Goal: Task Accomplishment & Management: Use online tool/utility

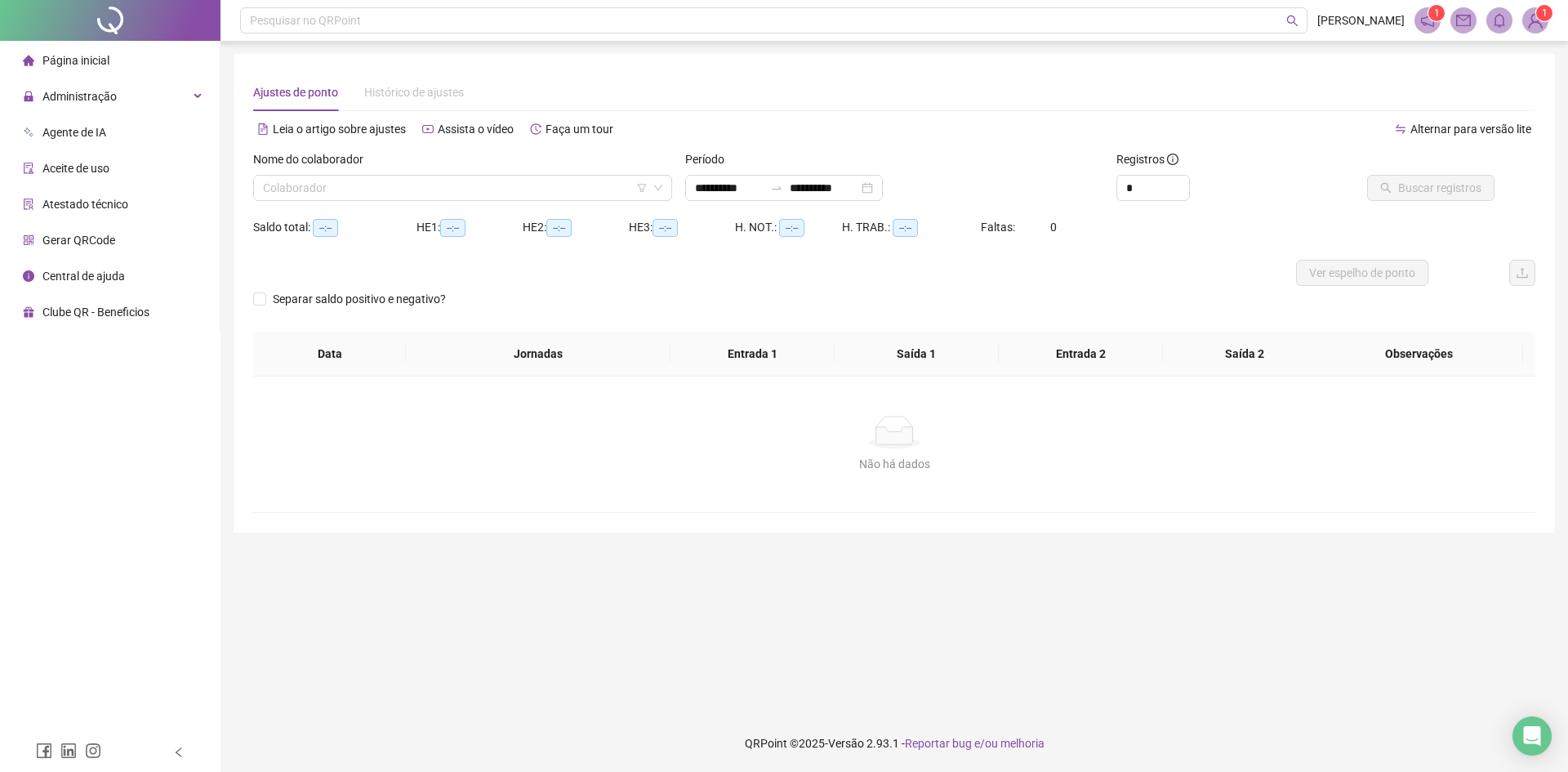
type input "**********"
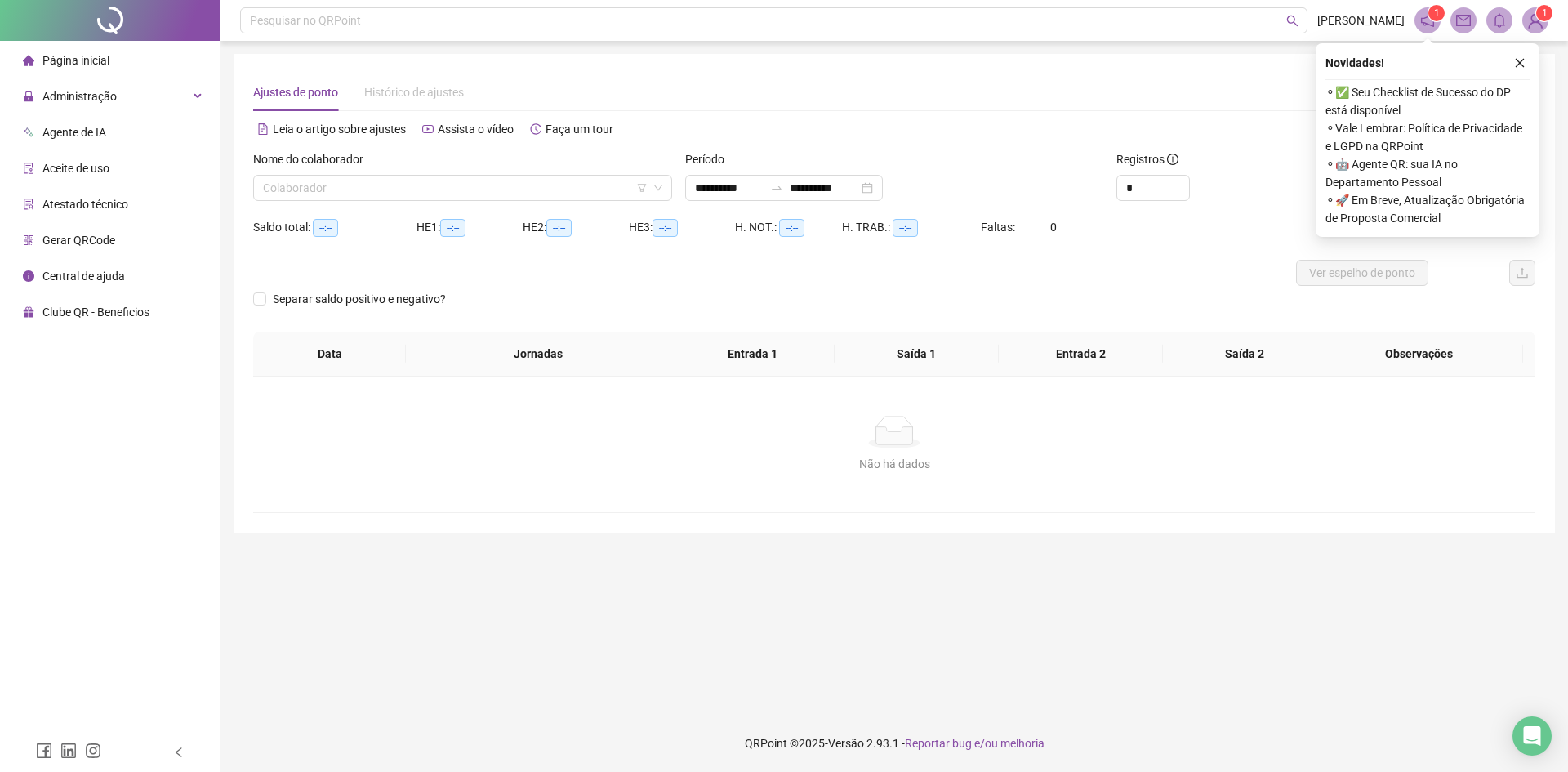
click at [1524, 62] on icon "close" at bounding box center [1520, 63] width 12 height 12
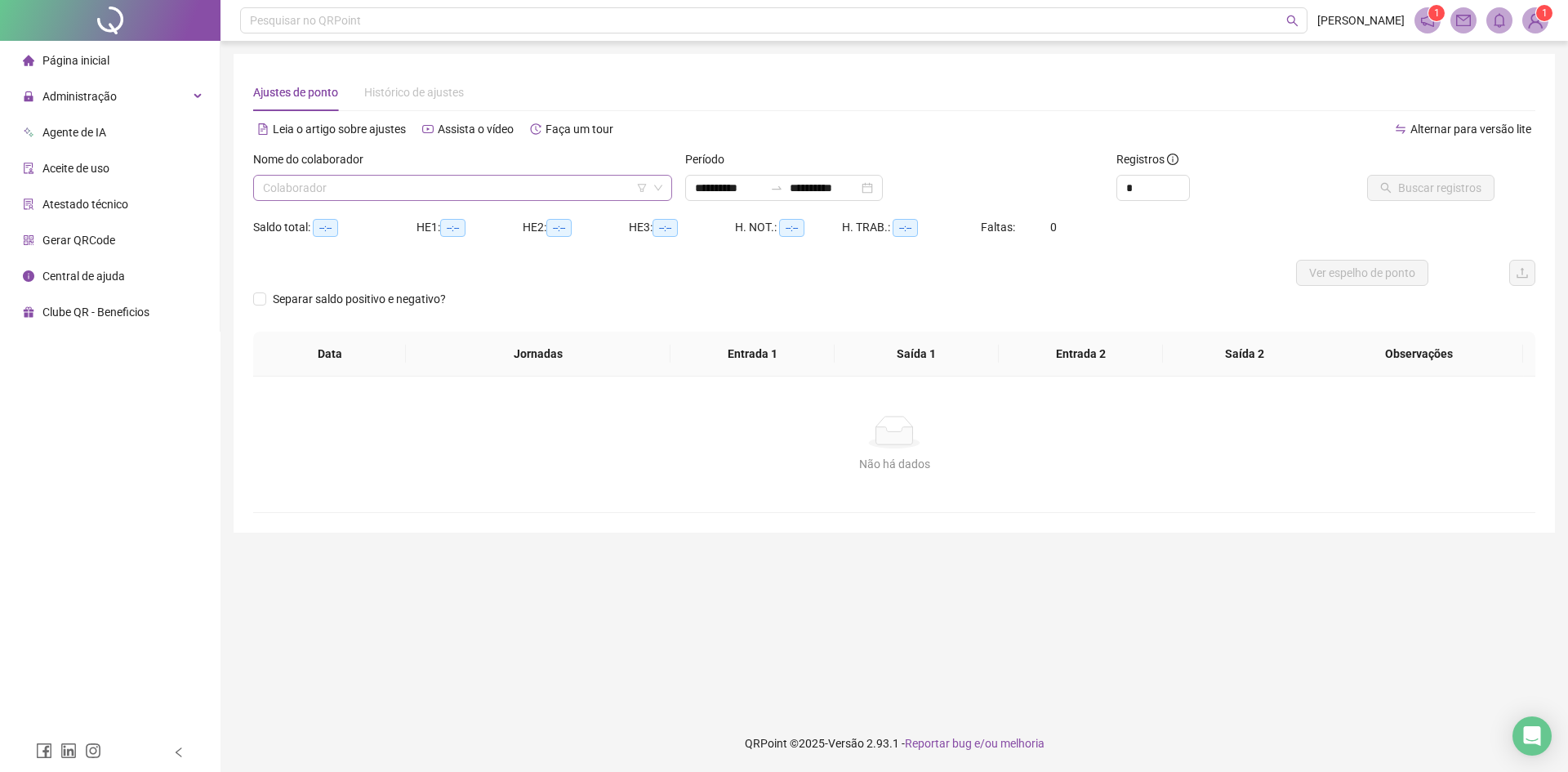
click at [468, 193] on input "search" at bounding box center [455, 187] width 384 height 25
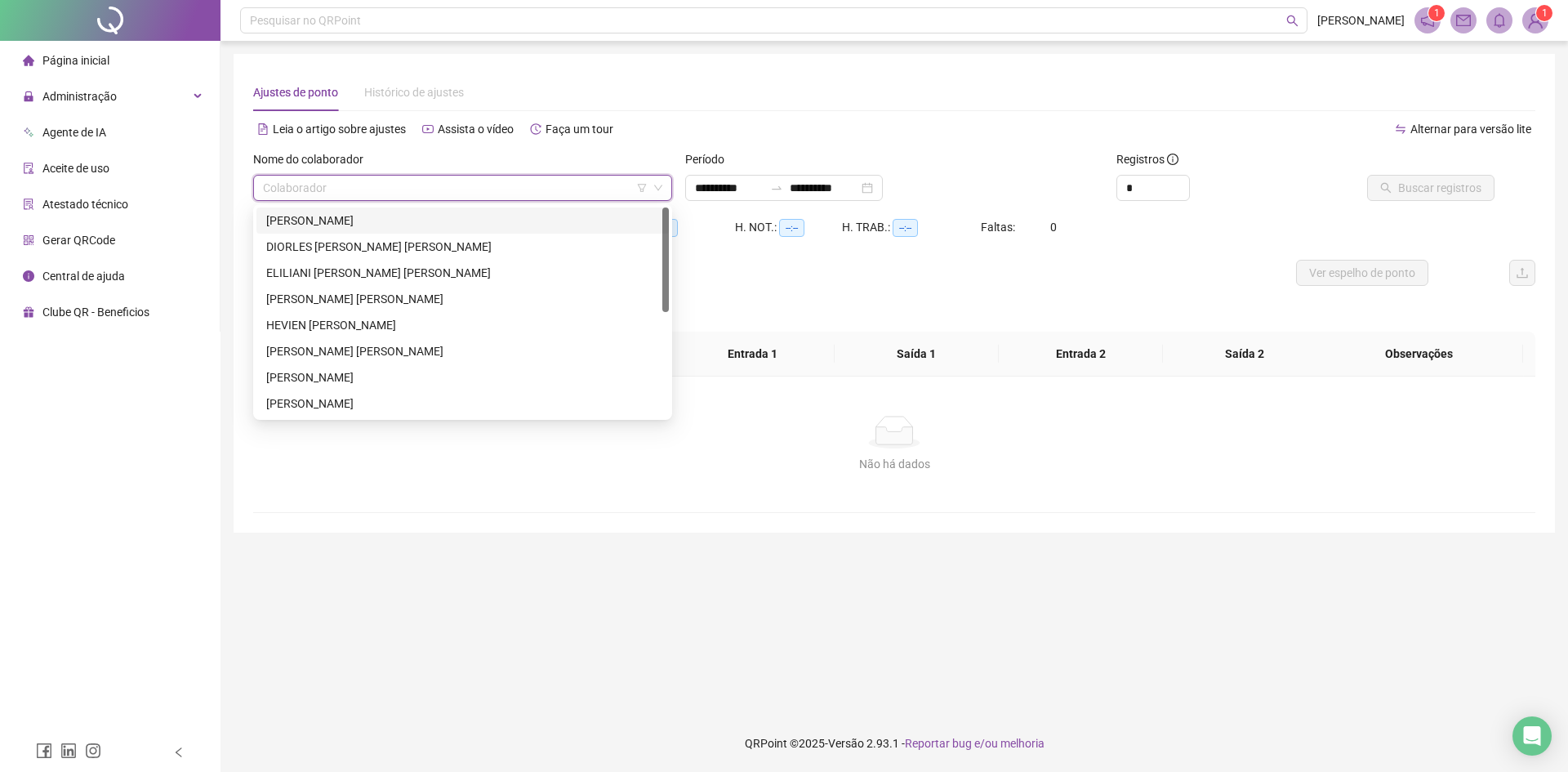
click at [423, 223] on div "[PERSON_NAME]" at bounding box center [462, 221] width 392 height 18
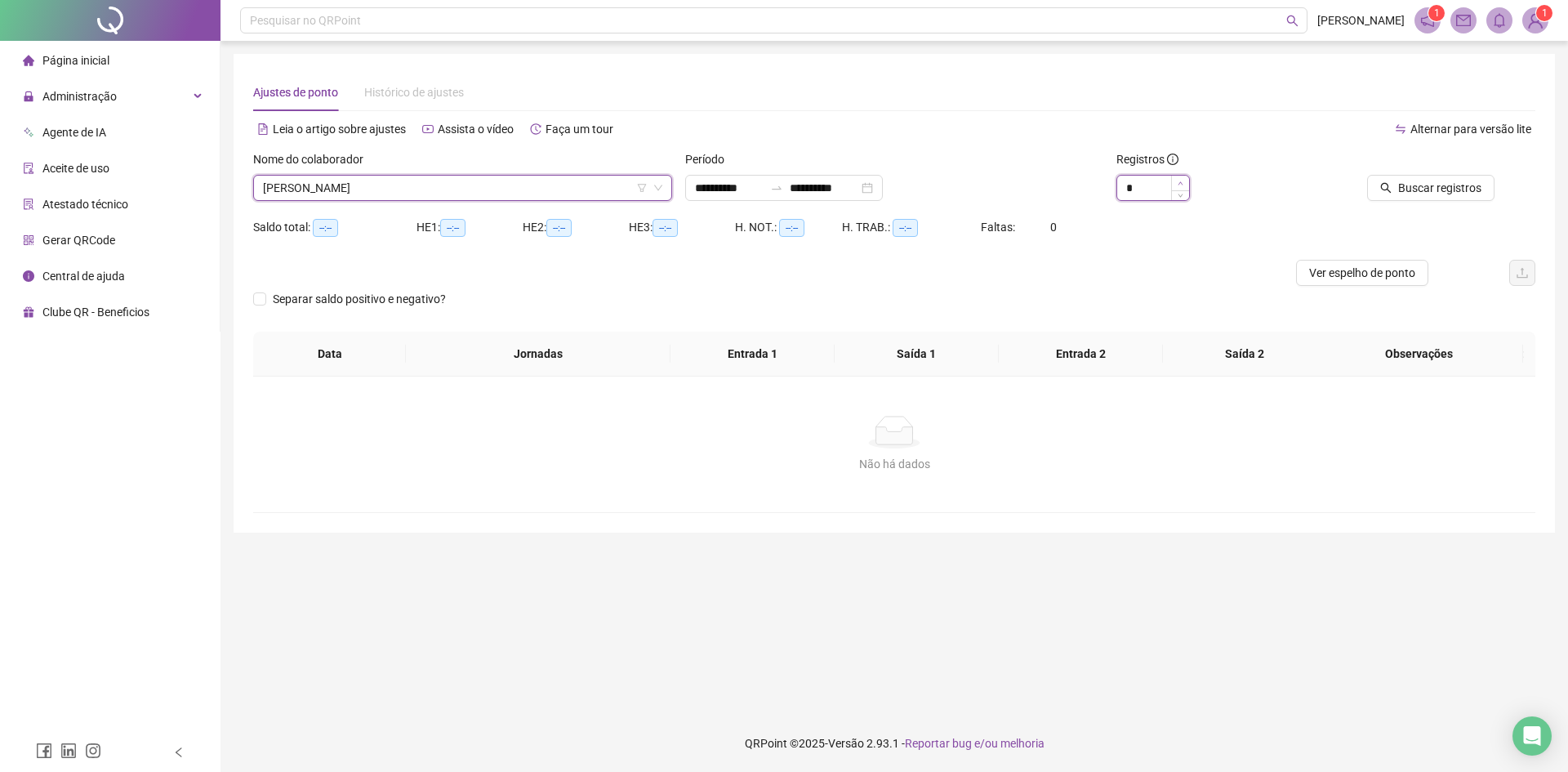
type input "*"
click at [1181, 182] on icon "up" at bounding box center [1181, 183] width 5 height 5
click at [1454, 186] on span "Buscar registros" at bounding box center [1440, 188] width 84 height 18
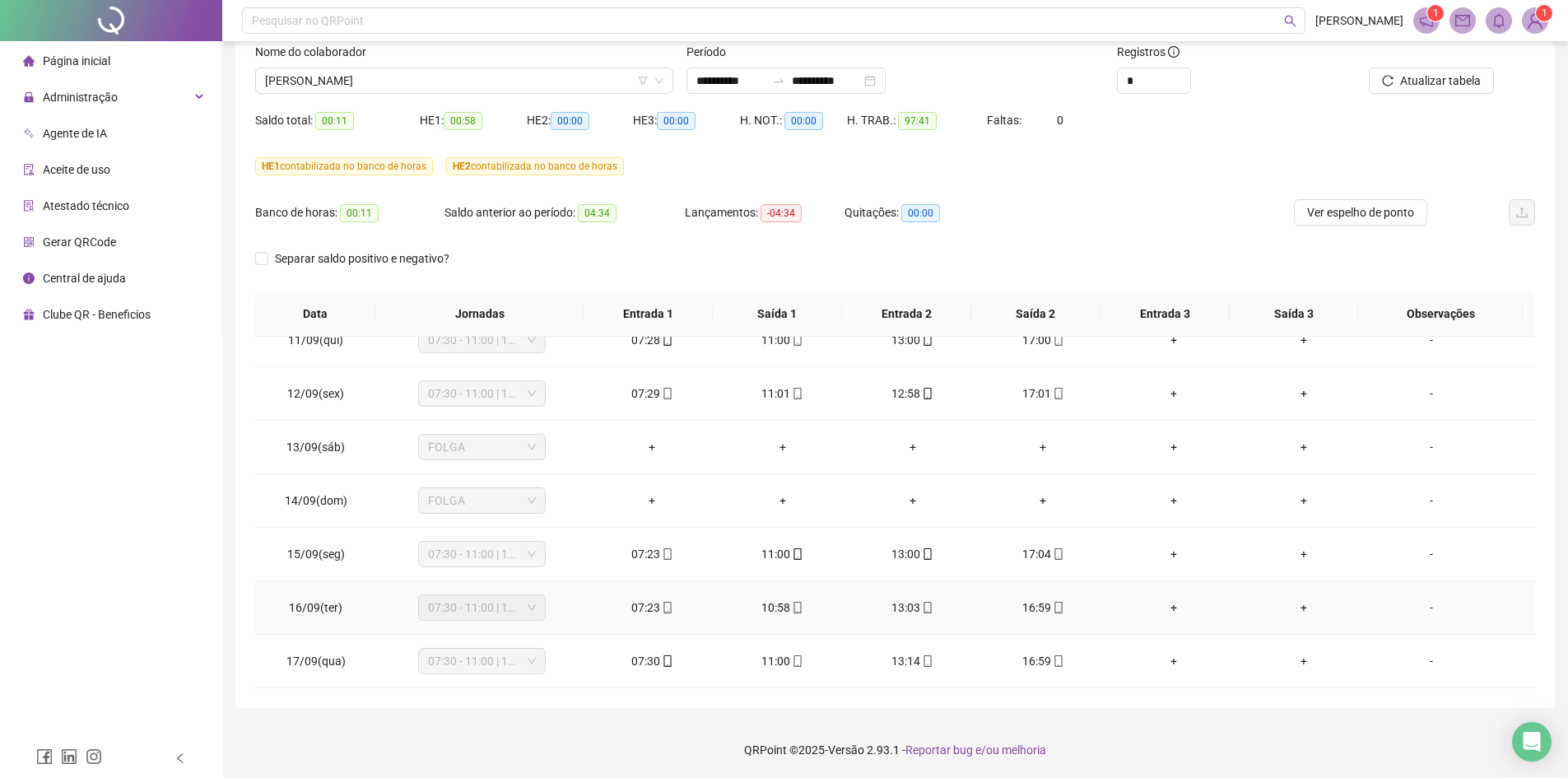
scroll to position [110, 0]
click at [611, 74] on span "[PERSON_NAME]" at bounding box center [464, 80] width 398 height 25
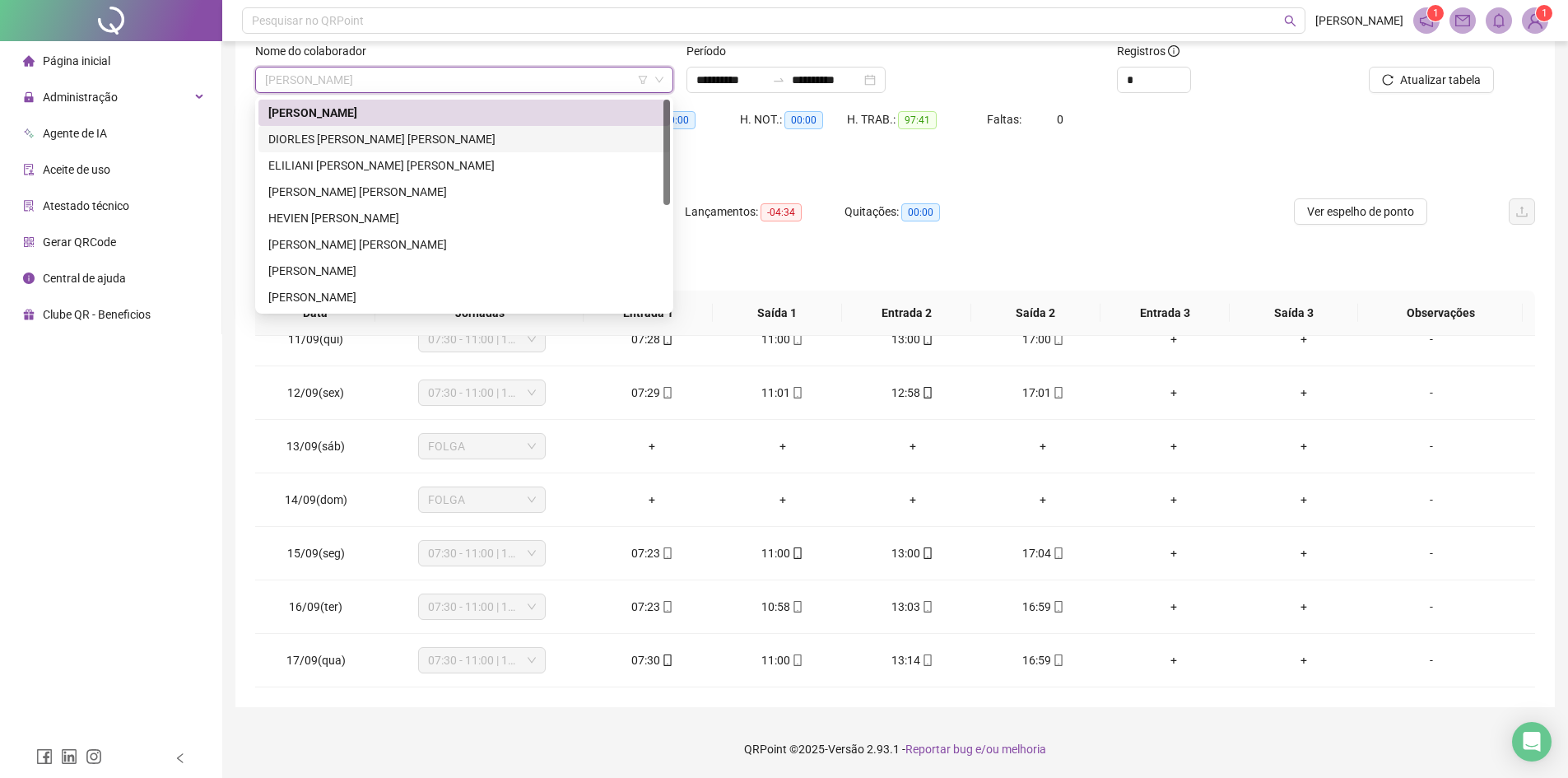
click at [392, 136] on div "DIORLES [PERSON_NAME] [PERSON_NAME]" at bounding box center [464, 139] width 392 height 18
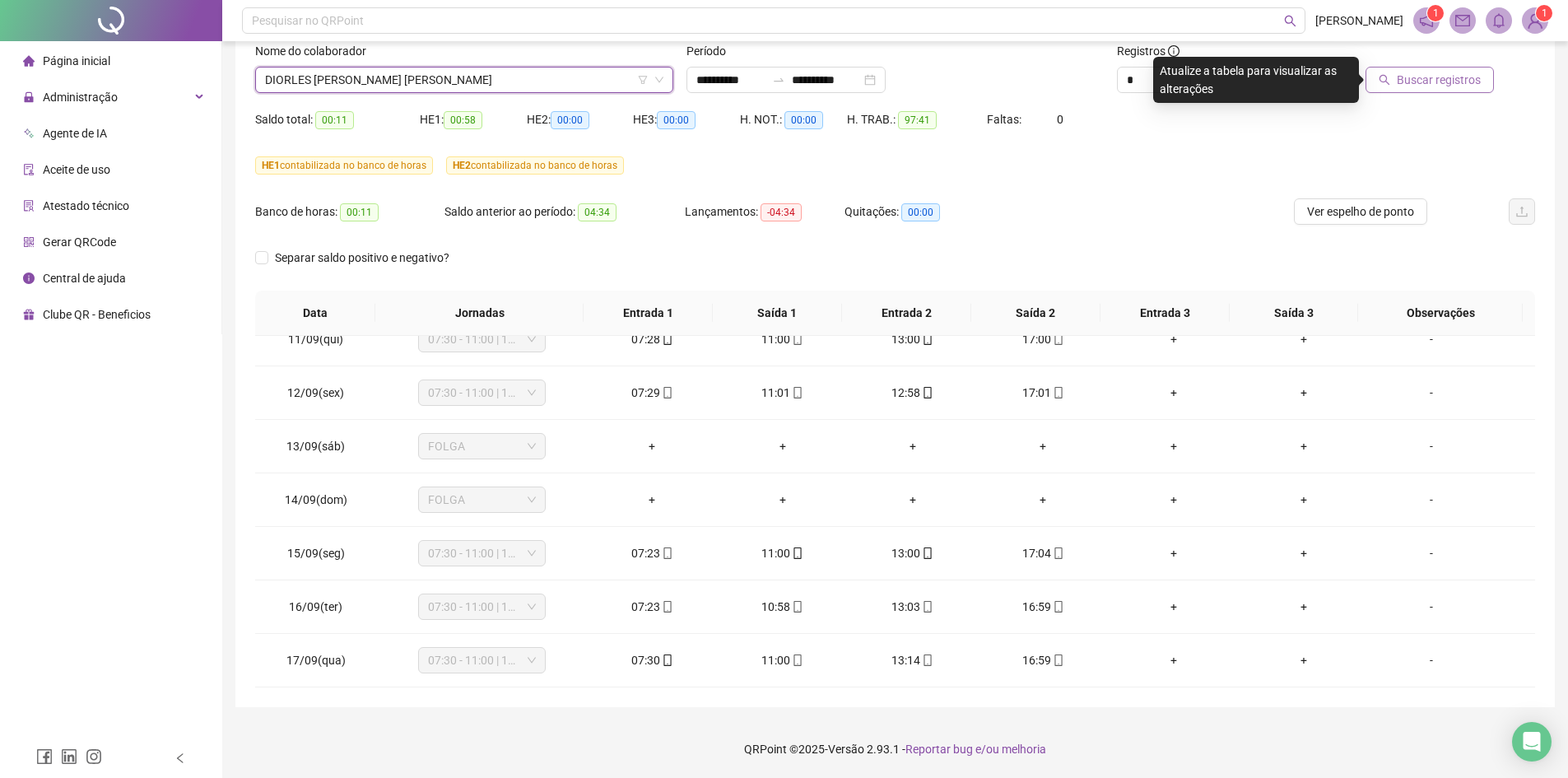
click at [1447, 84] on span "Buscar registros" at bounding box center [1439, 80] width 84 height 18
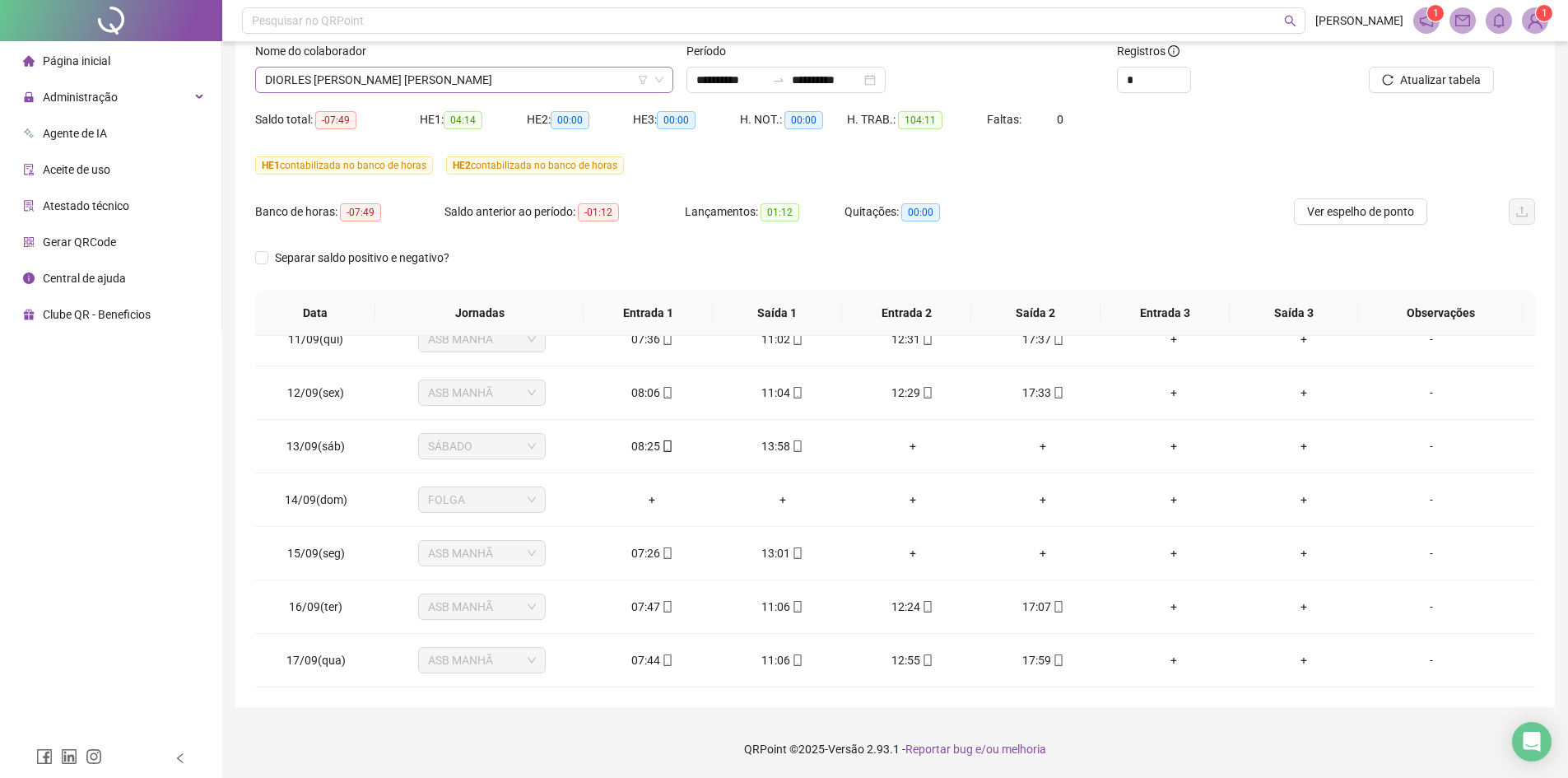
click at [515, 77] on span "DIORLES [PERSON_NAME] [PERSON_NAME]" at bounding box center [464, 80] width 398 height 25
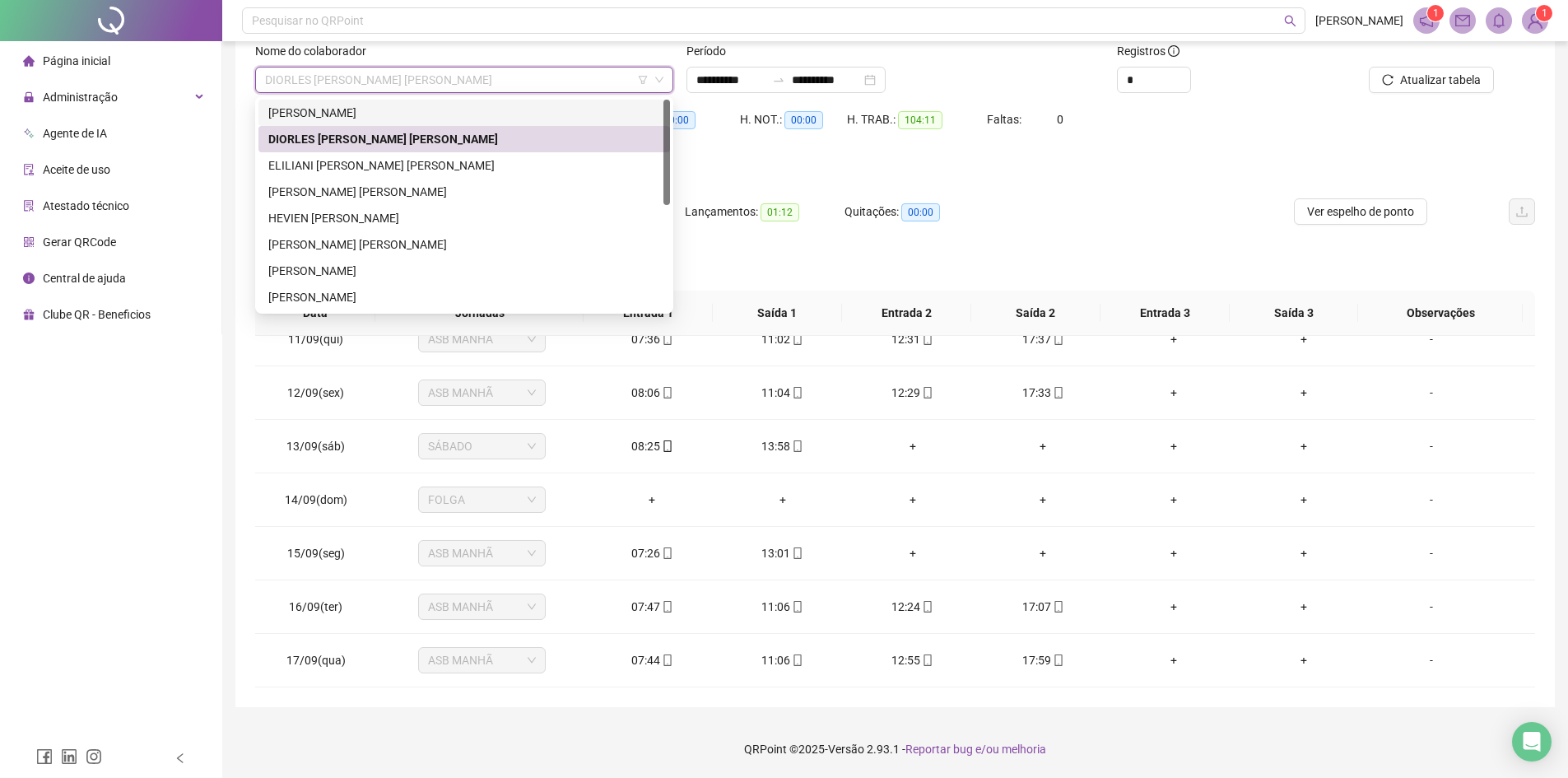
click at [380, 111] on div "[PERSON_NAME]" at bounding box center [464, 113] width 392 height 18
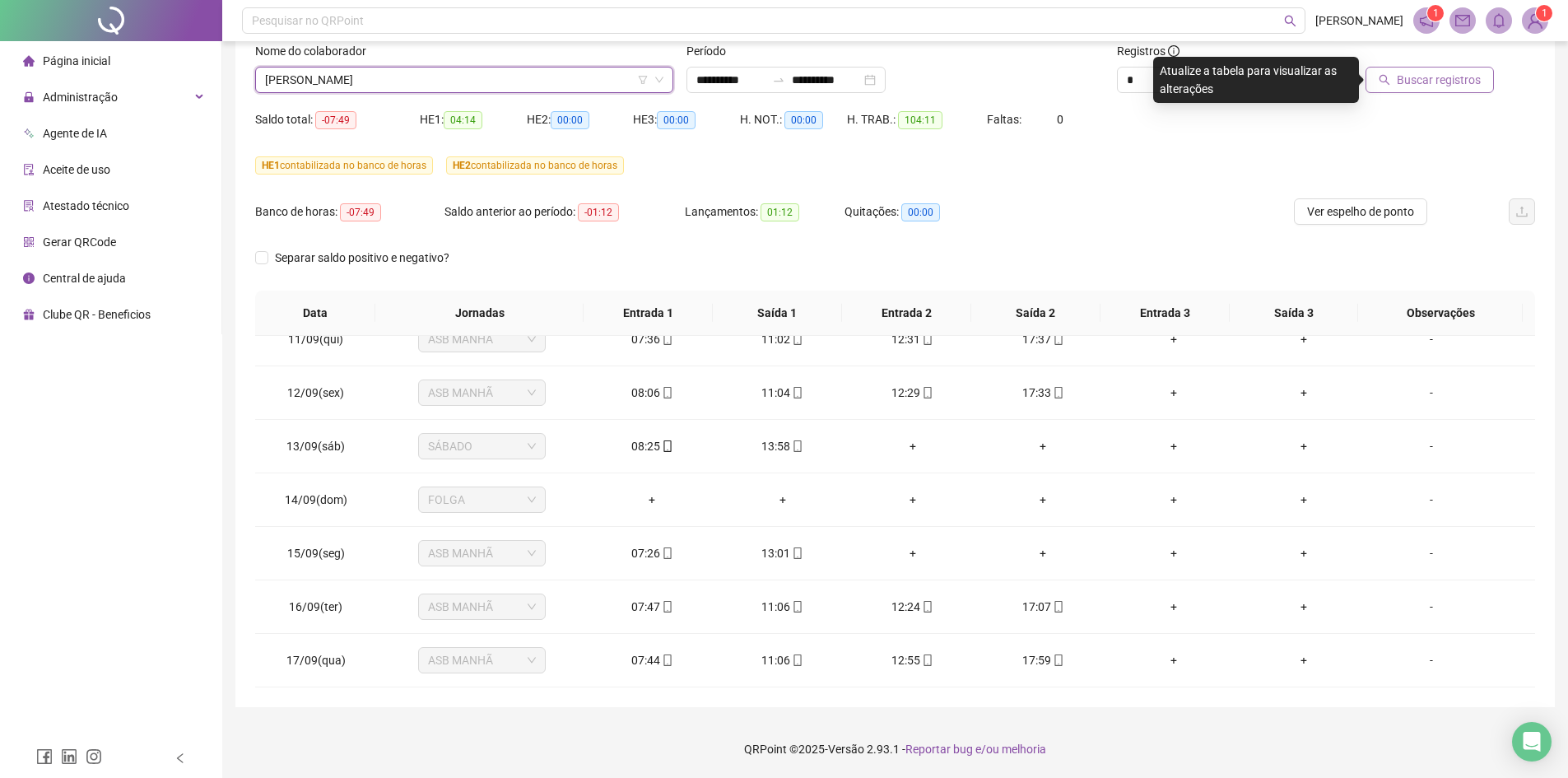
click at [1454, 80] on span "Buscar registros" at bounding box center [1439, 80] width 84 height 18
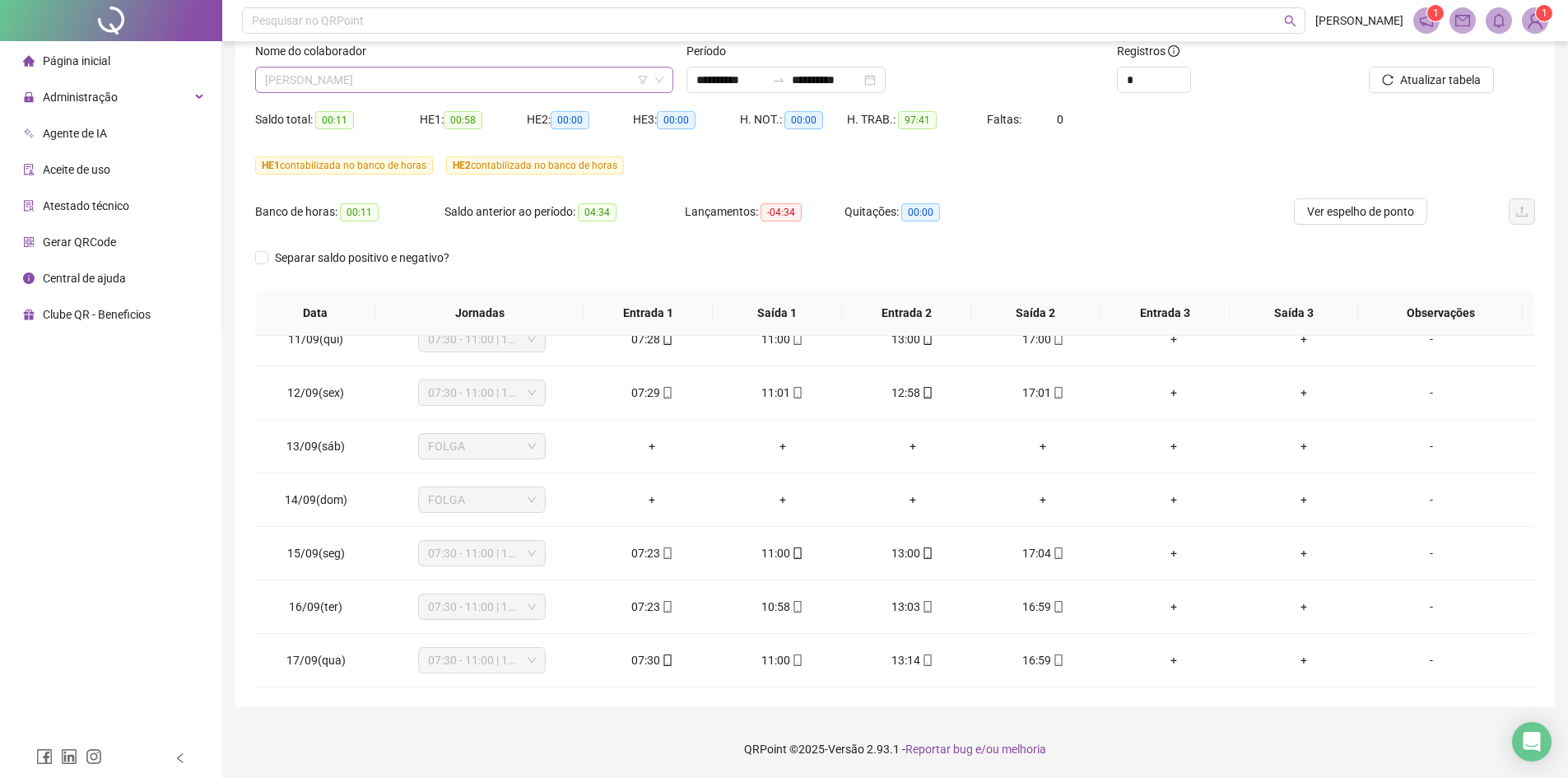
click at [452, 81] on span "[PERSON_NAME]" at bounding box center [464, 80] width 398 height 25
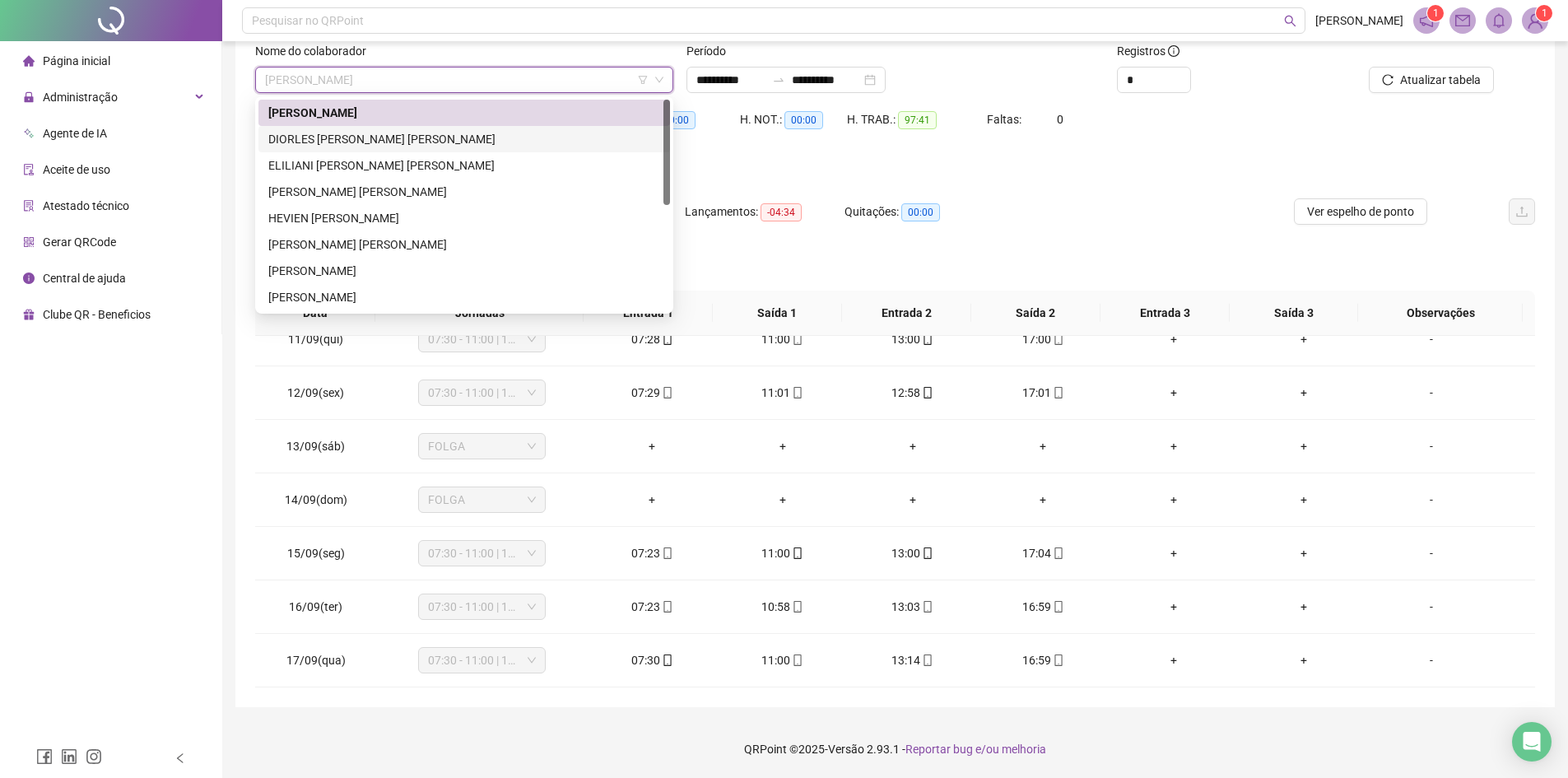
click at [399, 134] on div "DIORLES [PERSON_NAME] [PERSON_NAME]" at bounding box center [464, 139] width 392 height 18
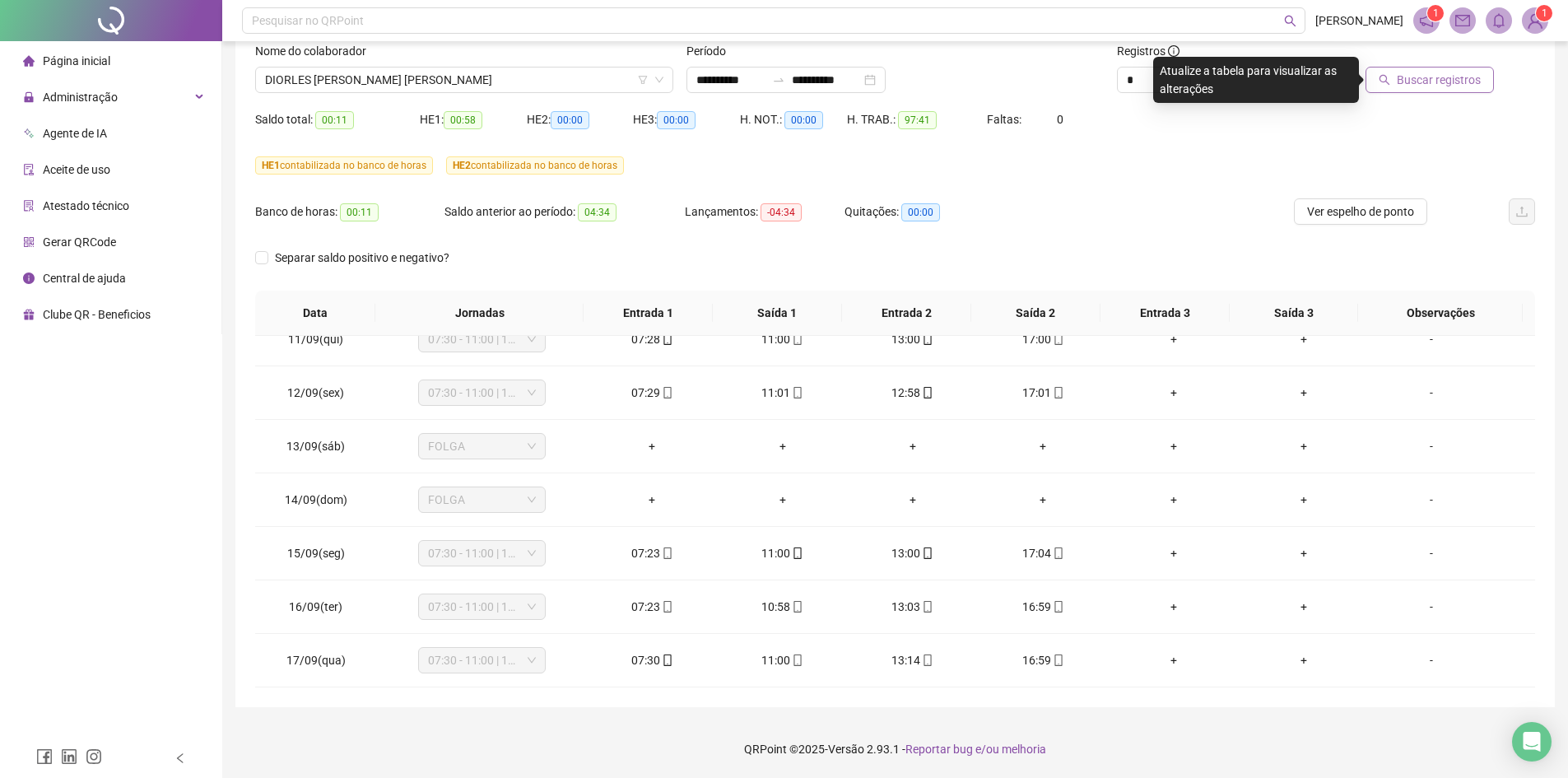
click at [1440, 70] on span "Buscar registros" at bounding box center [1439, 80] width 84 height 18
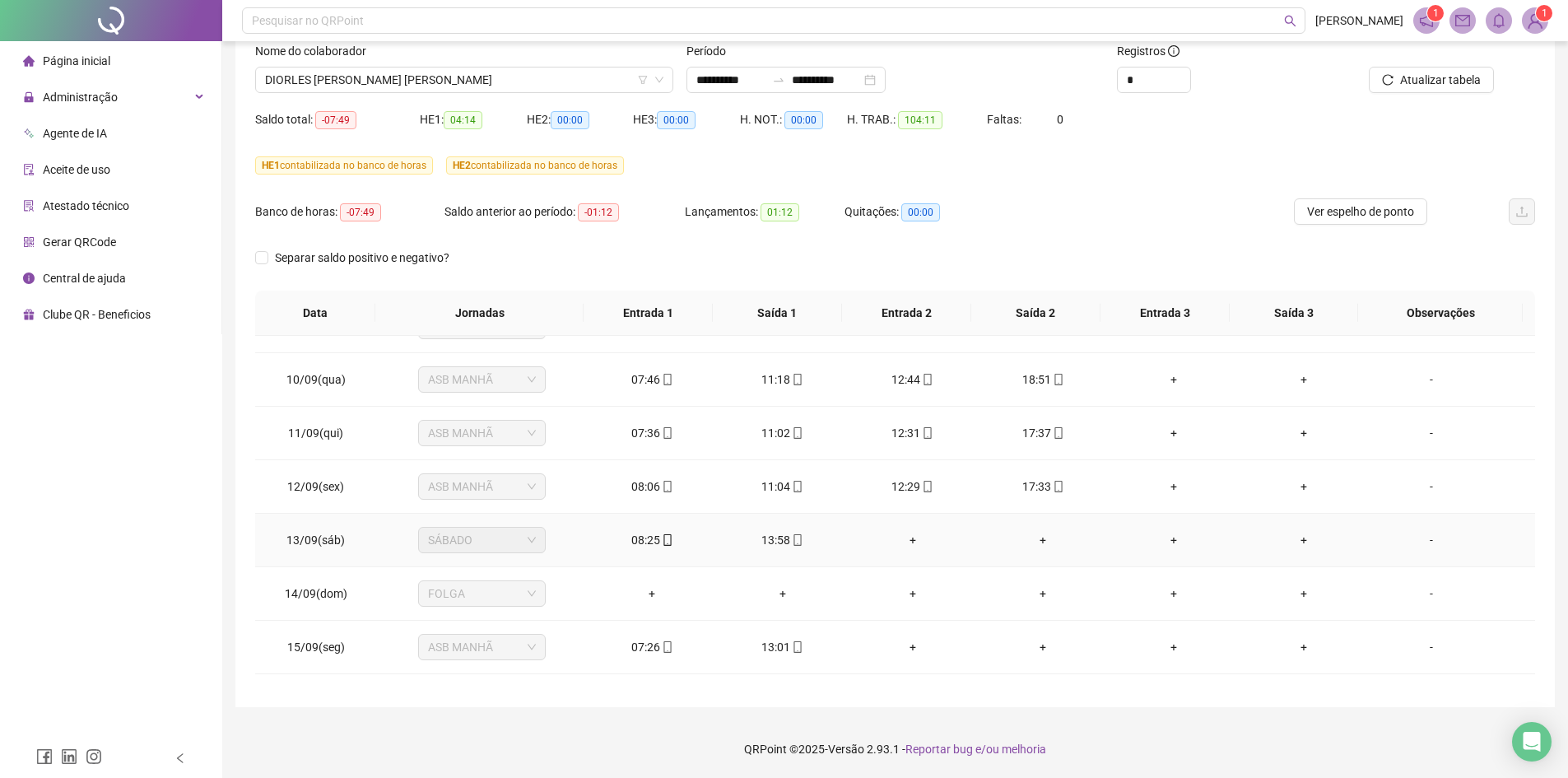
scroll to position [558, 0]
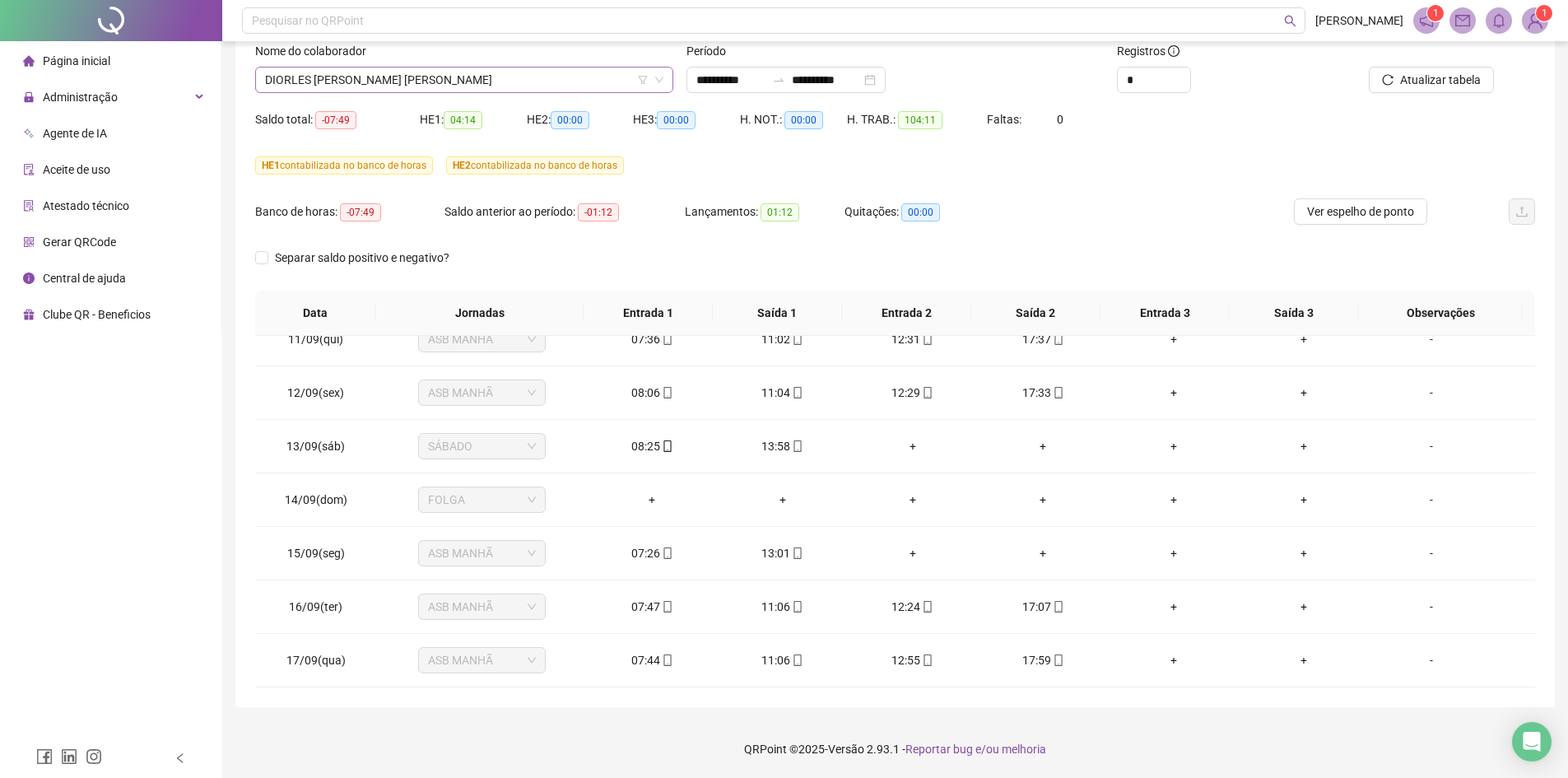
click at [498, 78] on span "DIORLES [PERSON_NAME] [PERSON_NAME]" at bounding box center [464, 80] width 398 height 25
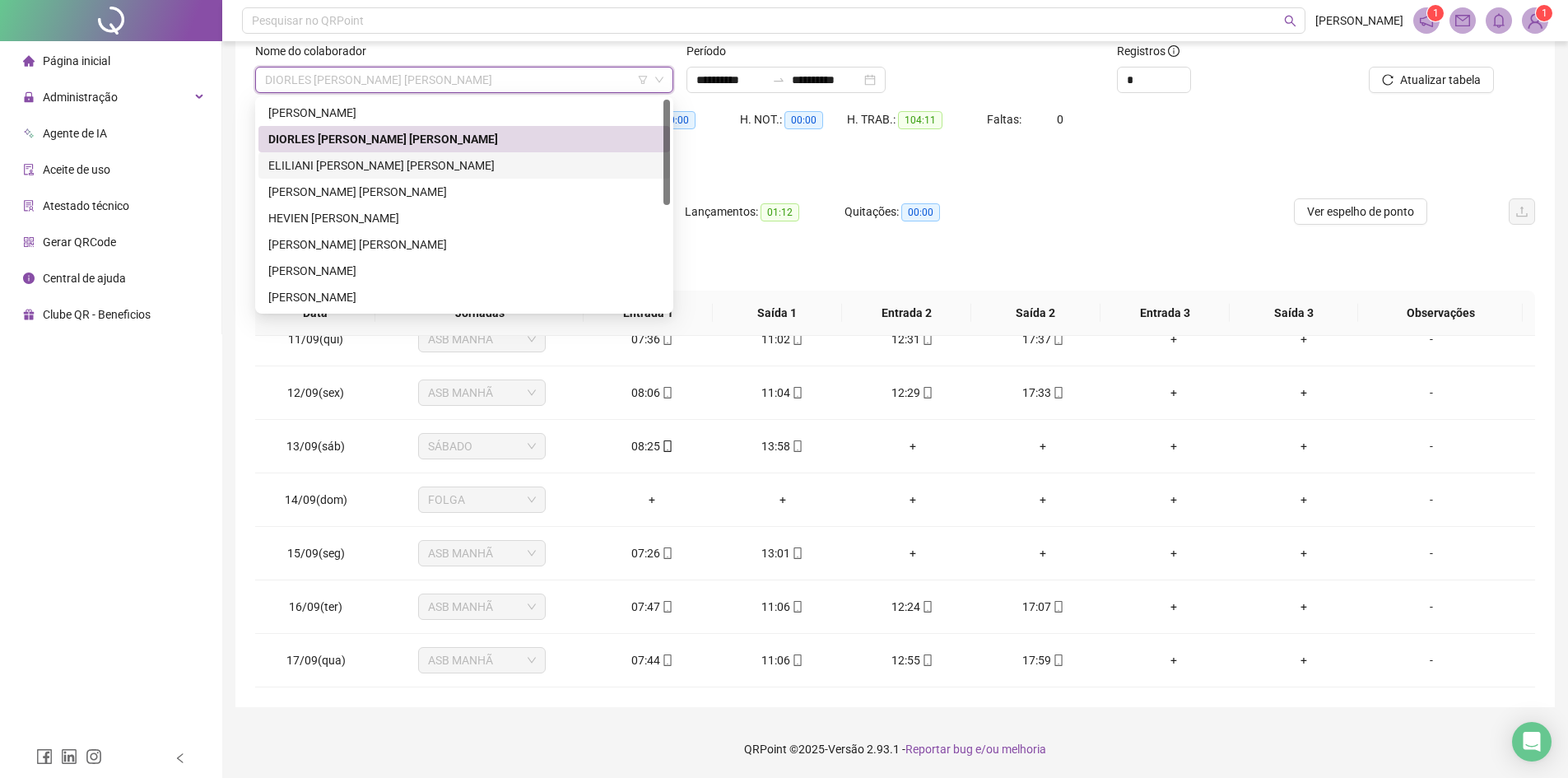
click at [338, 167] on div "ELILIANI [PERSON_NAME] [PERSON_NAME]" at bounding box center [464, 166] width 392 height 18
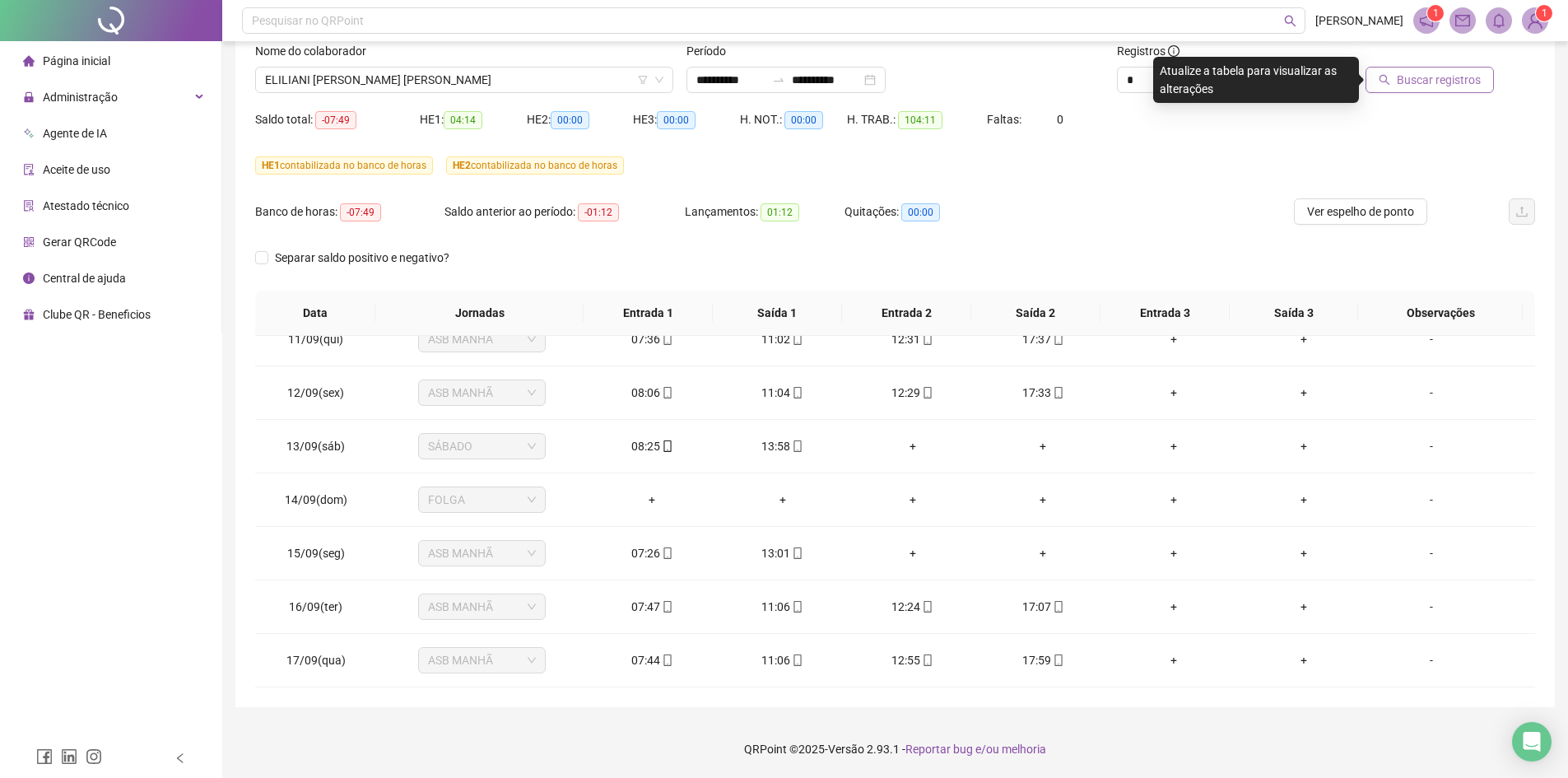
click at [1433, 81] on span "Buscar registros" at bounding box center [1439, 80] width 84 height 18
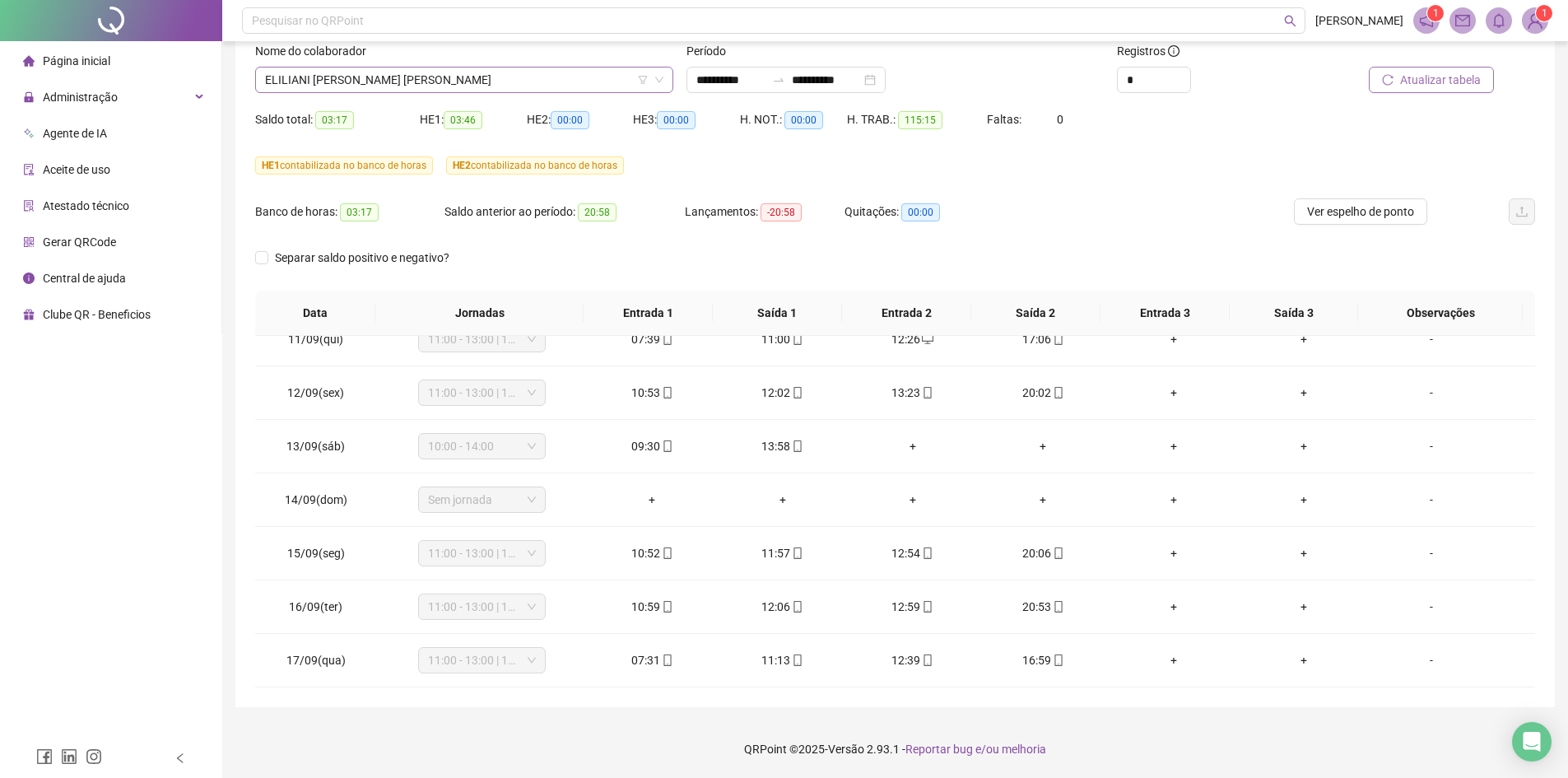
click at [488, 81] on span "ELILIANI [PERSON_NAME] [PERSON_NAME]" at bounding box center [464, 80] width 398 height 25
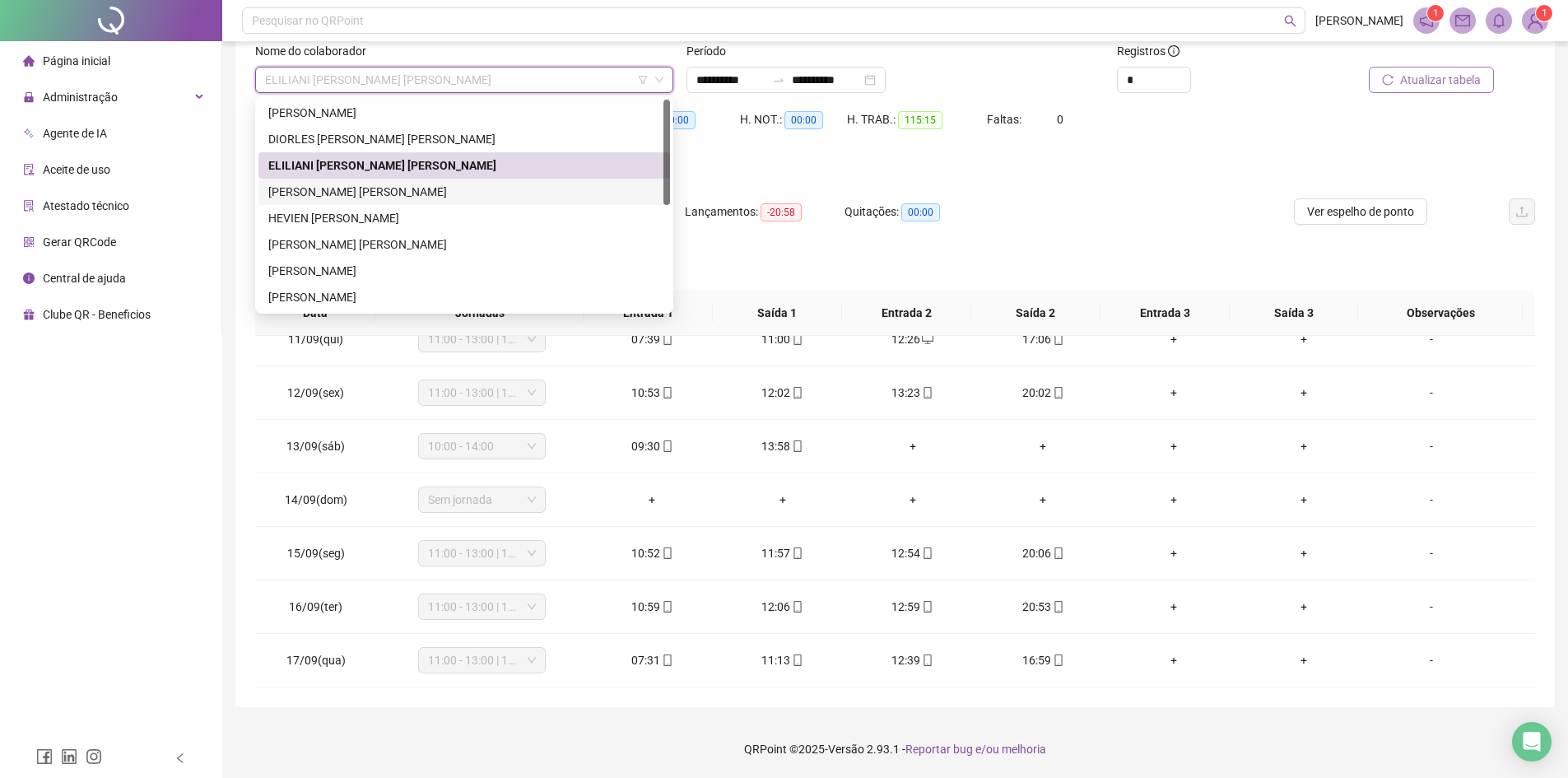
click at [382, 192] on div "[PERSON_NAME] [PERSON_NAME]" at bounding box center [464, 192] width 392 height 18
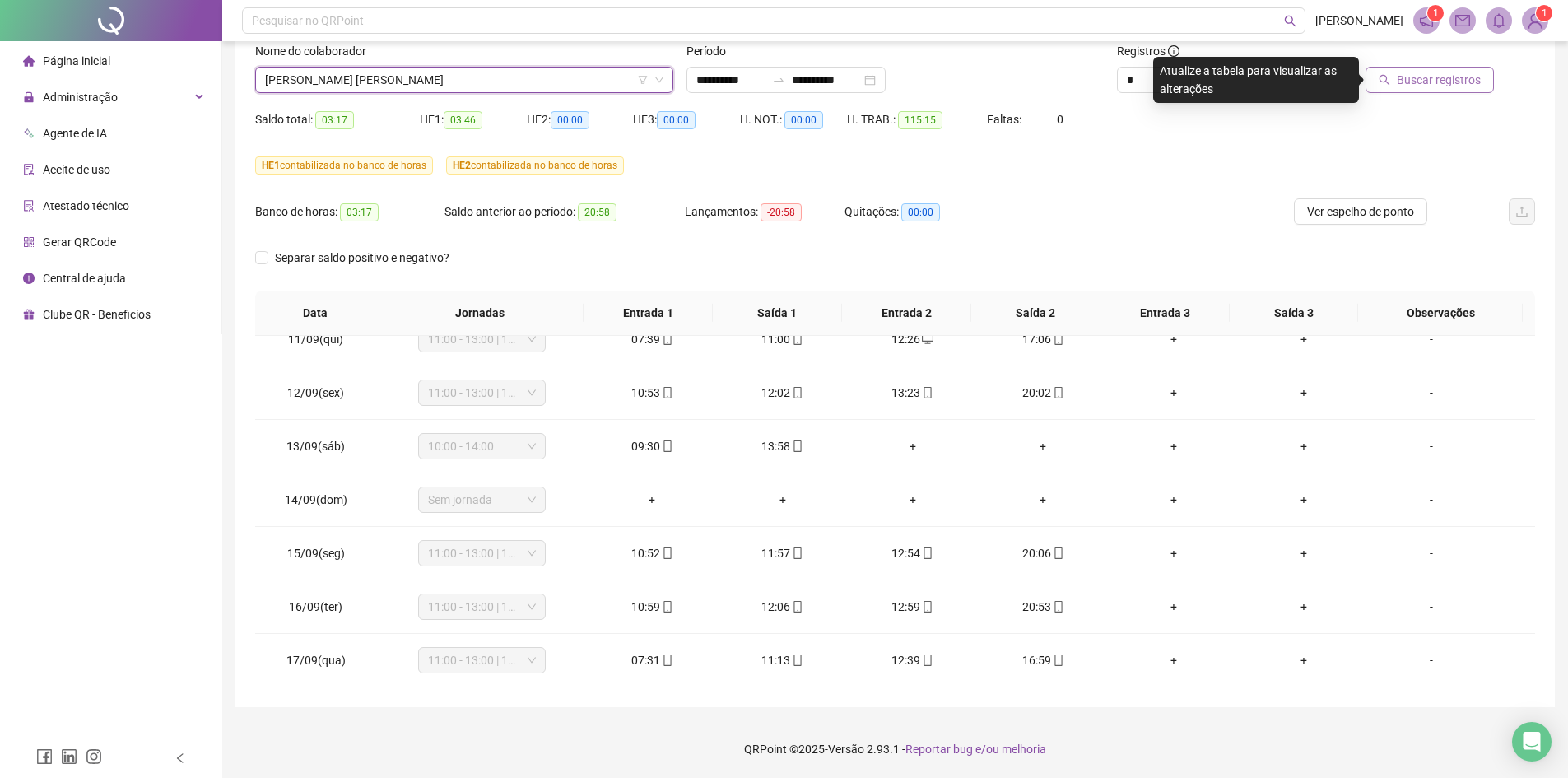
click at [1423, 87] on span "Buscar registros" at bounding box center [1439, 80] width 84 height 18
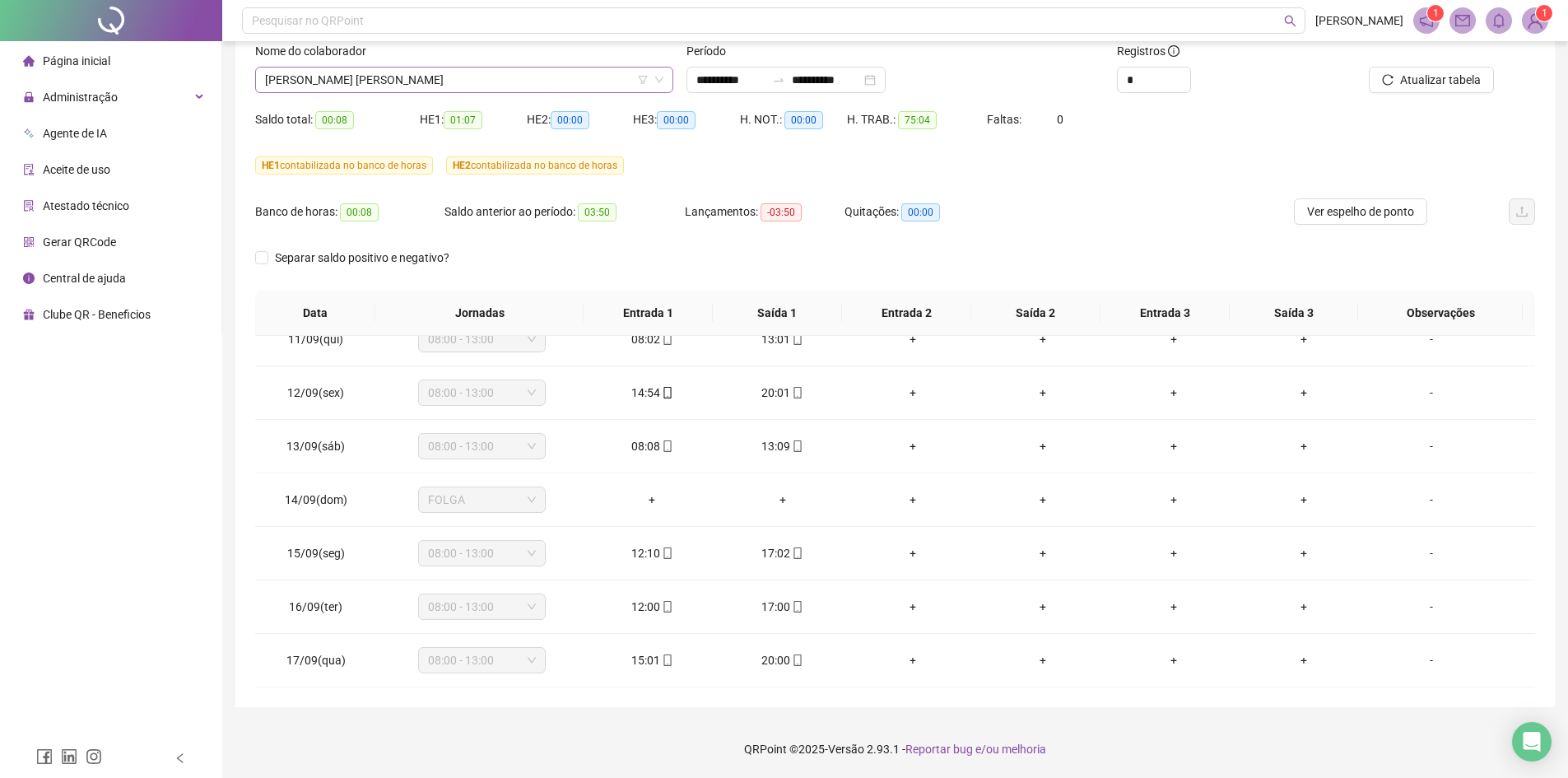
click at [459, 73] on span "[PERSON_NAME] [PERSON_NAME]" at bounding box center [464, 80] width 398 height 25
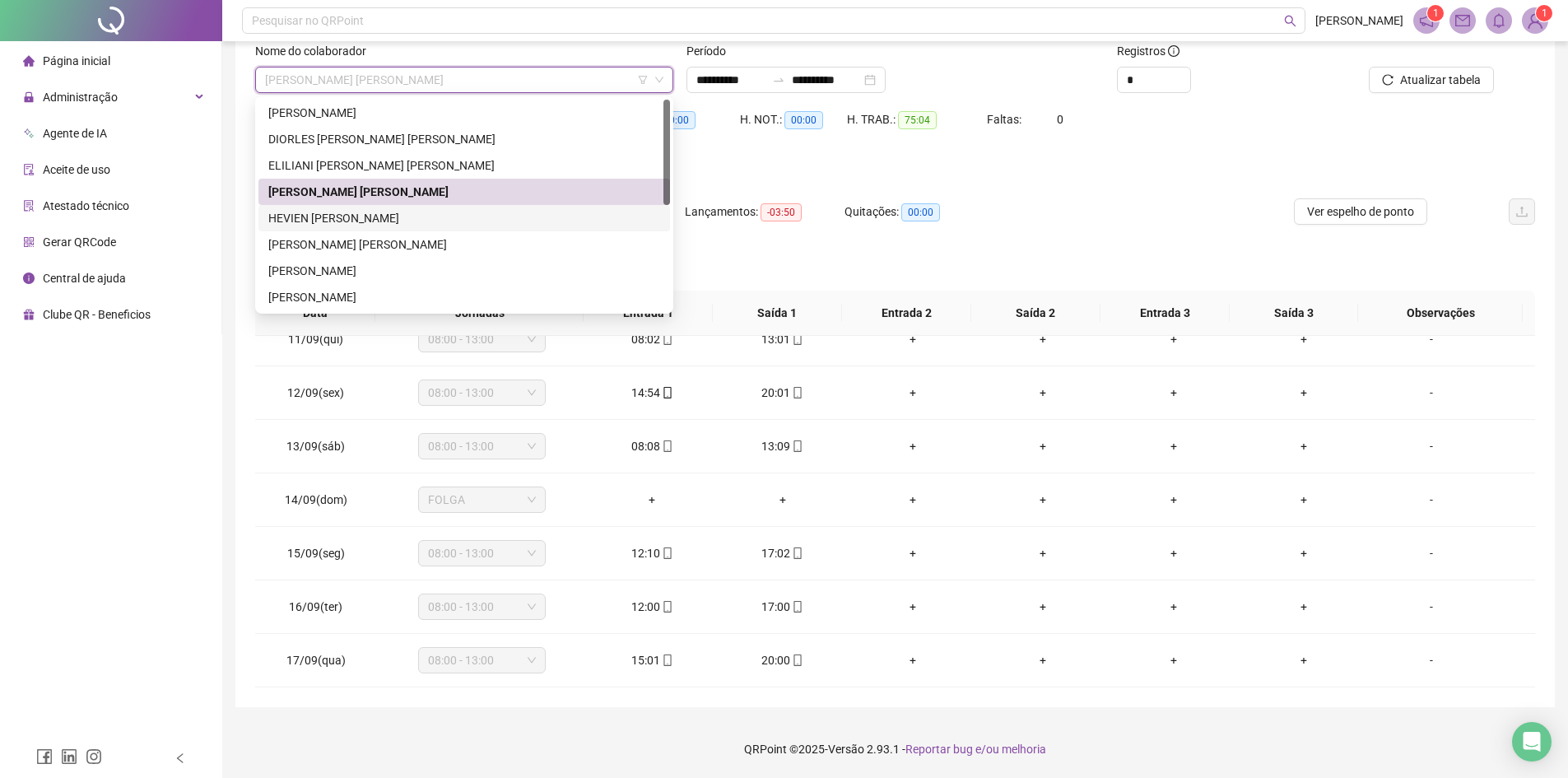
click at [375, 217] on div "HEVIEN [PERSON_NAME]" at bounding box center [464, 218] width 392 height 18
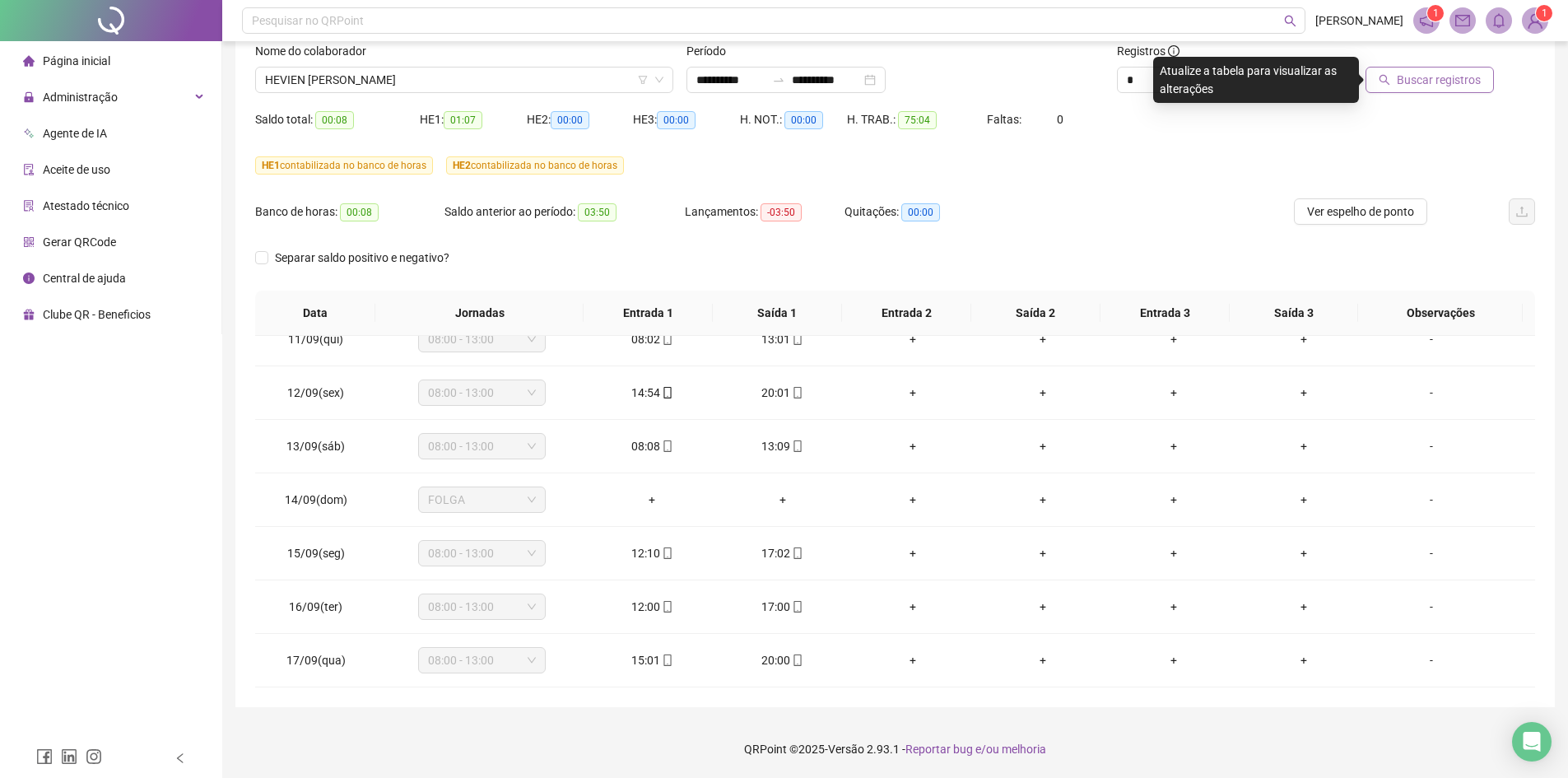
click at [1400, 81] on span "Buscar registros" at bounding box center [1439, 80] width 84 height 18
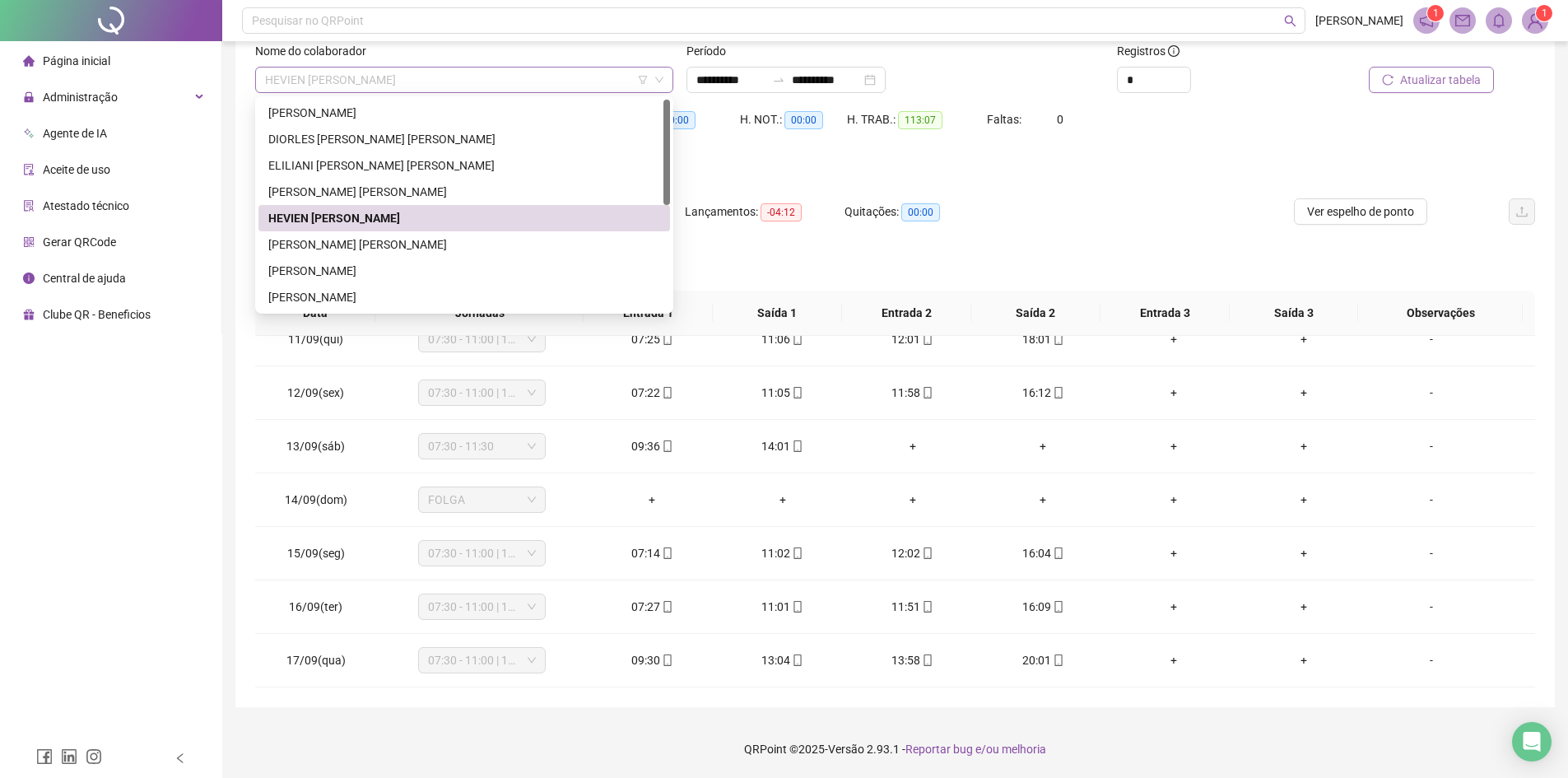
click at [530, 80] on span "HEVIEN [PERSON_NAME]" at bounding box center [464, 80] width 398 height 25
click at [381, 247] on div "[PERSON_NAME] [PERSON_NAME]" at bounding box center [464, 244] width 392 height 18
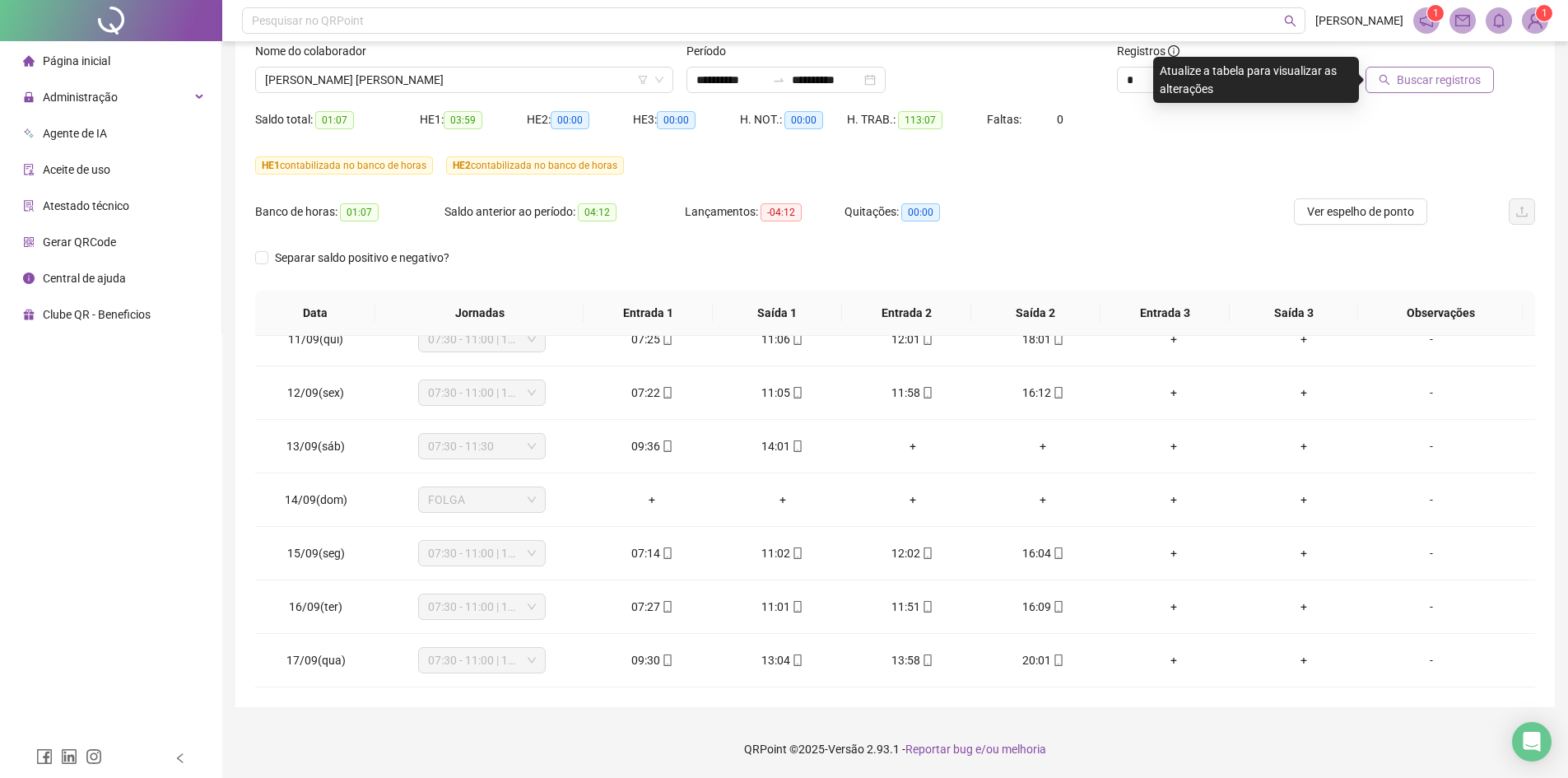
click at [1422, 85] on span "Buscar registros" at bounding box center [1439, 80] width 84 height 18
click at [420, 84] on span "[PERSON_NAME] [PERSON_NAME]" at bounding box center [464, 80] width 398 height 25
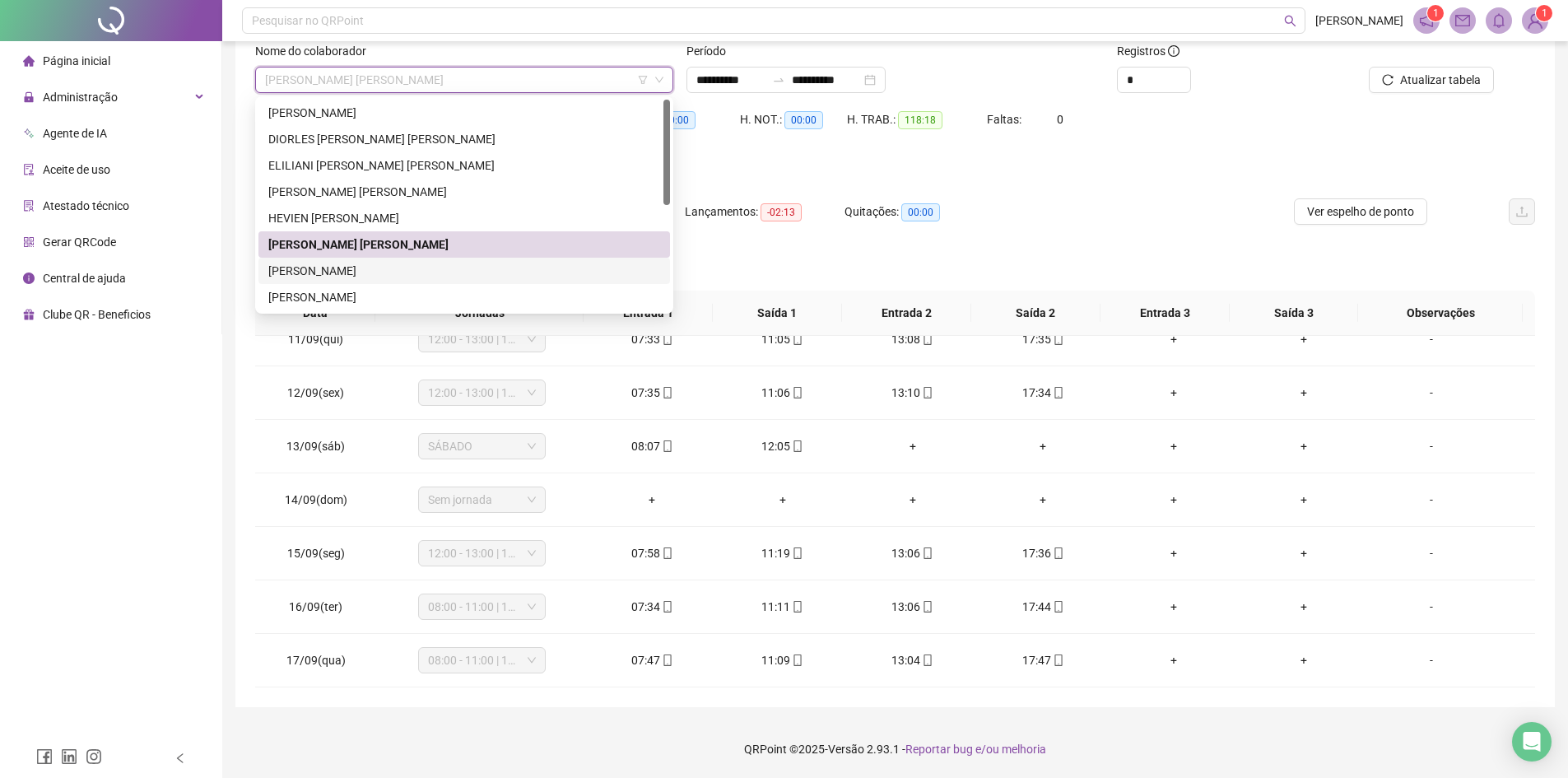
click at [357, 276] on div "[PERSON_NAME]" at bounding box center [464, 271] width 392 height 18
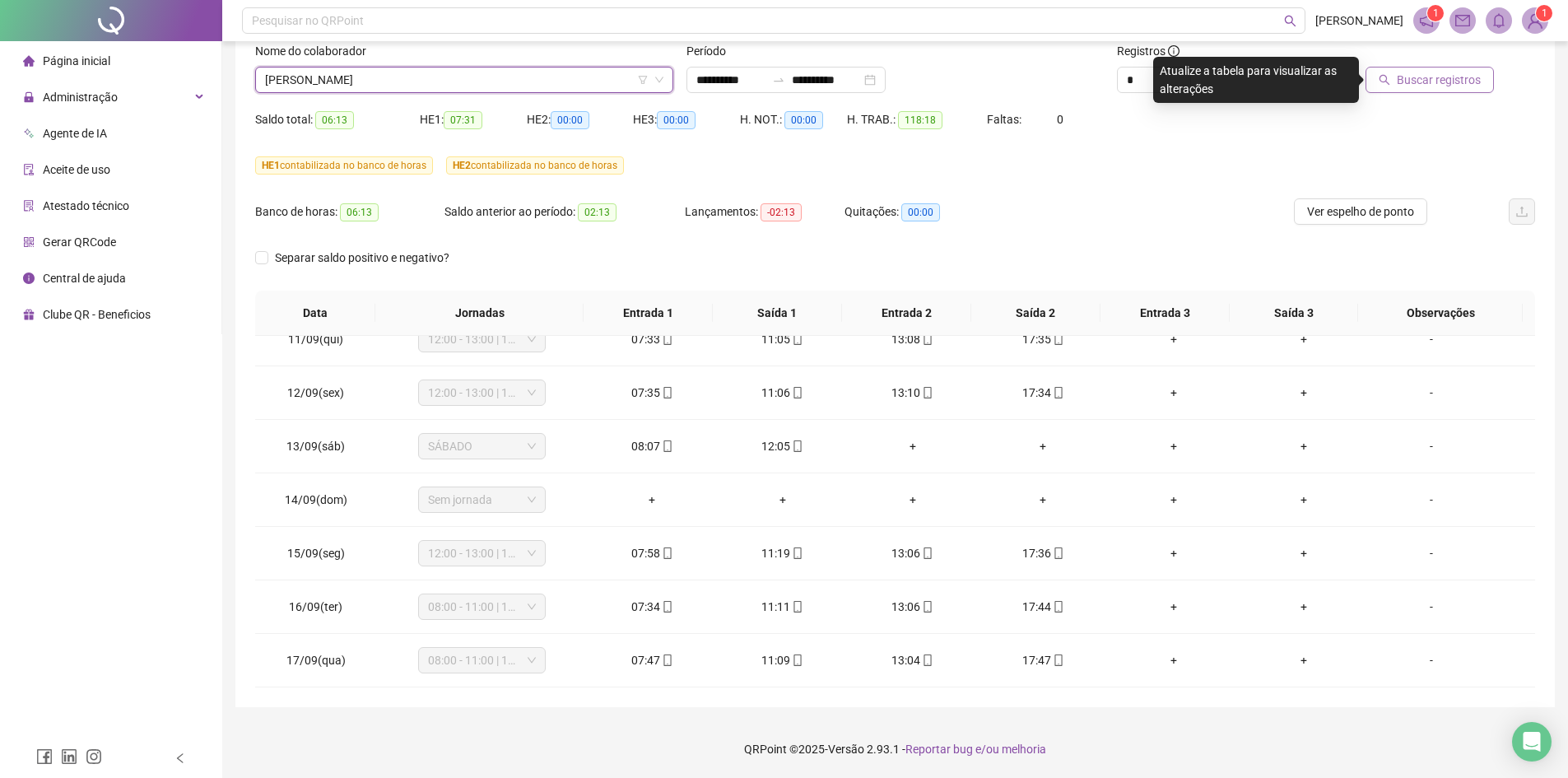
click at [1438, 84] on span "Buscar registros" at bounding box center [1439, 80] width 84 height 18
click at [453, 77] on span "[PERSON_NAME]" at bounding box center [464, 80] width 398 height 25
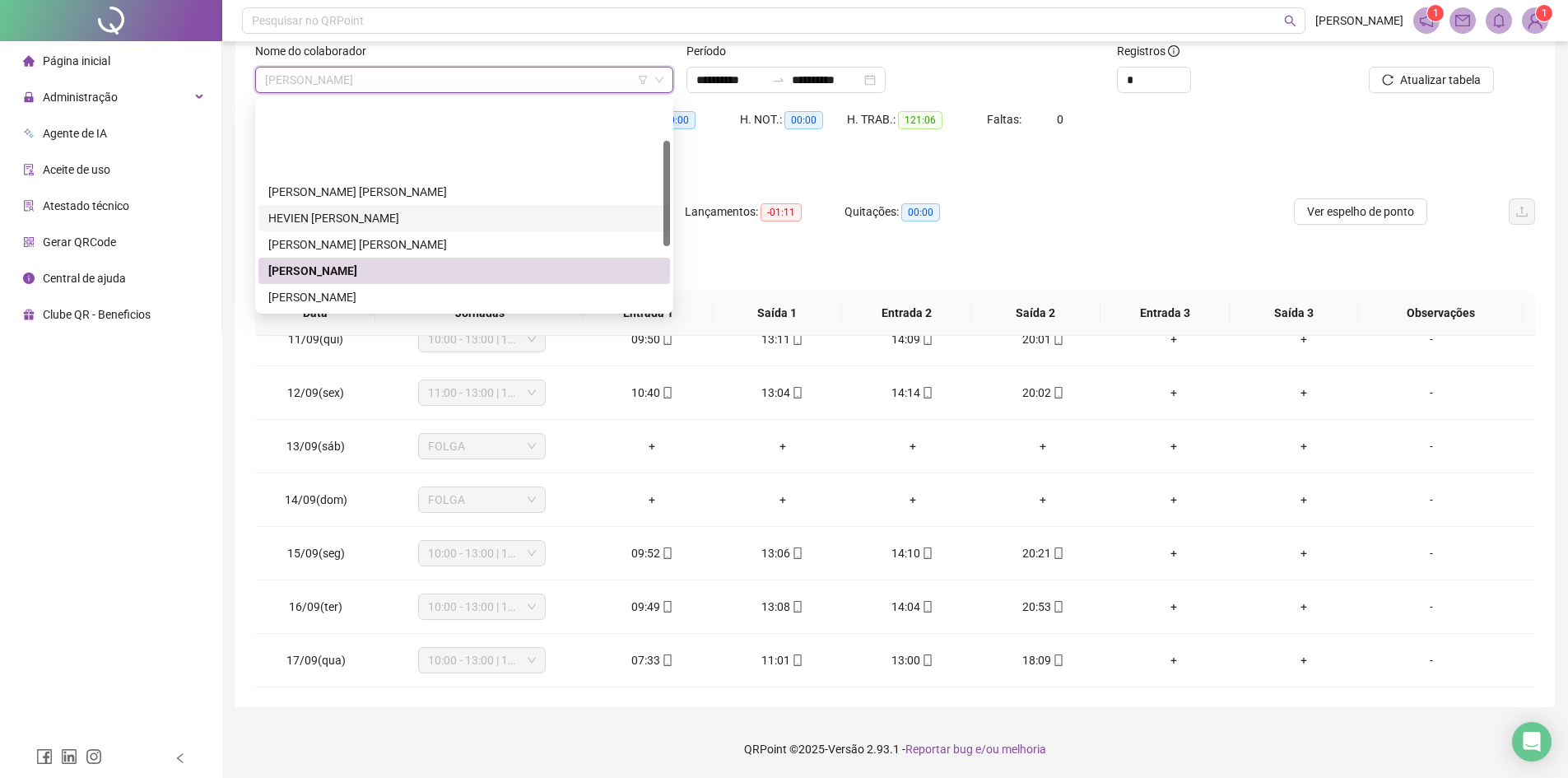
scroll to position [165, 0]
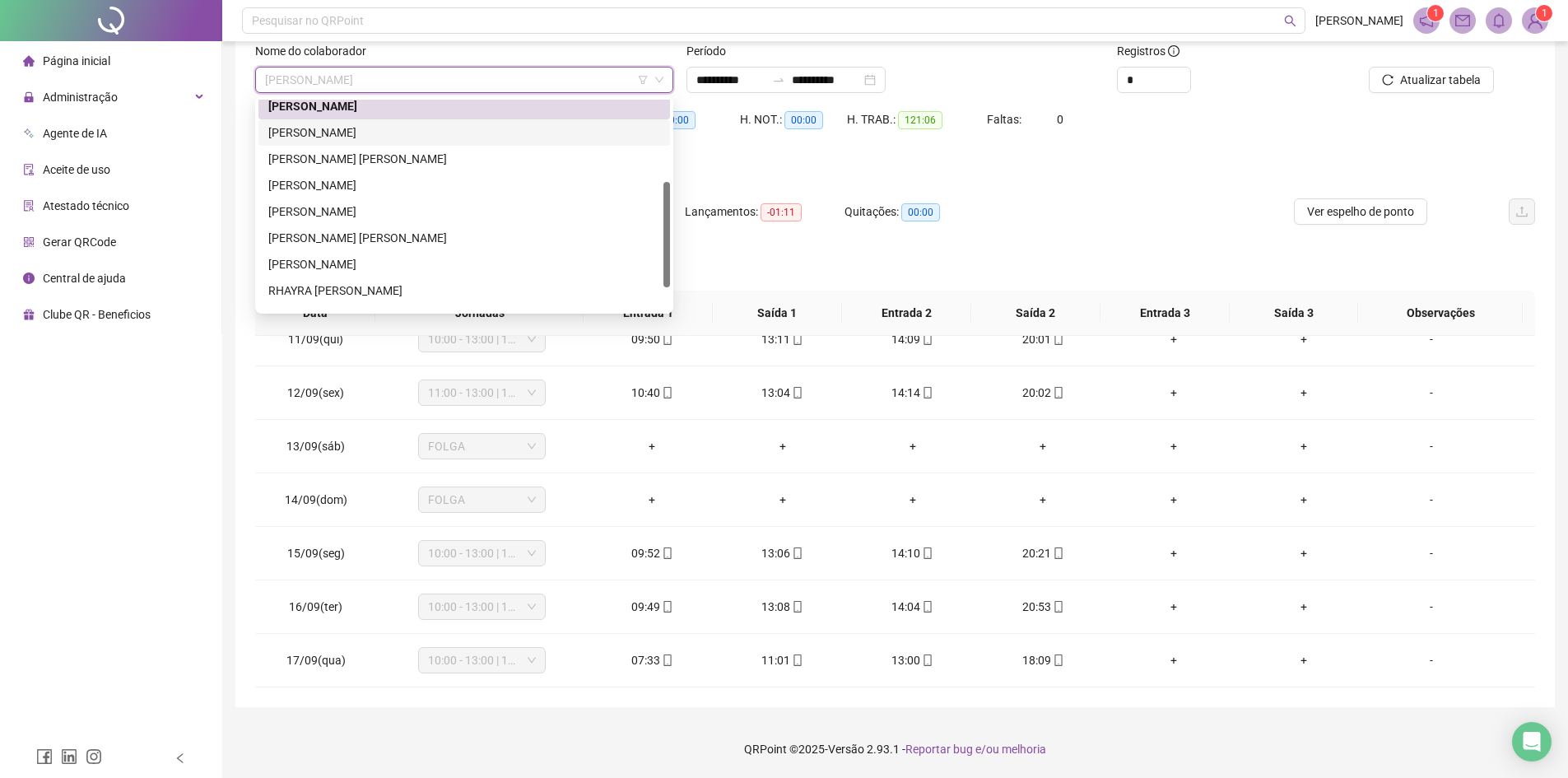
click at [373, 137] on div "[PERSON_NAME]" at bounding box center [464, 133] width 392 height 18
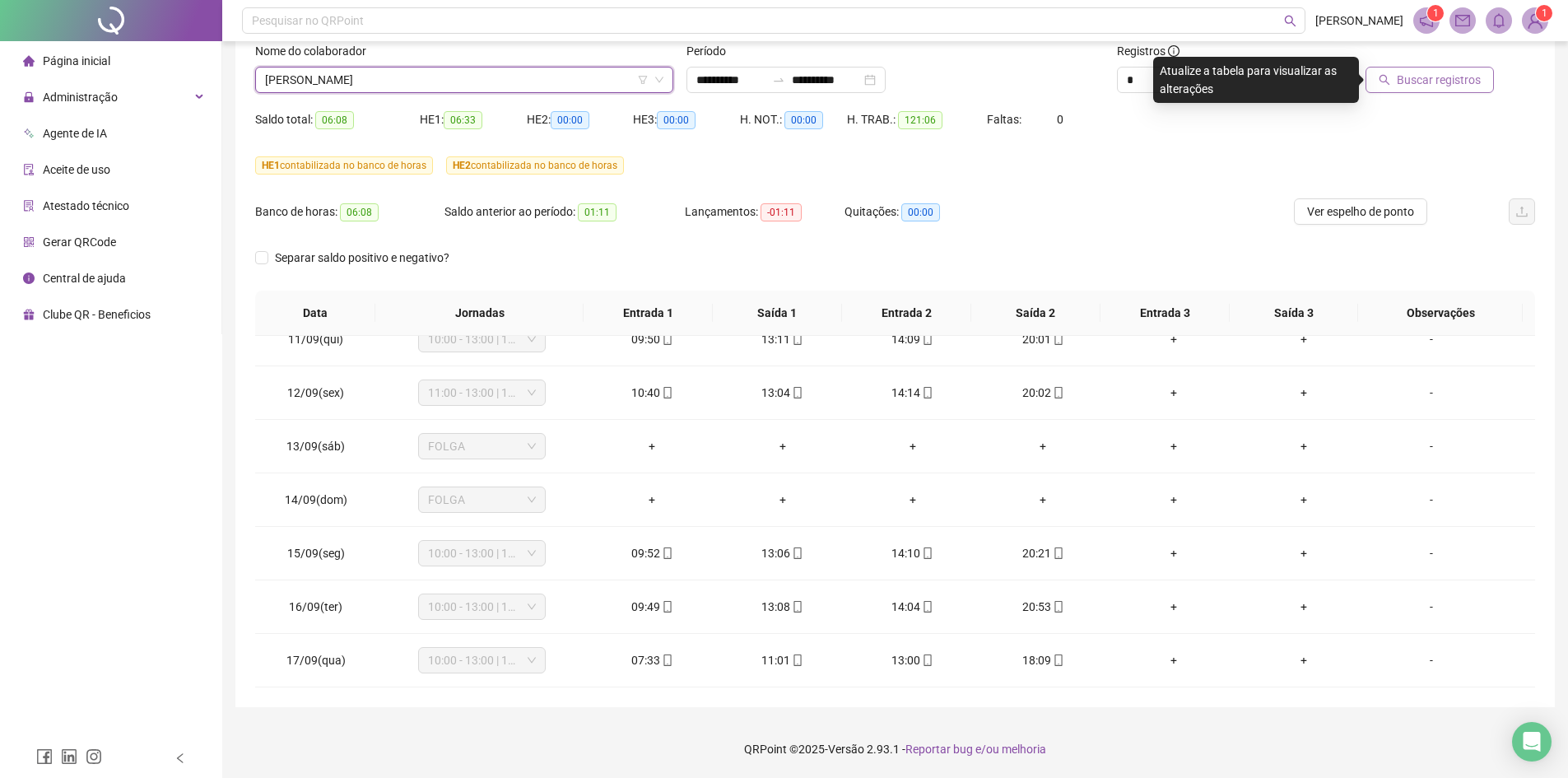
click at [1422, 81] on span "Buscar registros" at bounding box center [1439, 80] width 84 height 18
click at [469, 69] on span "[PERSON_NAME]" at bounding box center [464, 80] width 398 height 25
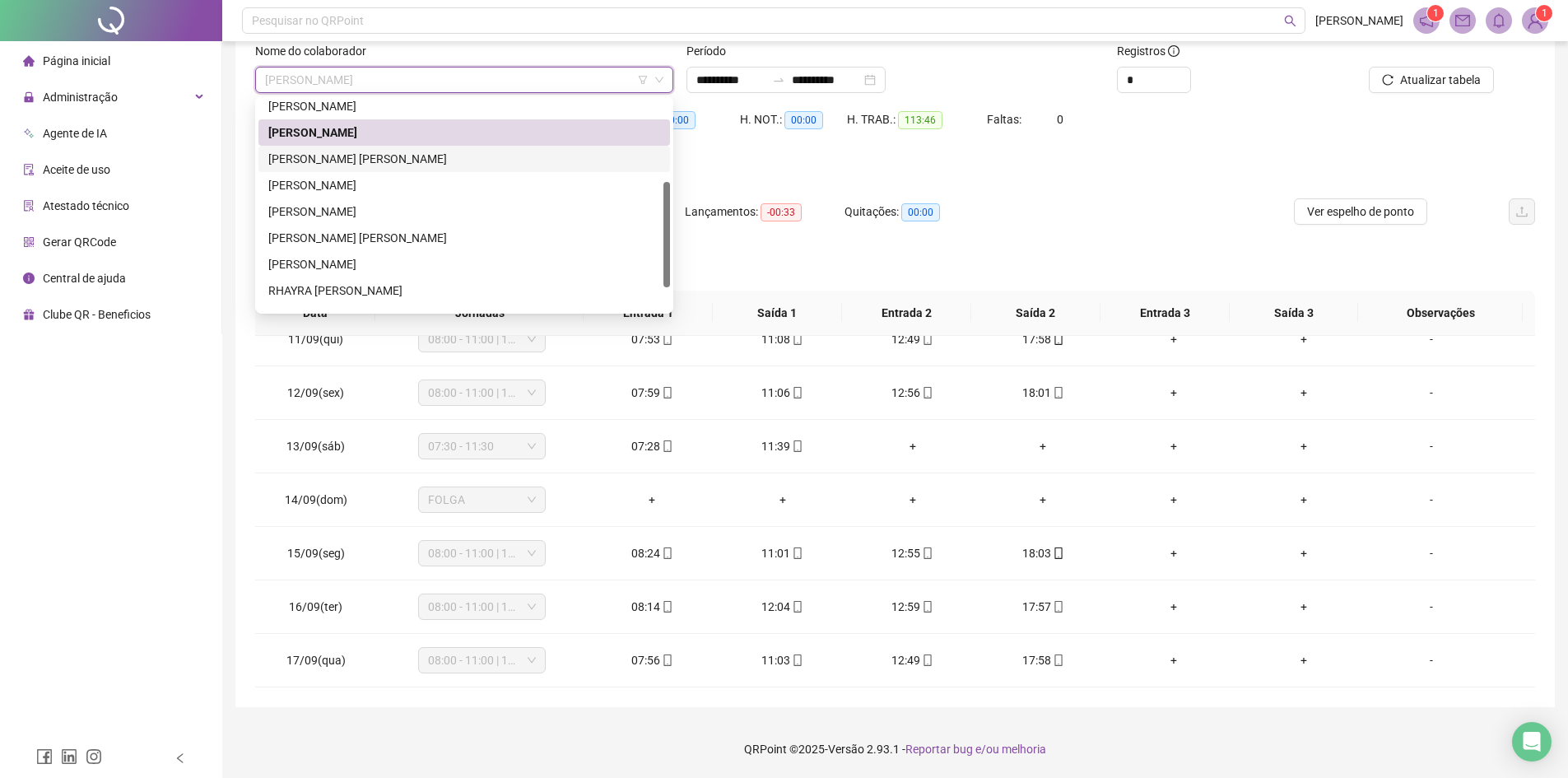
click at [330, 165] on div "[PERSON_NAME] [PERSON_NAME]" at bounding box center [464, 159] width 392 height 18
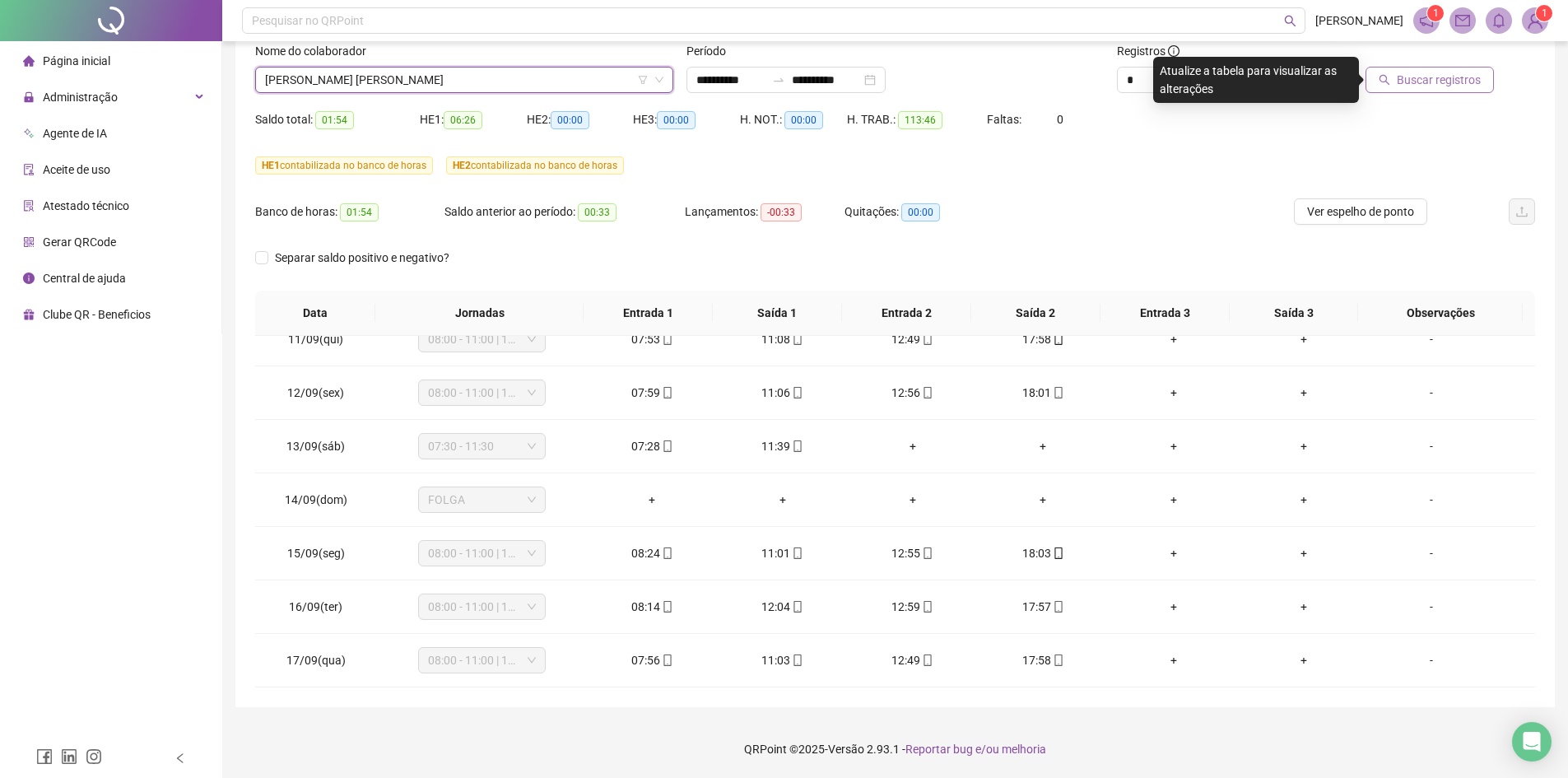
click at [1423, 80] on span "Buscar registros" at bounding box center [1439, 80] width 84 height 18
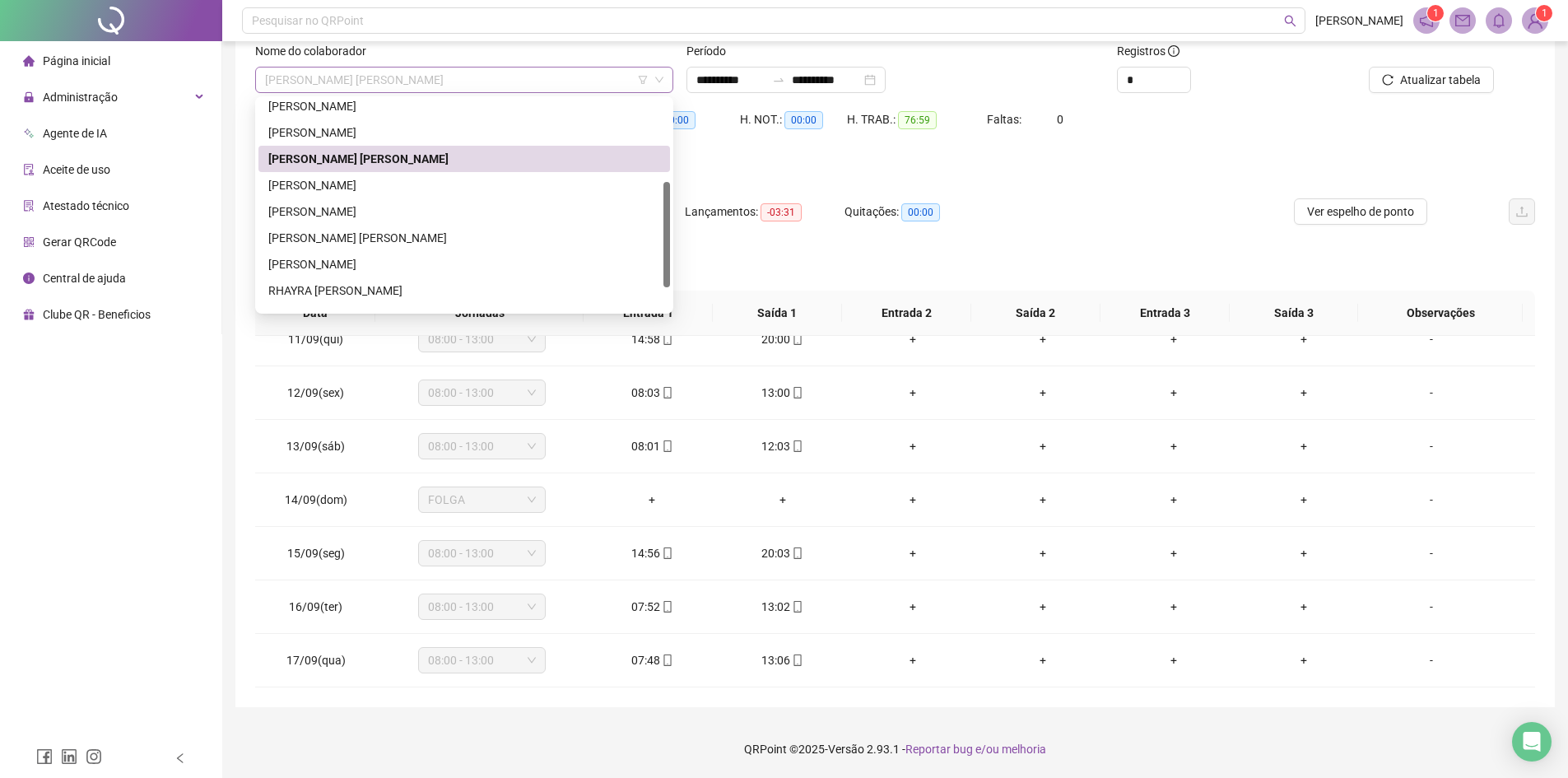
click at [453, 84] on span "[PERSON_NAME] [PERSON_NAME]" at bounding box center [464, 80] width 398 height 25
click at [366, 117] on div "[PERSON_NAME]" at bounding box center [464, 106] width 412 height 27
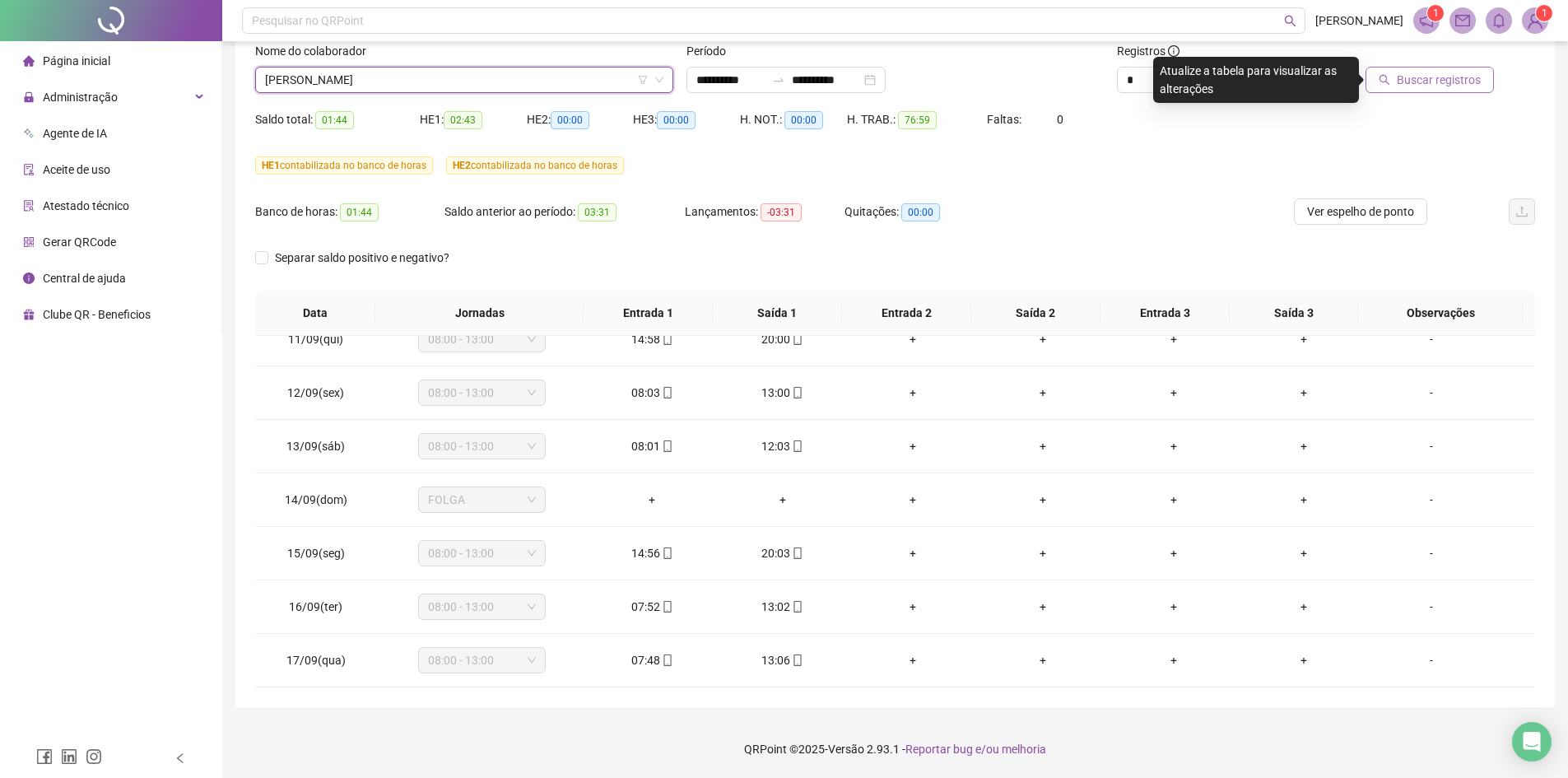
click at [1448, 83] on span "Buscar registros" at bounding box center [1439, 80] width 84 height 18
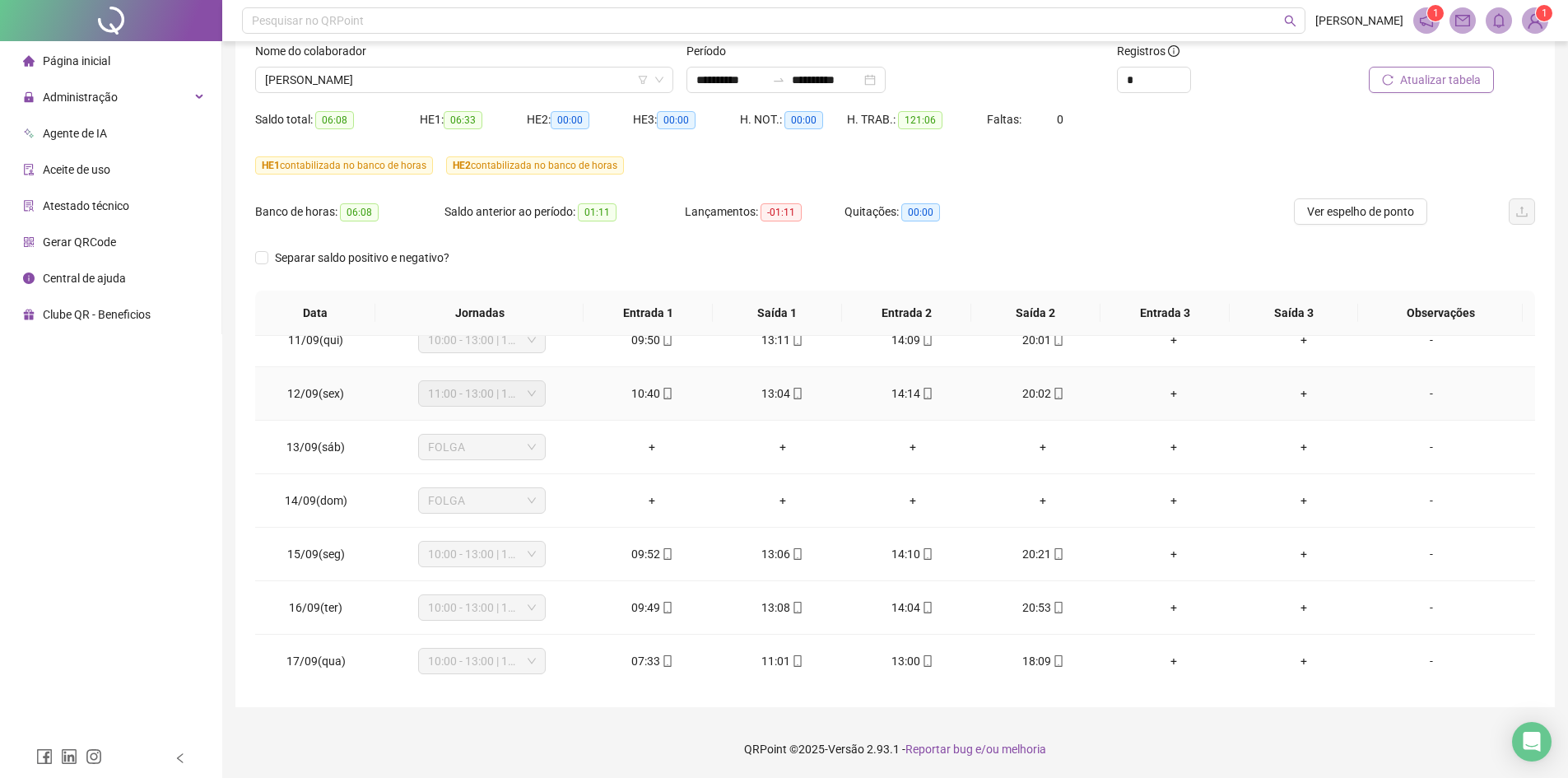
scroll to position [558, 0]
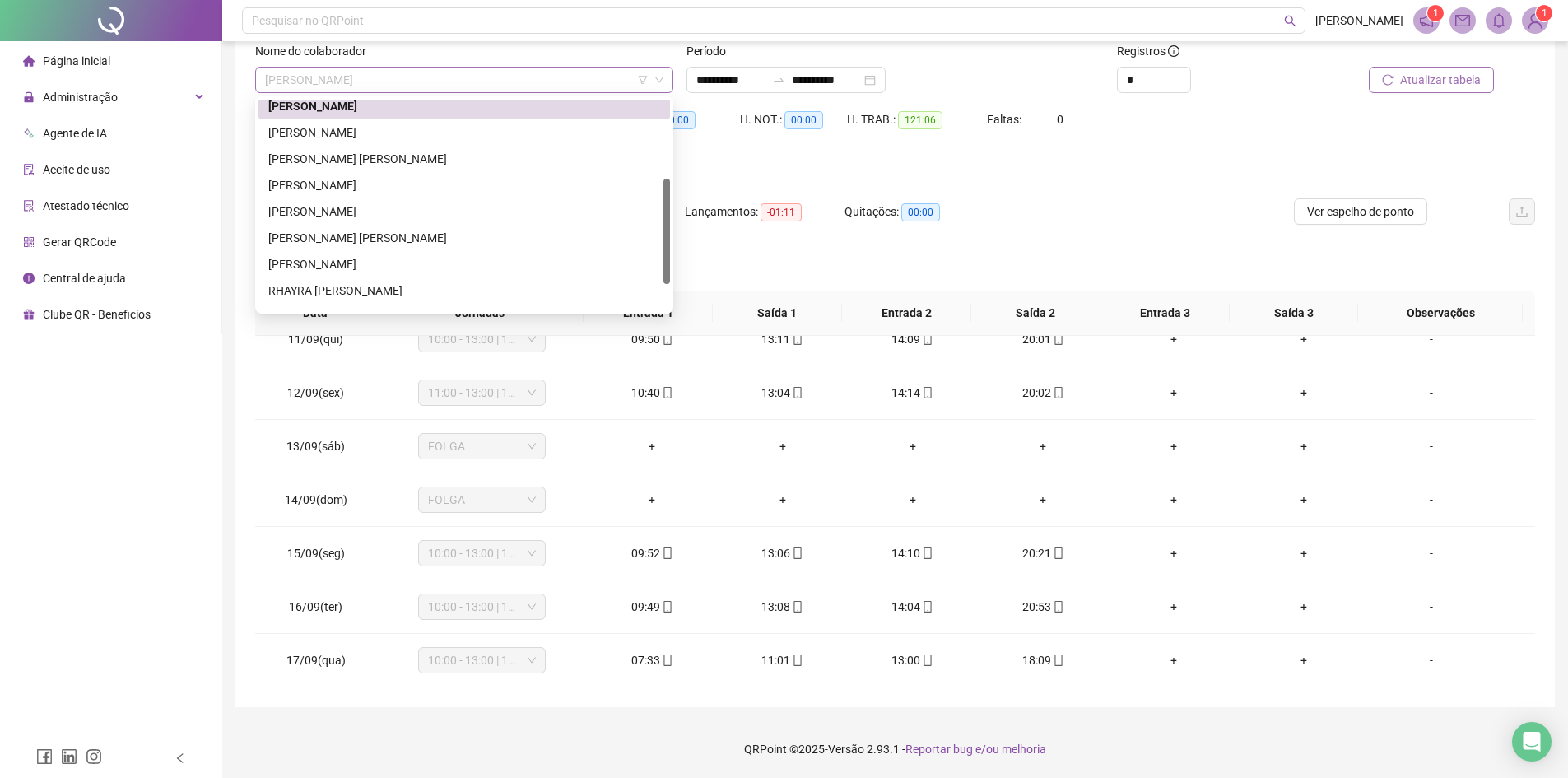
click at [453, 81] on span "[PERSON_NAME]" at bounding box center [464, 80] width 398 height 25
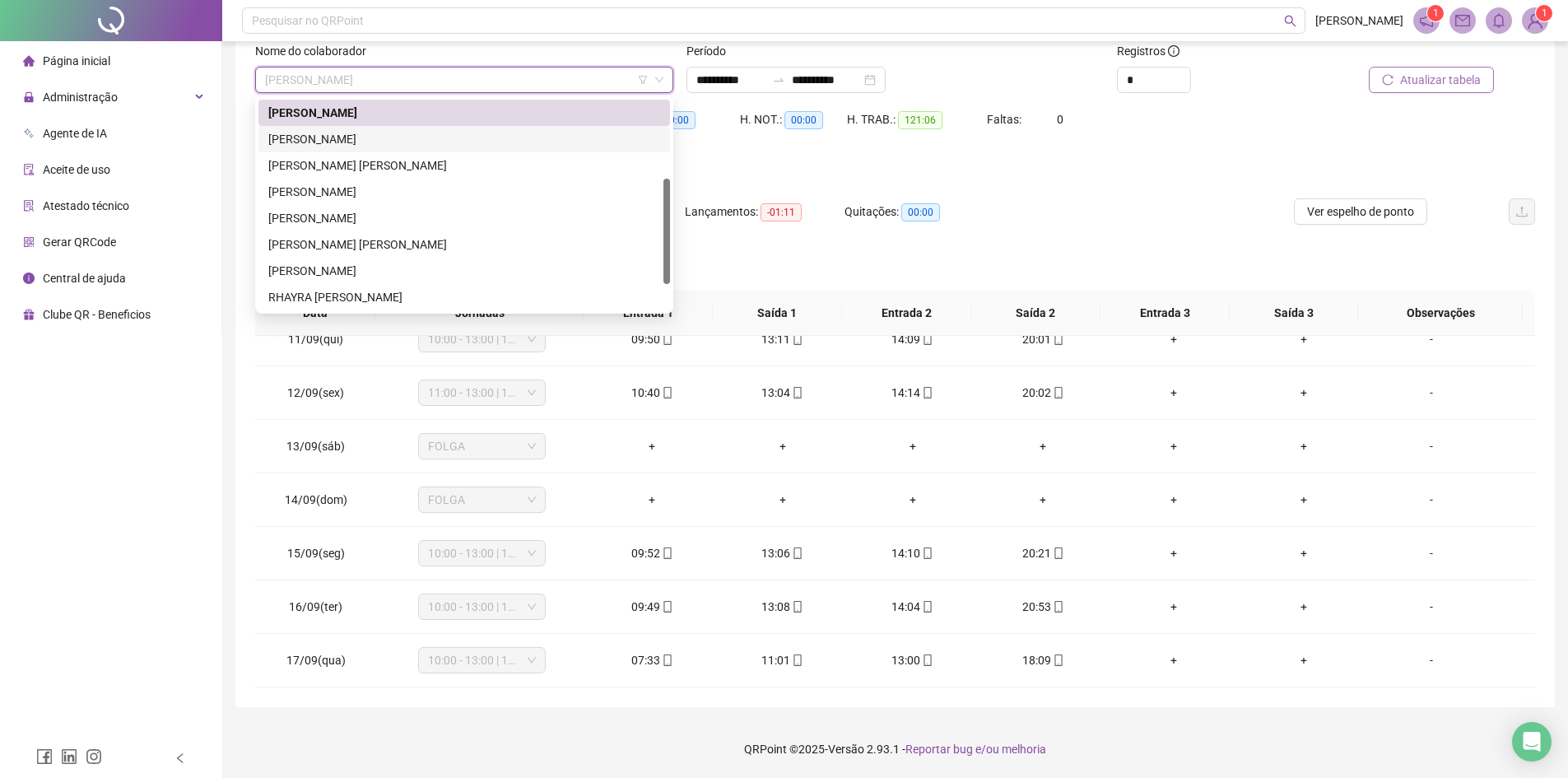
click at [341, 144] on div "[PERSON_NAME]" at bounding box center [464, 139] width 392 height 18
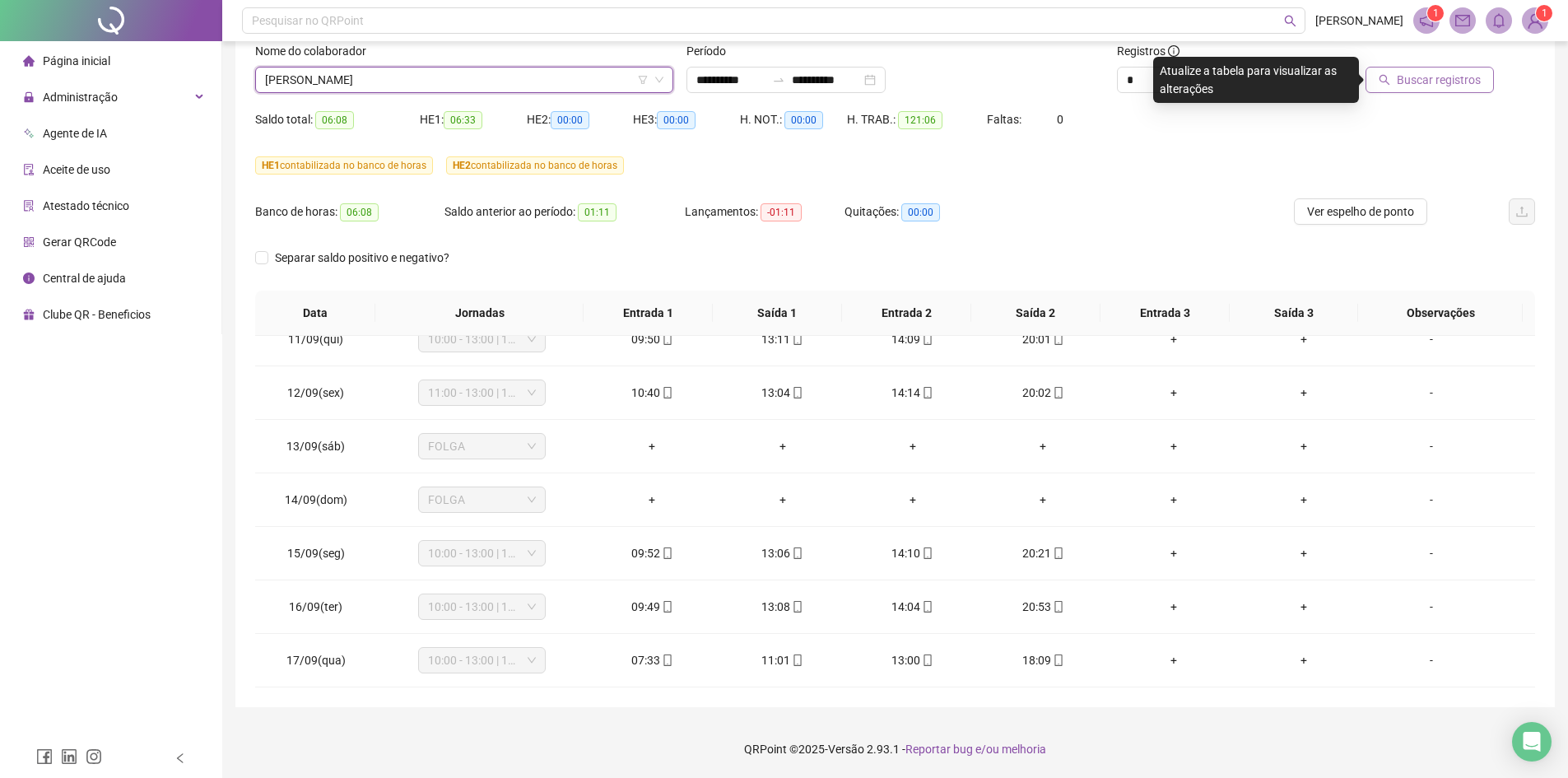
click at [1419, 70] on button "Buscar registros" at bounding box center [1430, 80] width 128 height 27
click at [464, 69] on span "[PERSON_NAME]" at bounding box center [464, 80] width 398 height 25
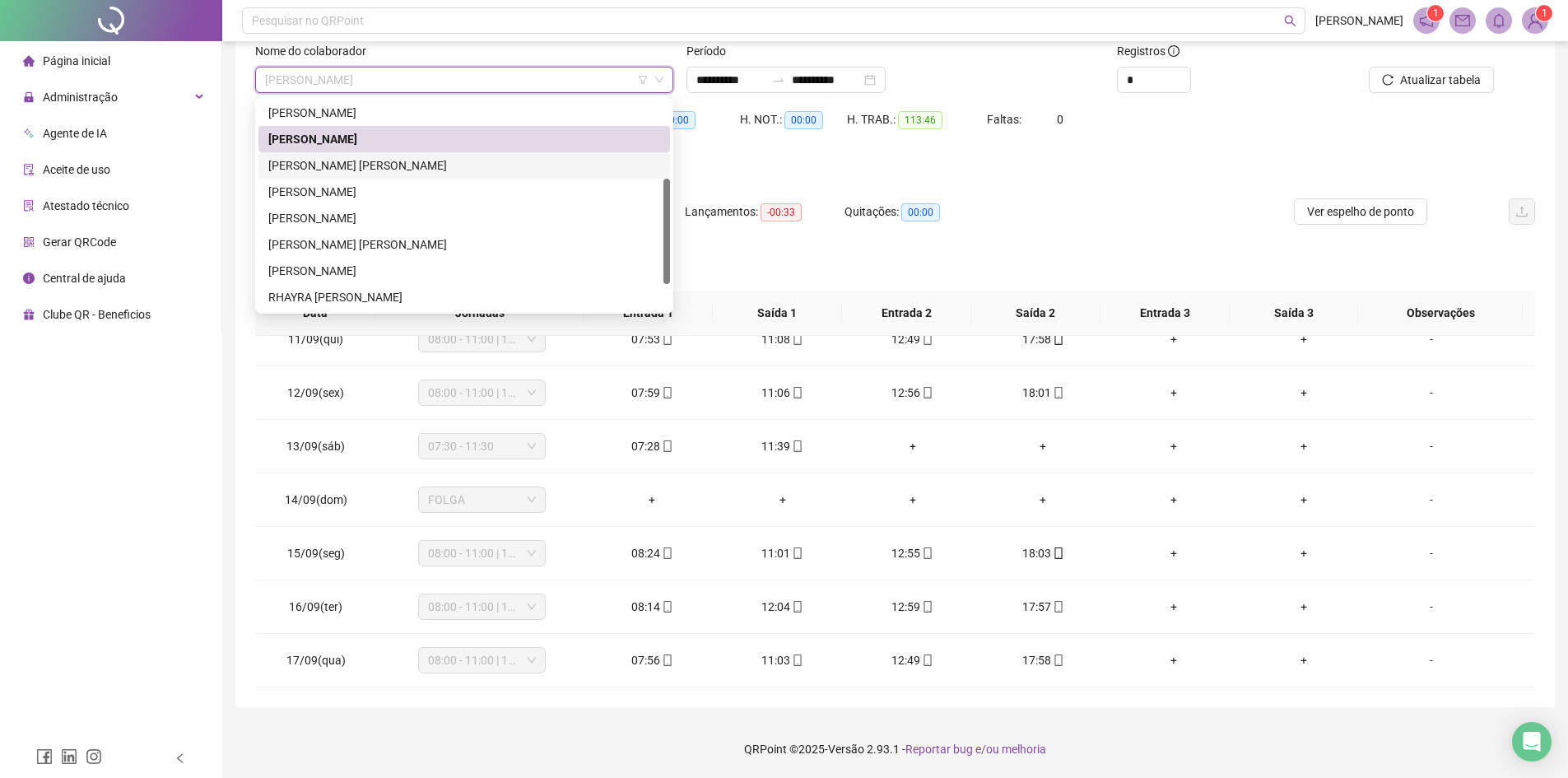
click at [370, 159] on div "[PERSON_NAME] [PERSON_NAME]" at bounding box center [464, 166] width 392 height 18
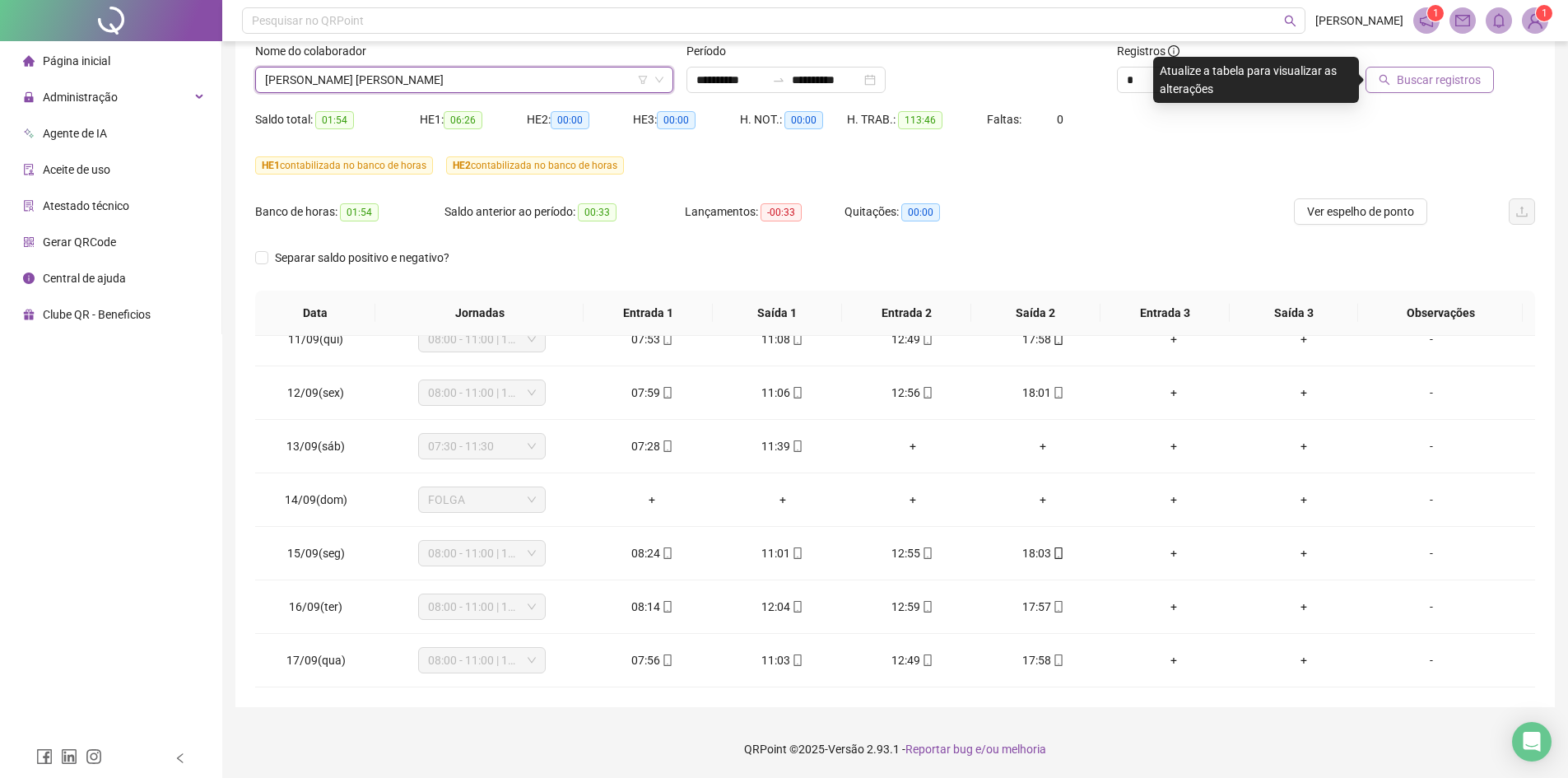
click at [1414, 81] on span "Buscar registros" at bounding box center [1439, 80] width 84 height 18
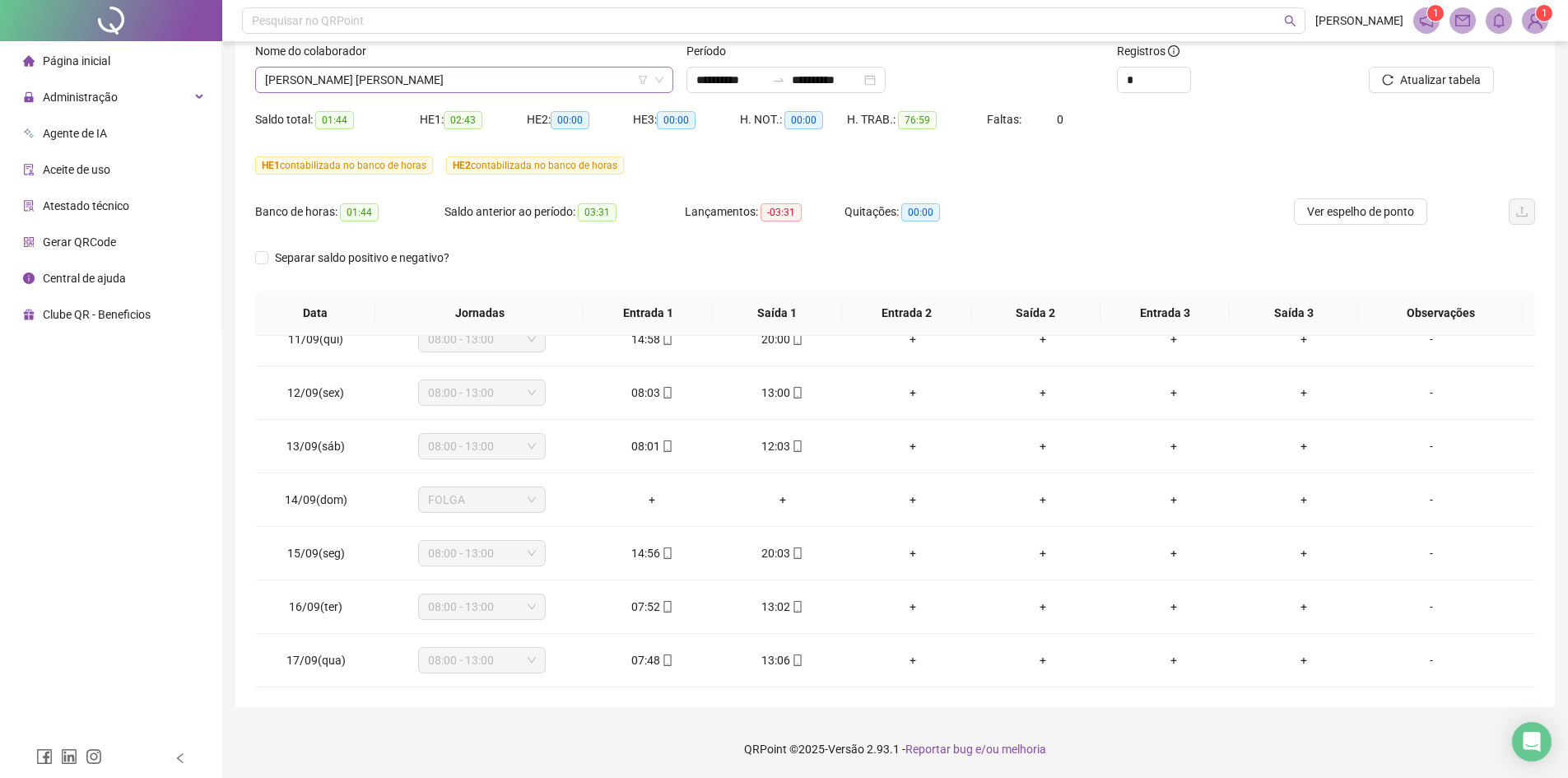
click at [524, 78] on span "[PERSON_NAME] [PERSON_NAME]" at bounding box center [464, 80] width 398 height 25
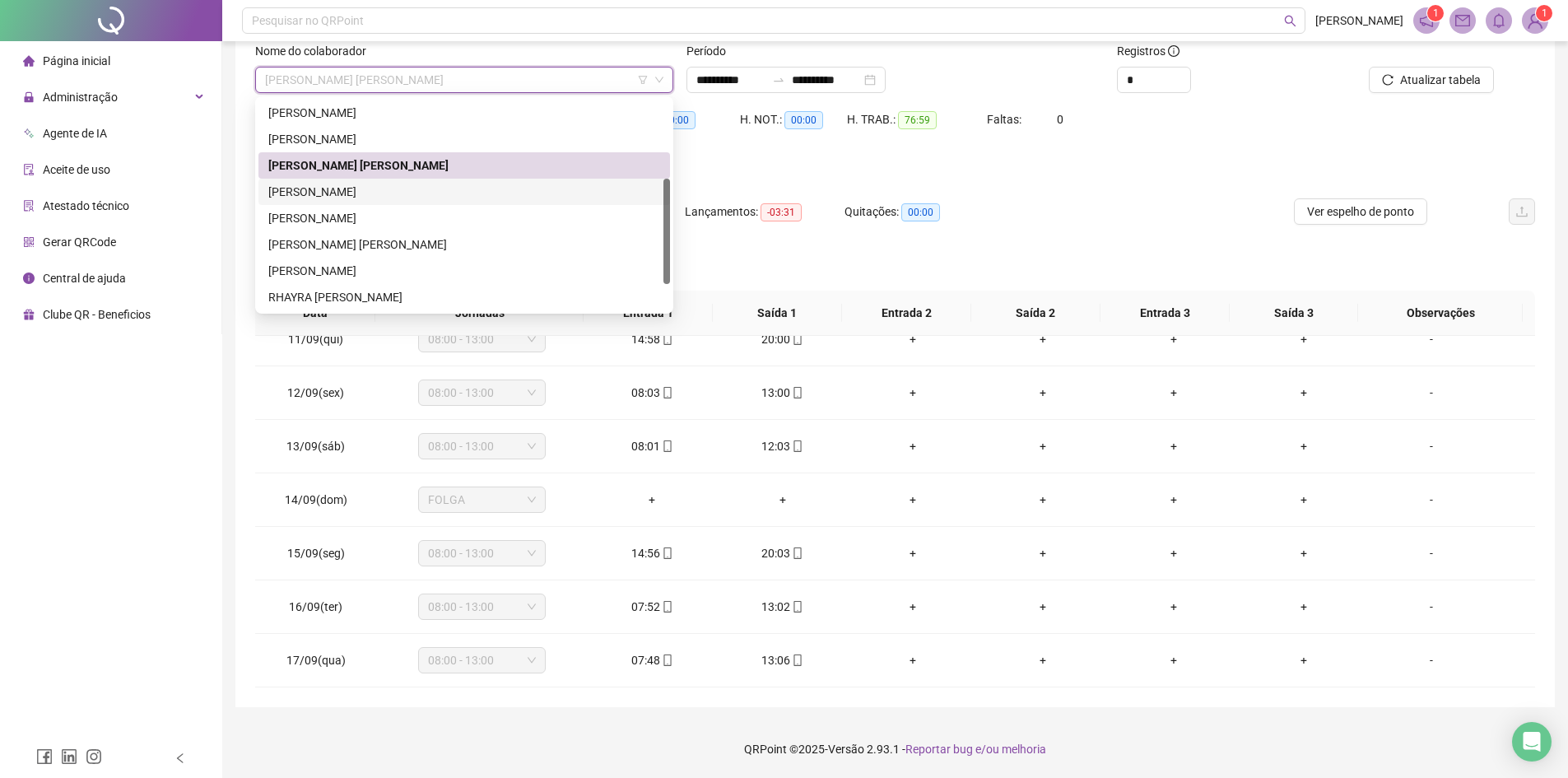
click at [357, 191] on div "[PERSON_NAME]" at bounding box center [464, 192] width 392 height 18
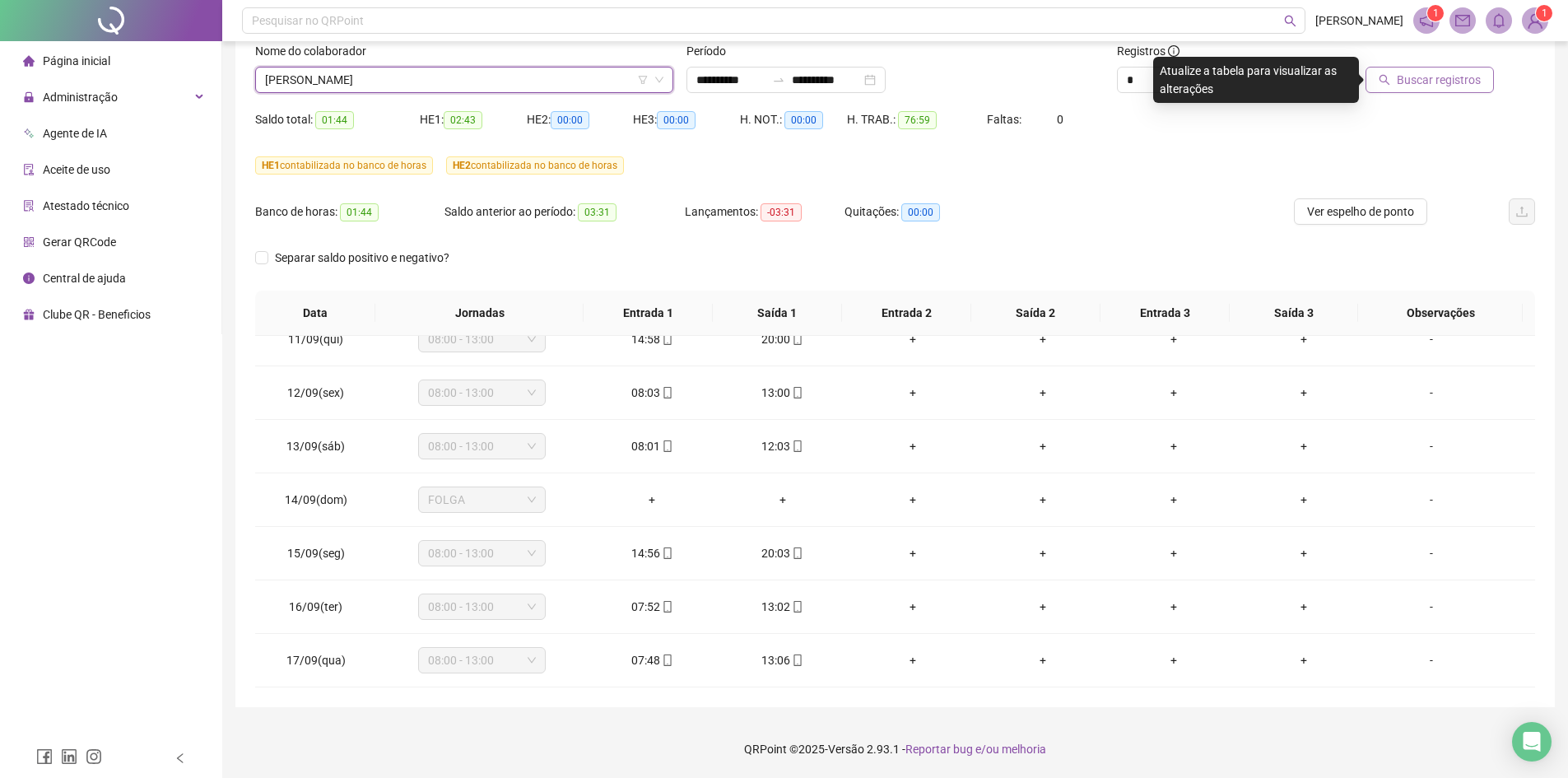
click at [1408, 81] on span "Buscar registros" at bounding box center [1439, 80] width 84 height 18
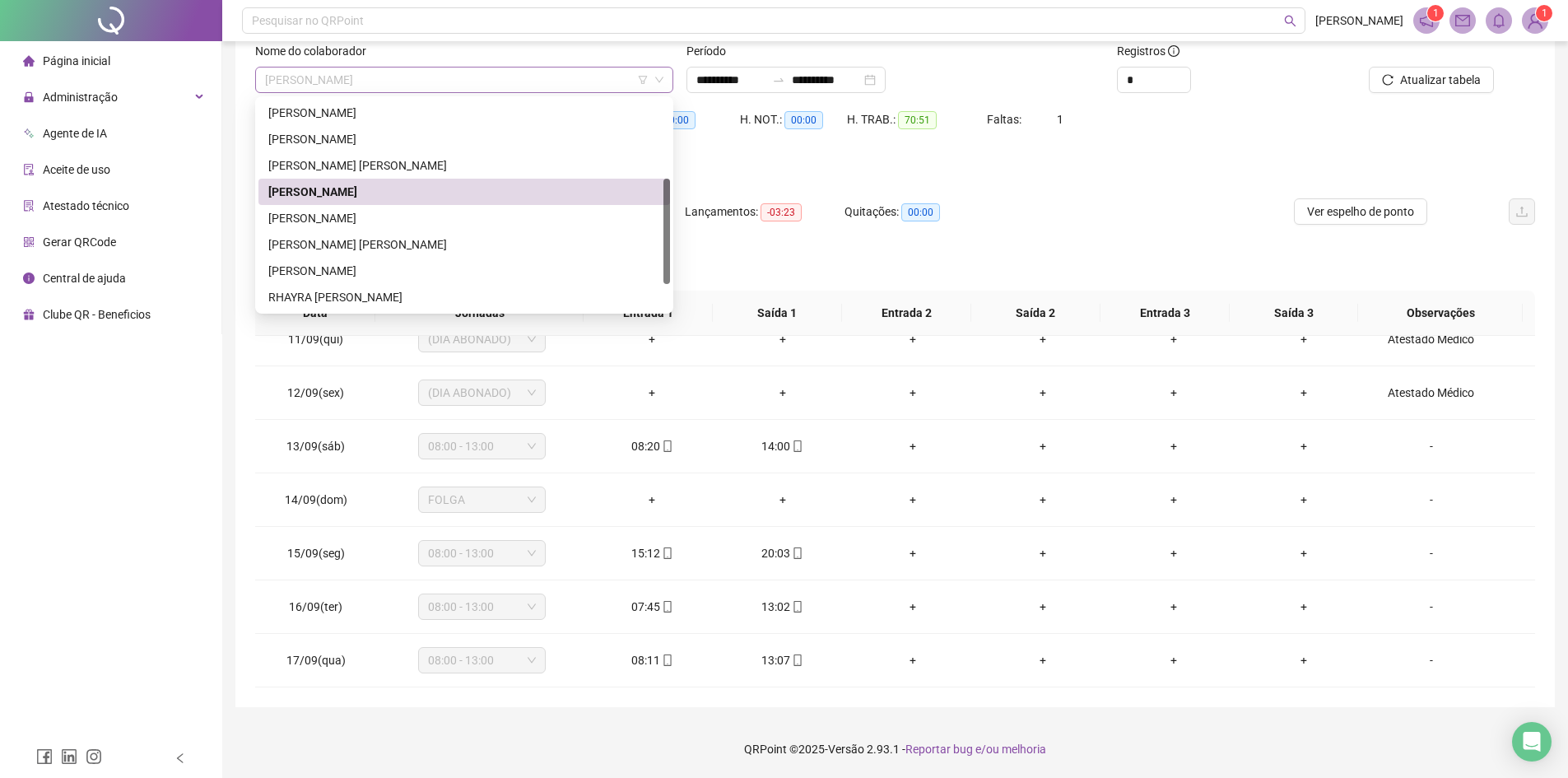
click at [469, 81] on span "[PERSON_NAME]" at bounding box center [464, 80] width 398 height 25
click at [368, 226] on div "[PERSON_NAME]" at bounding box center [464, 218] width 392 height 18
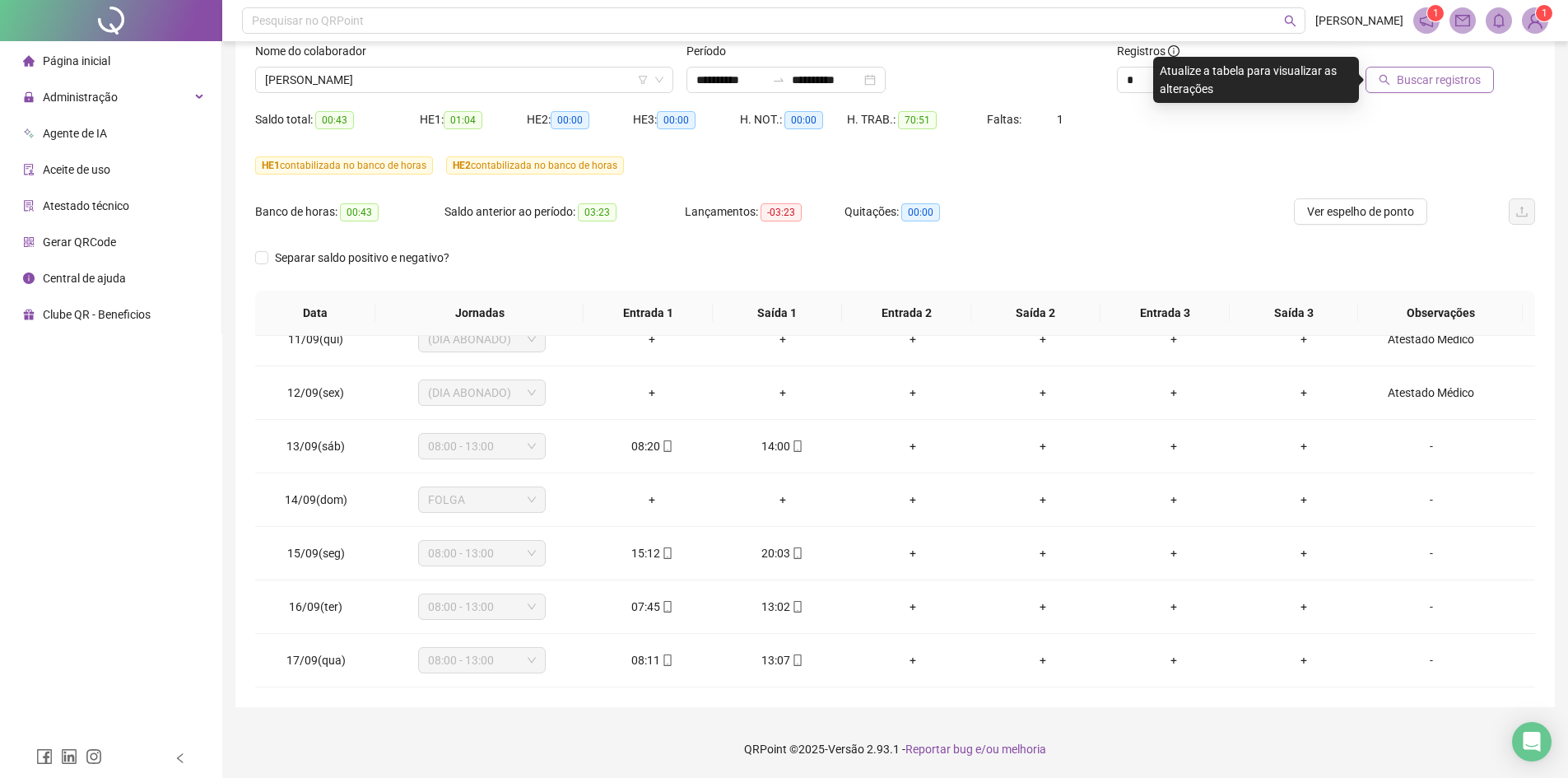
click at [1421, 84] on span "Buscar registros" at bounding box center [1439, 80] width 84 height 18
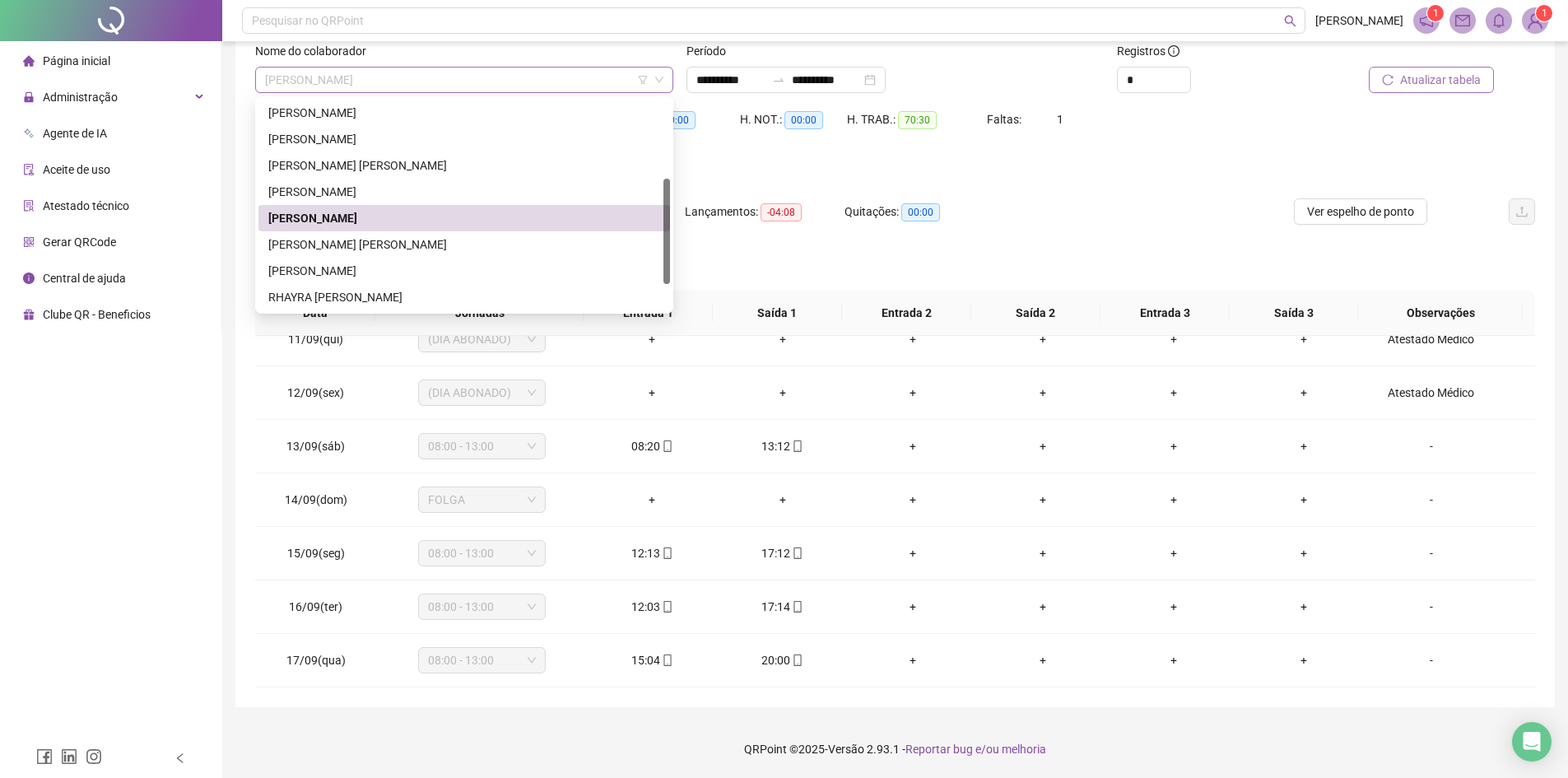
click at [466, 88] on span "[PERSON_NAME]" at bounding box center [464, 80] width 398 height 25
click at [372, 245] on div "[PERSON_NAME] [PERSON_NAME]" at bounding box center [464, 244] width 392 height 18
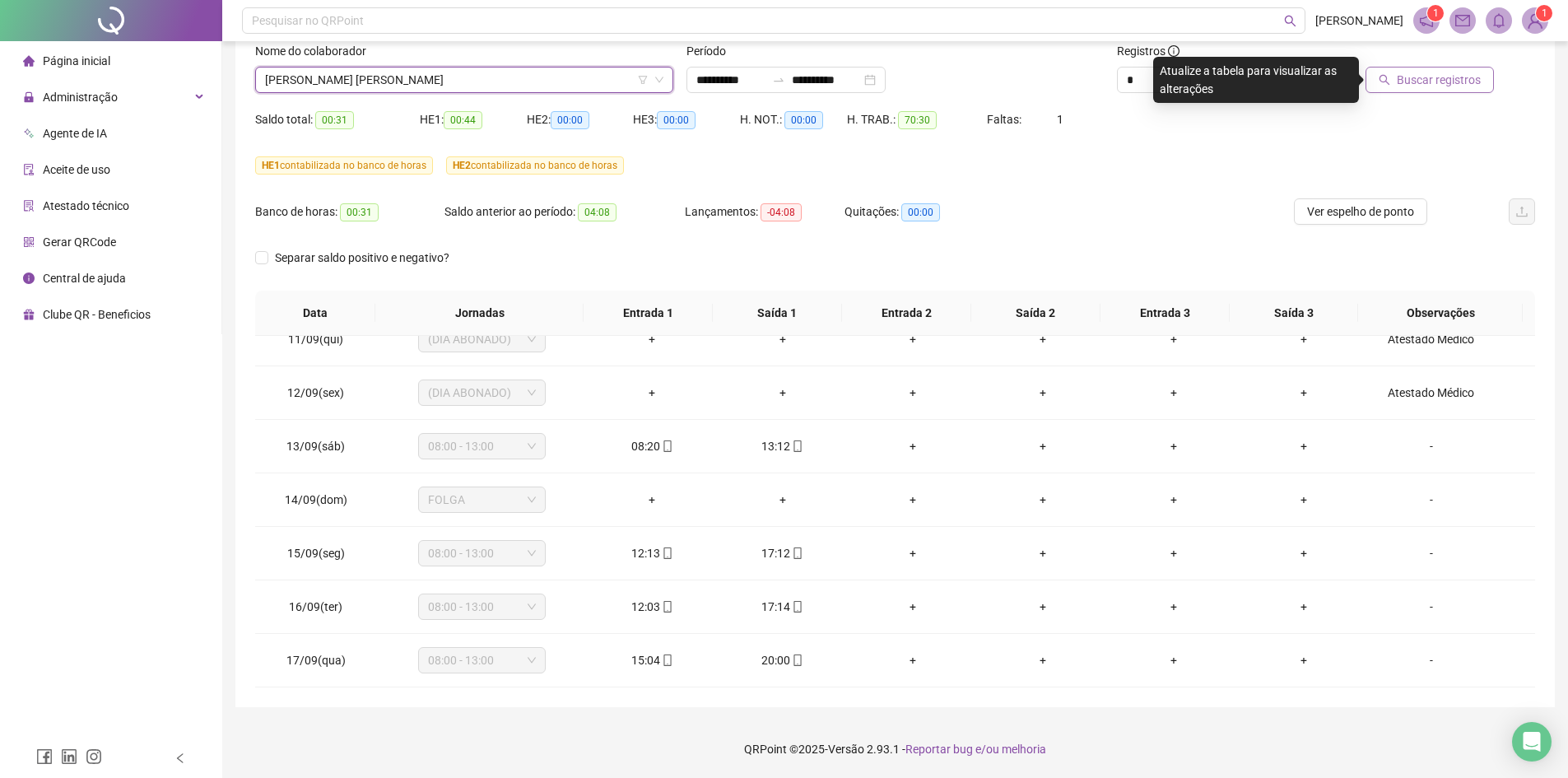
click at [1417, 86] on span "Buscar registros" at bounding box center [1439, 80] width 84 height 18
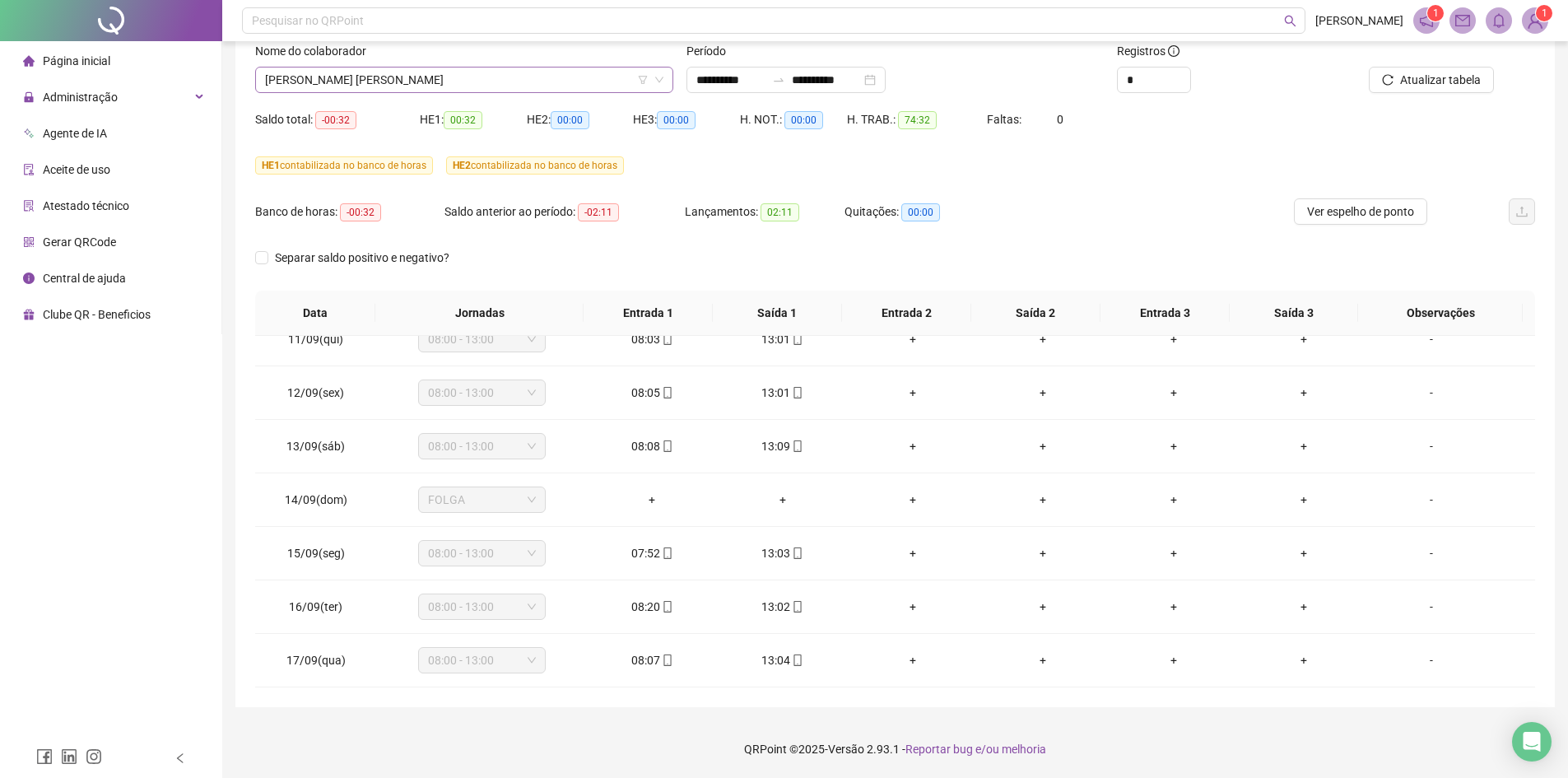
click at [492, 77] on span "[PERSON_NAME] [PERSON_NAME]" at bounding box center [464, 80] width 398 height 25
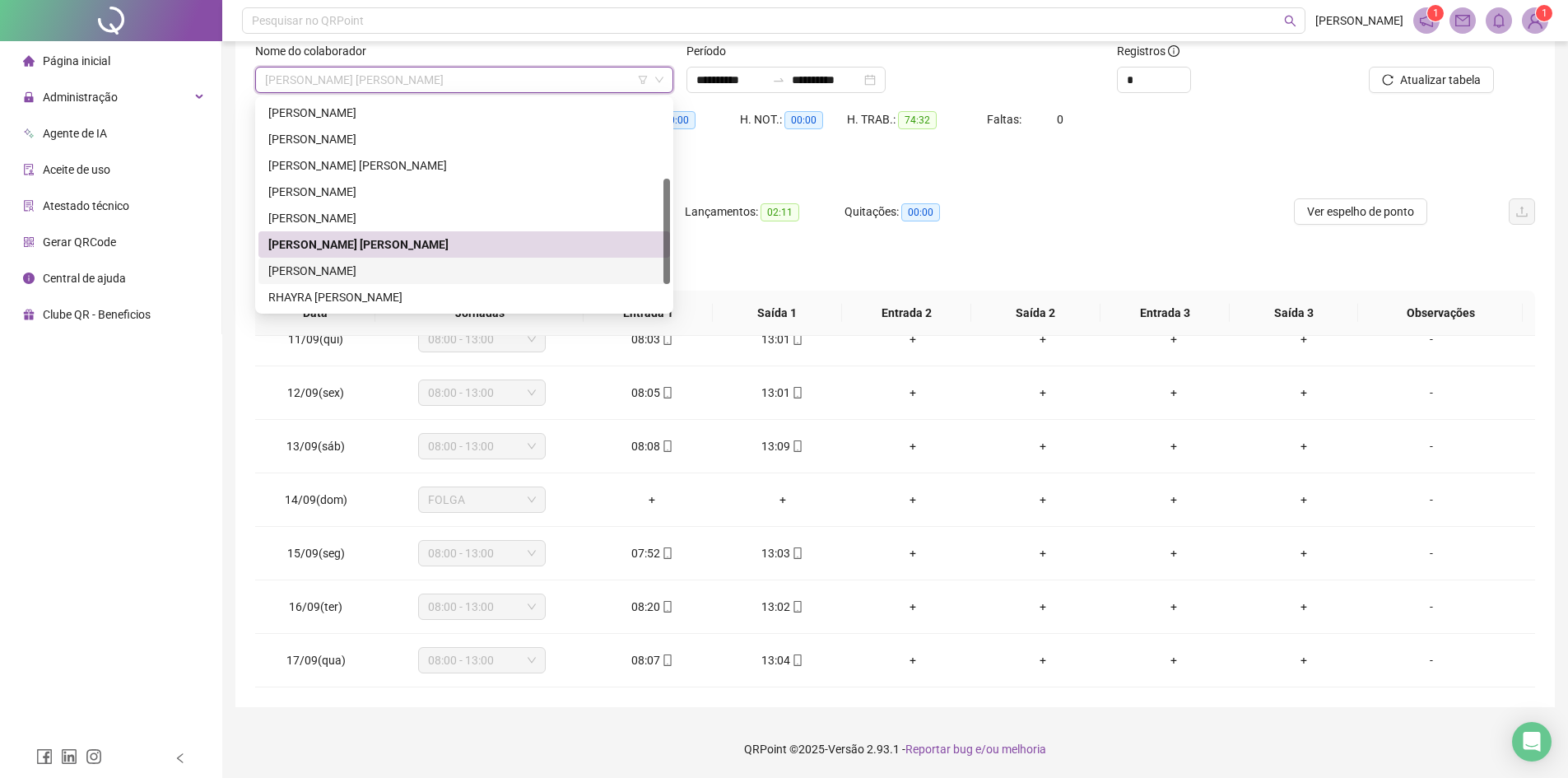
click at [367, 276] on div "[PERSON_NAME]" at bounding box center [464, 271] width 392 height 18
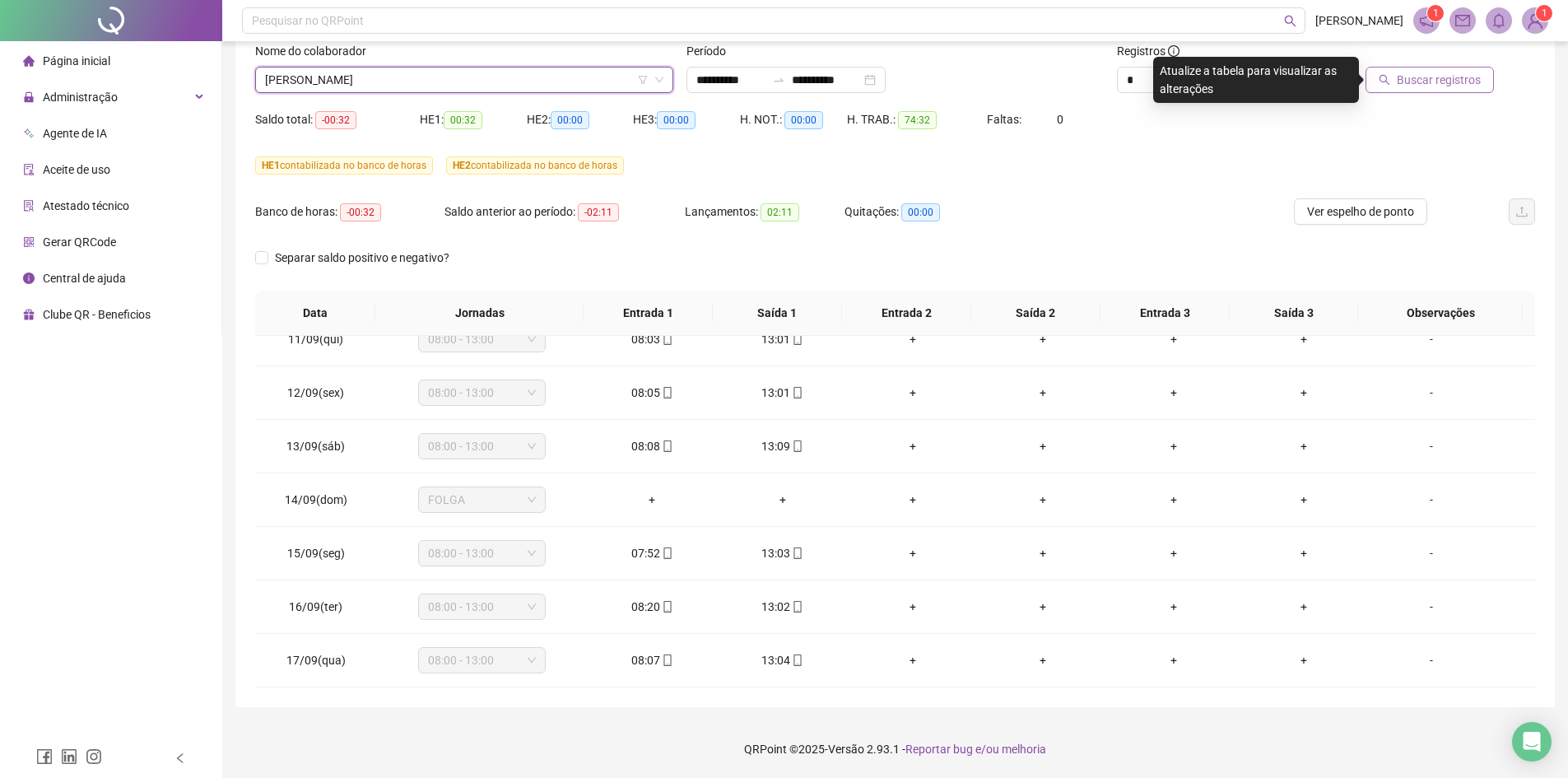
click at [1421, 82] on span "Buscar registros" at bounding box center [1439, 80] width 84 height 18
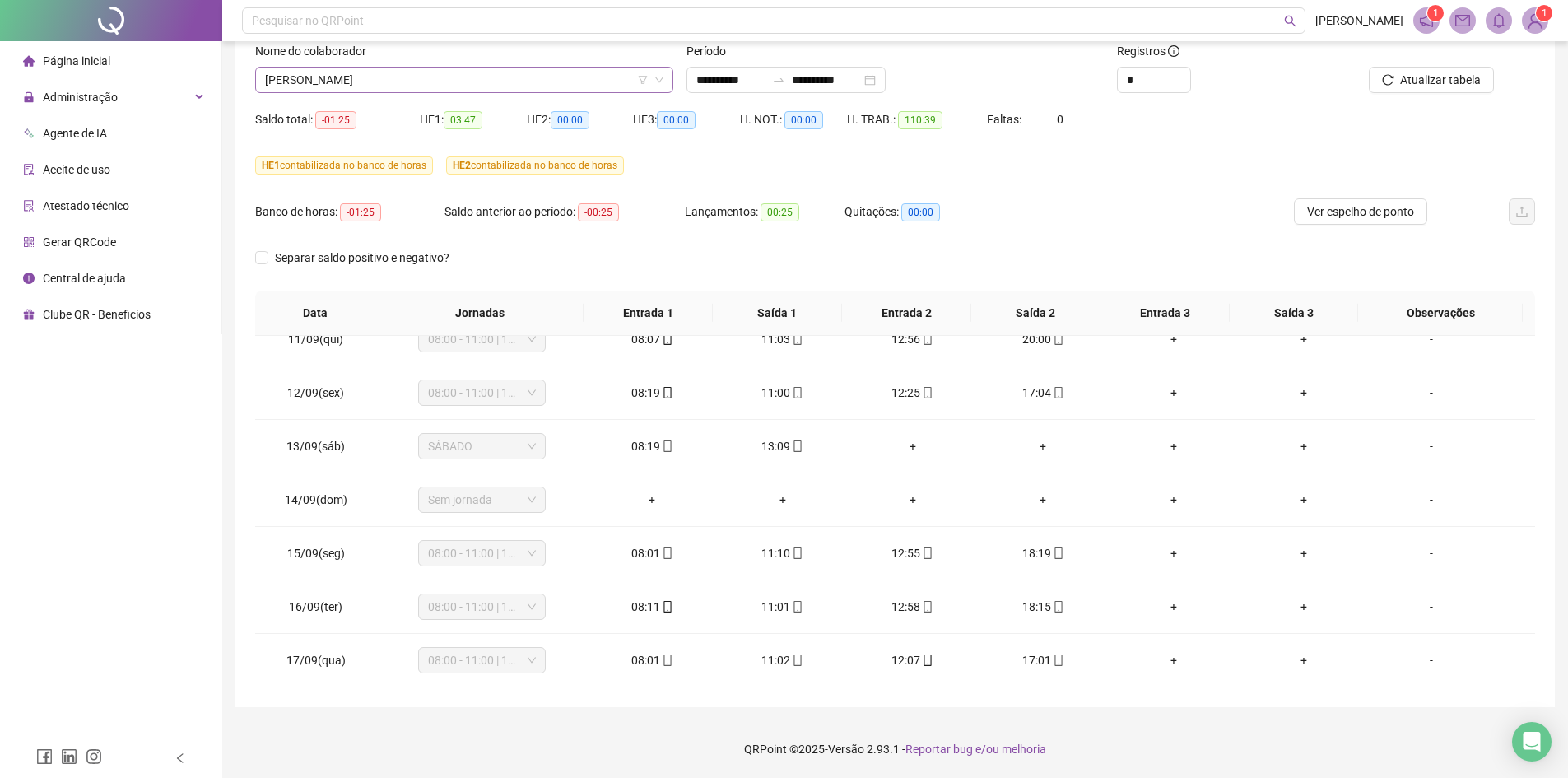
click at [448, 70] on span "[PERSON_NAME]" at bounding box center [464, 80] width 398 height 25
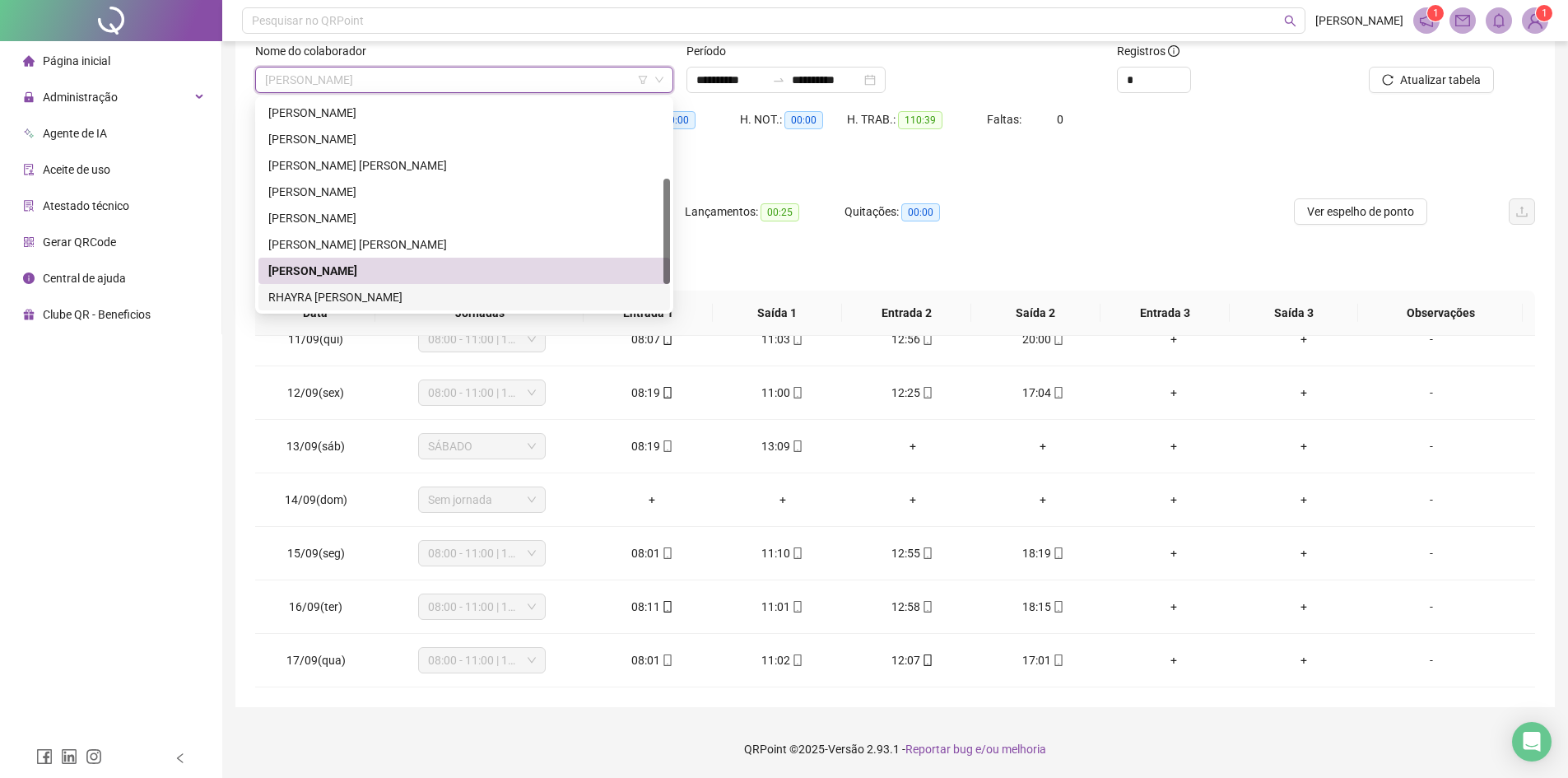
click at [395, 297] on div "RHAYRA [PERSON_NAME]" at bounding box center [464, 297] width 392 height 18
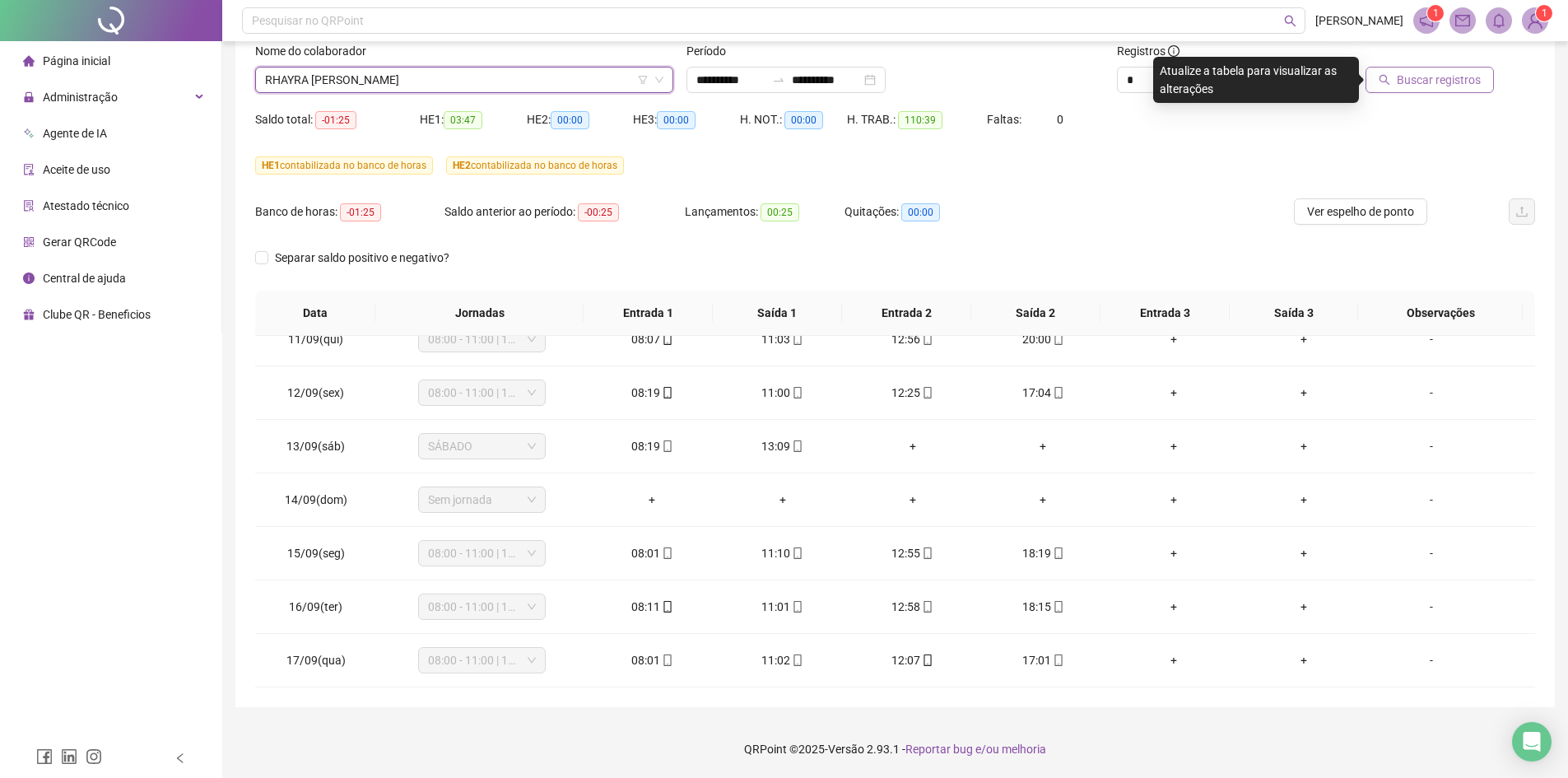
click at [1433, 79] on span "Buscar registros" at bounding box center [1439, 80] width 84 height 18
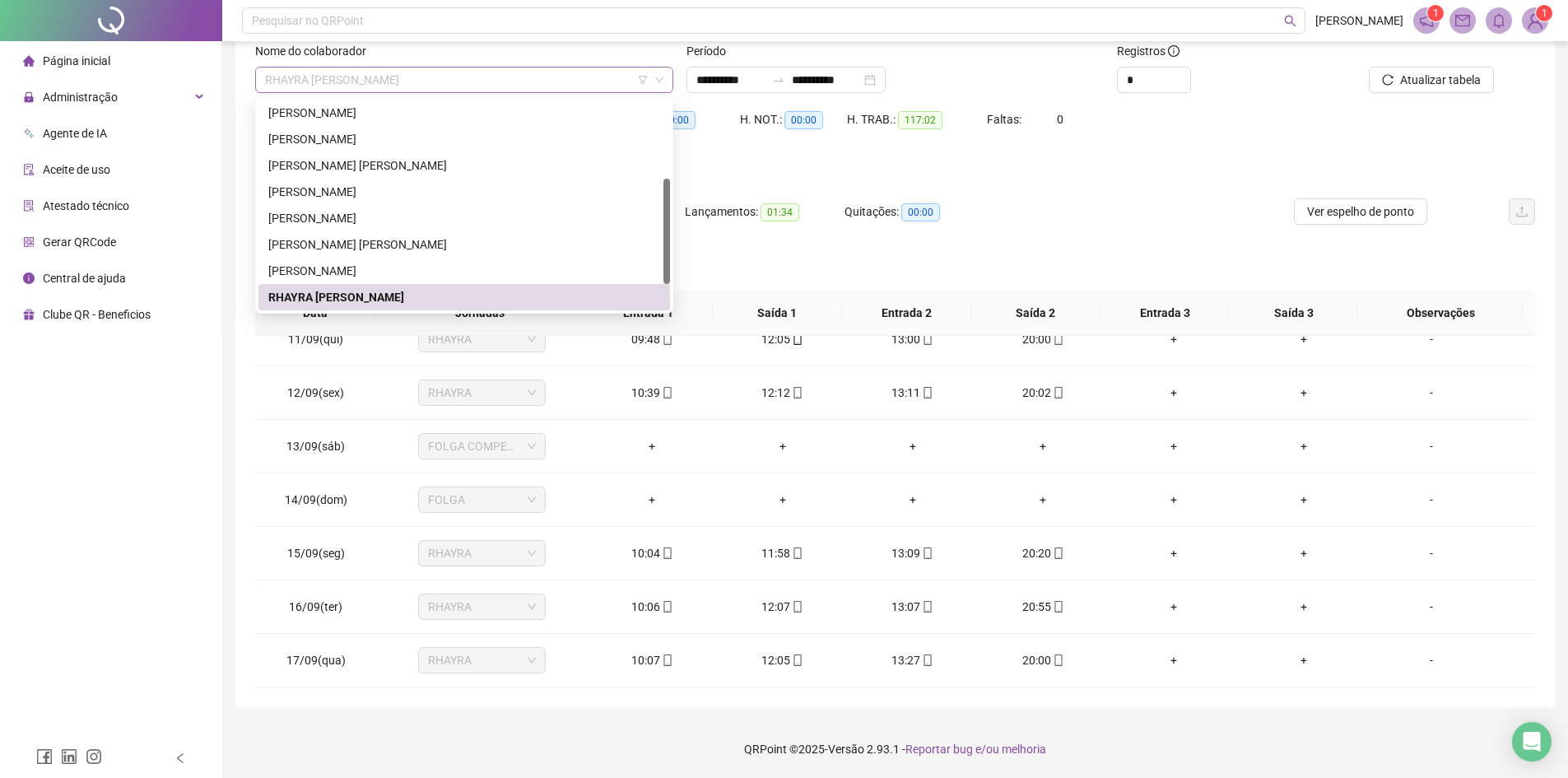
click at [476, 83] on span "RHAYRA [PERSON_NAME]" at bounding box center [464, 80] width 398 height 25
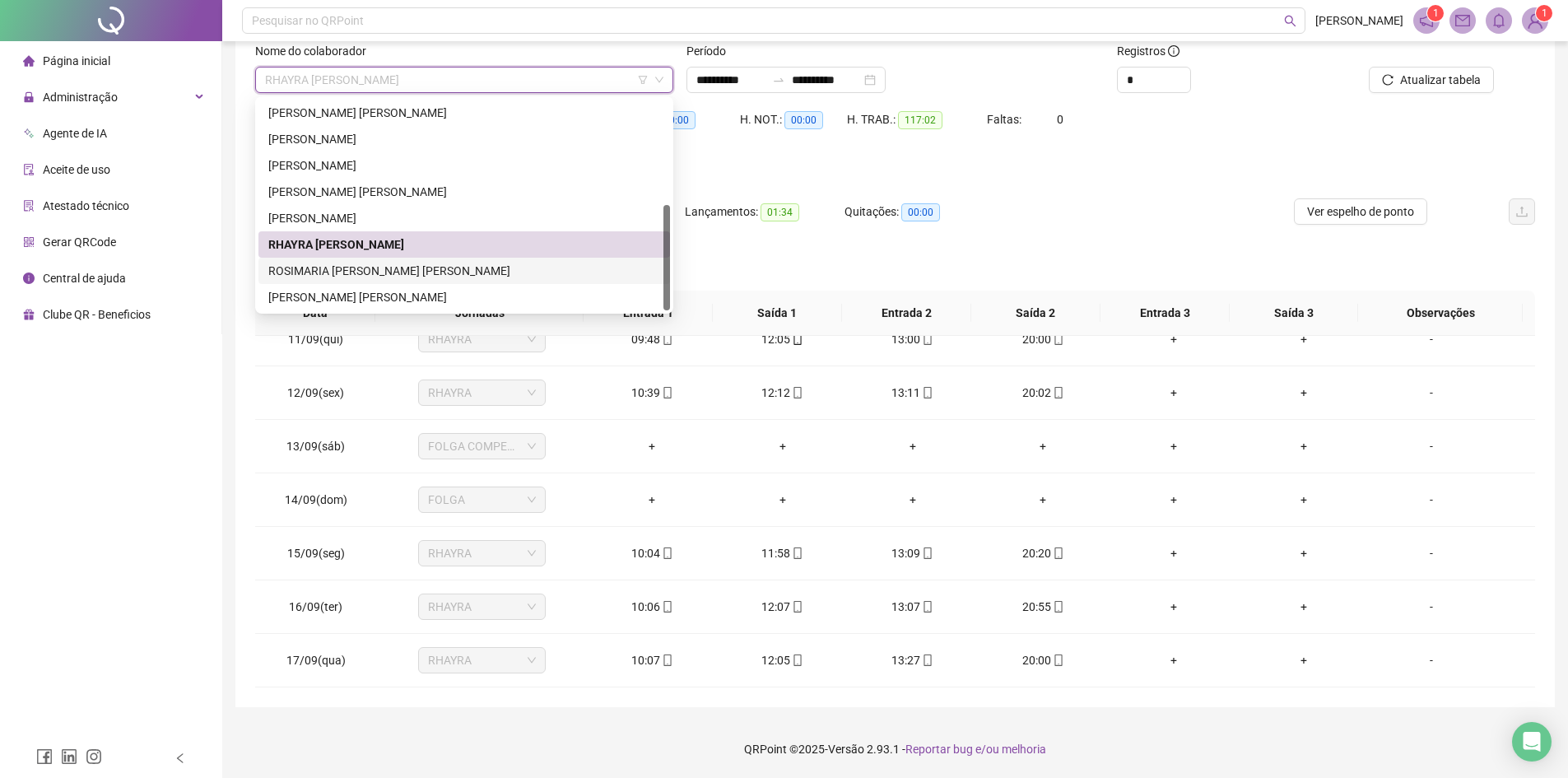
click at [420, 266] on div "ROSIMARIA [PERSON_NAME] [PERSON_NAME]" at bounding box center [464, 271] width 392 height 18
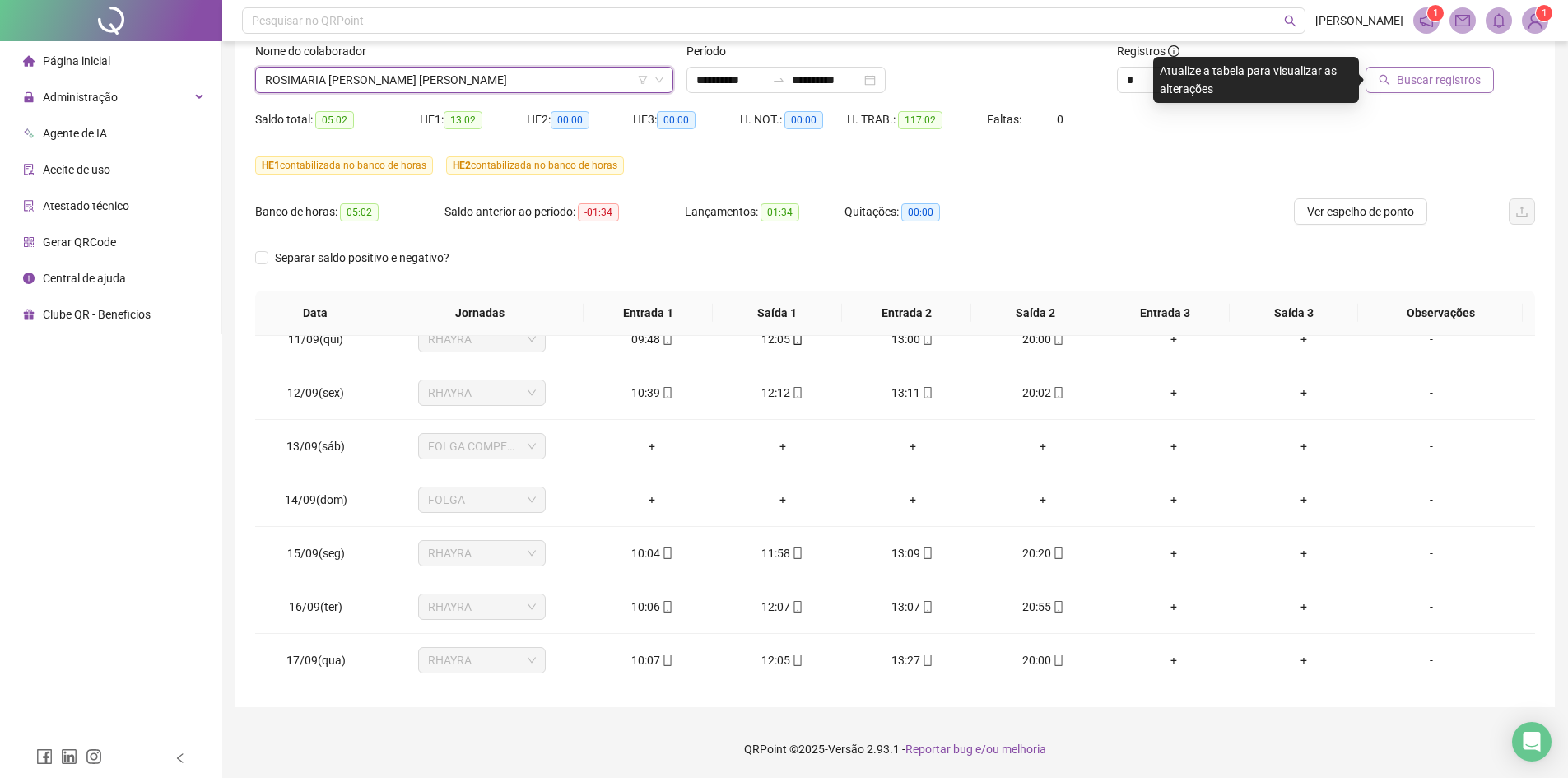
click at [1437, 72] on span "Buscar registros" at bounding box center [1439, 80] width 84 height 18
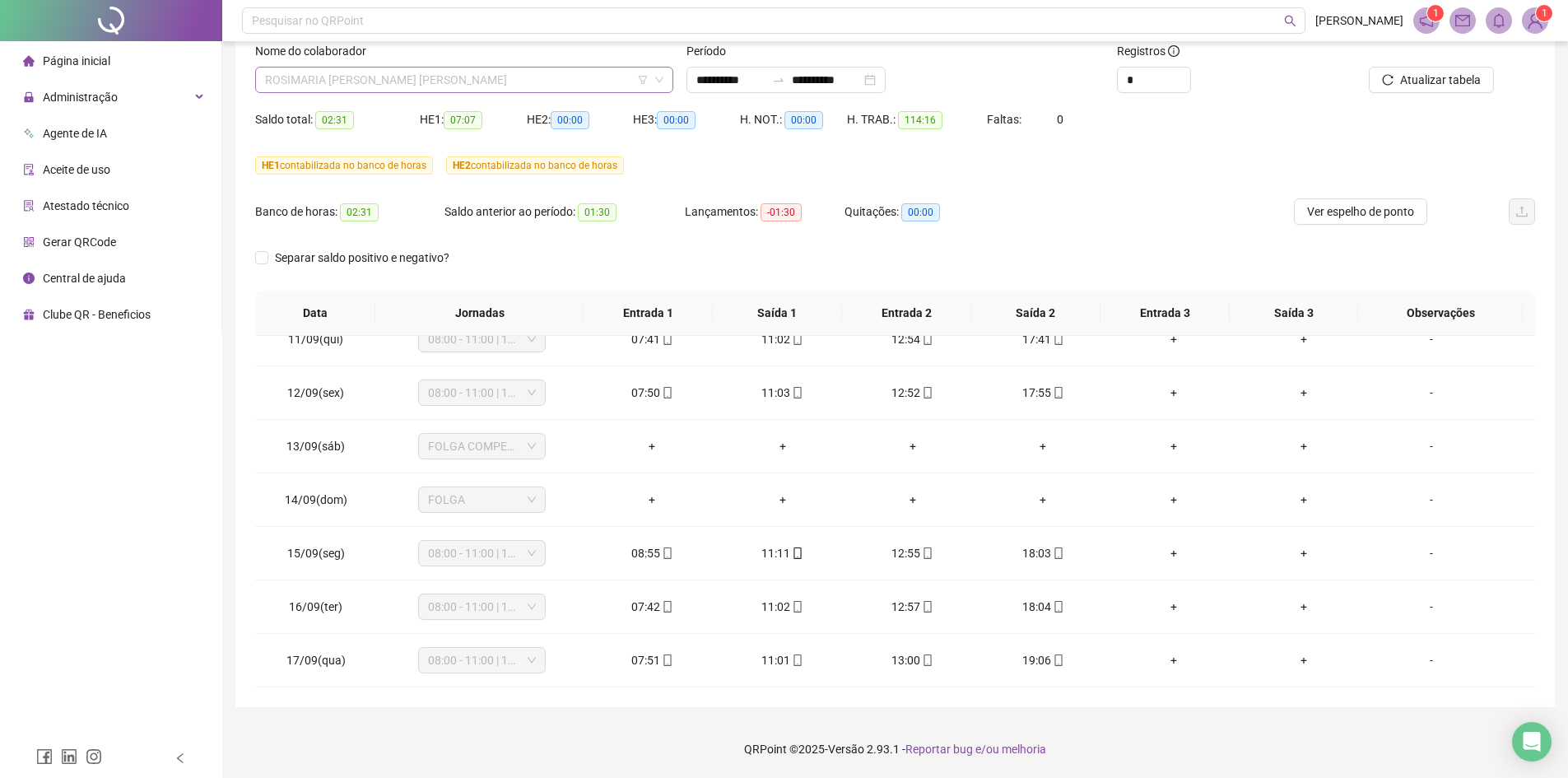
click at [464, 83] on span "ROSIMARIA [PERSON_NAME] [PERSON_NAME]" at bounding box center [464, 80] width 398 height 25
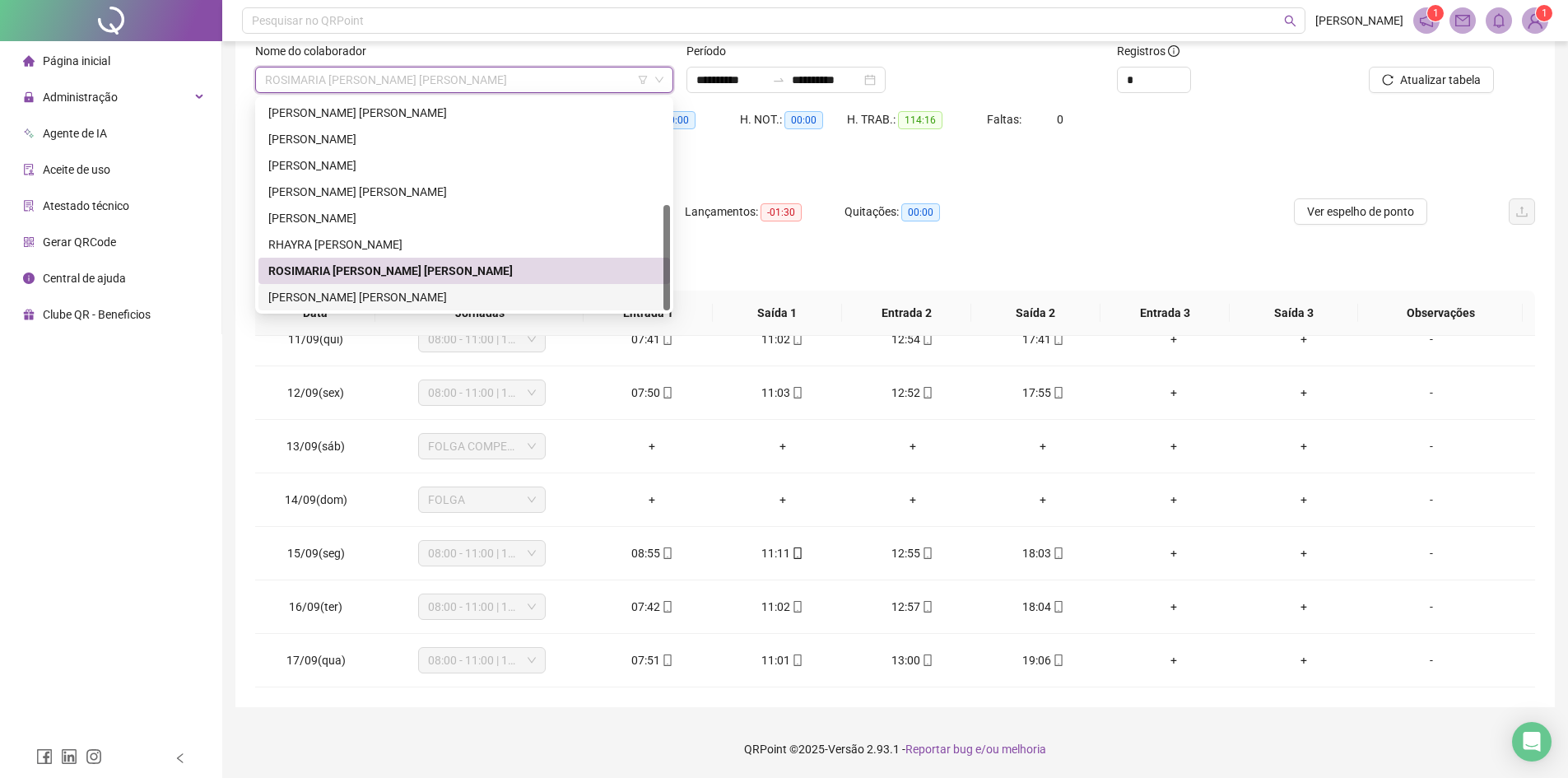
click at [365, 303] on div "[PERSON_NAME] [PERSON_NAME]" at bounding box center [464, 297] width 392 height 18
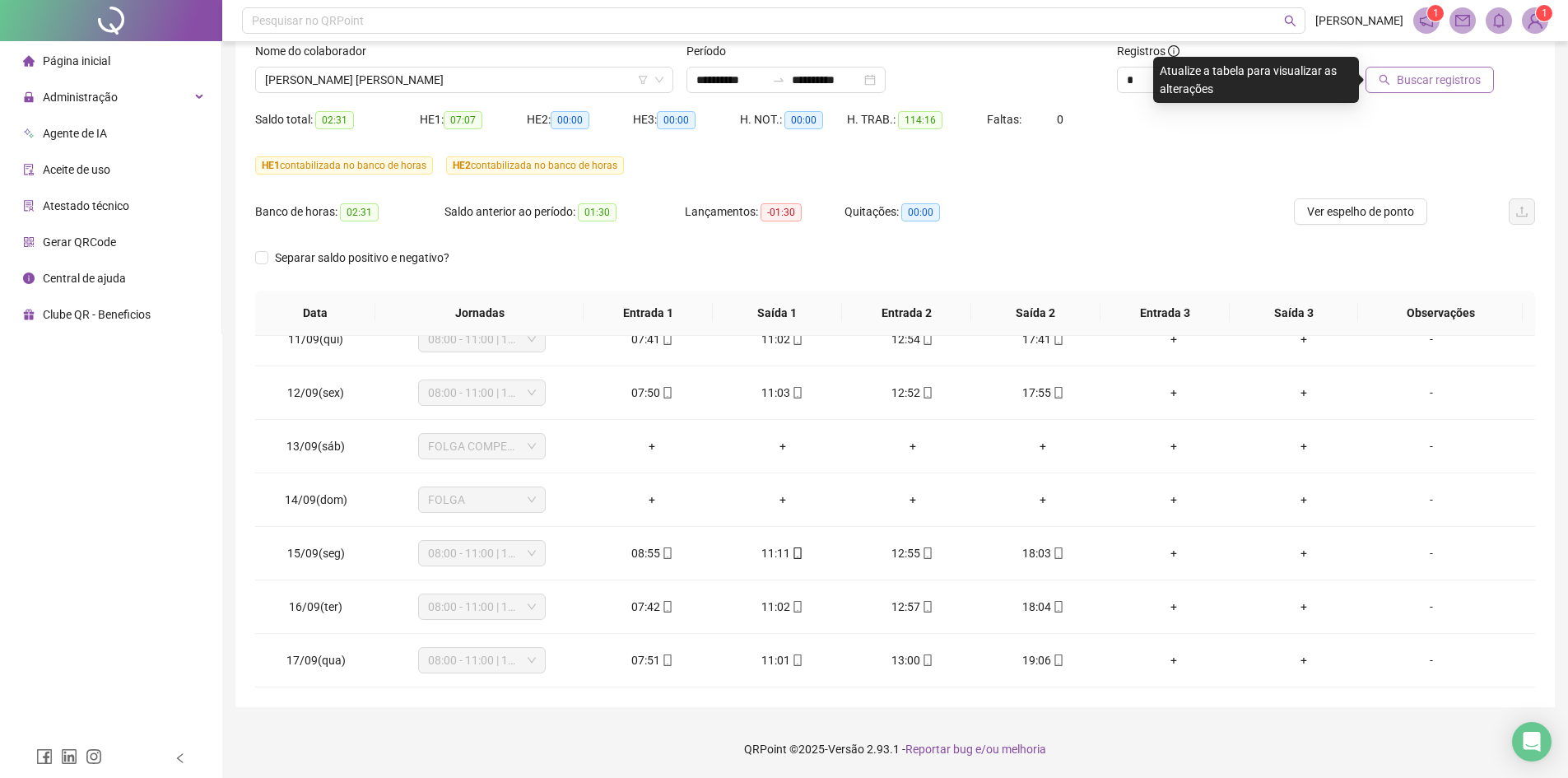
click at [1415, 71] on span "Buscar registros" at bounding box center [1439, 80] width 84 height 18
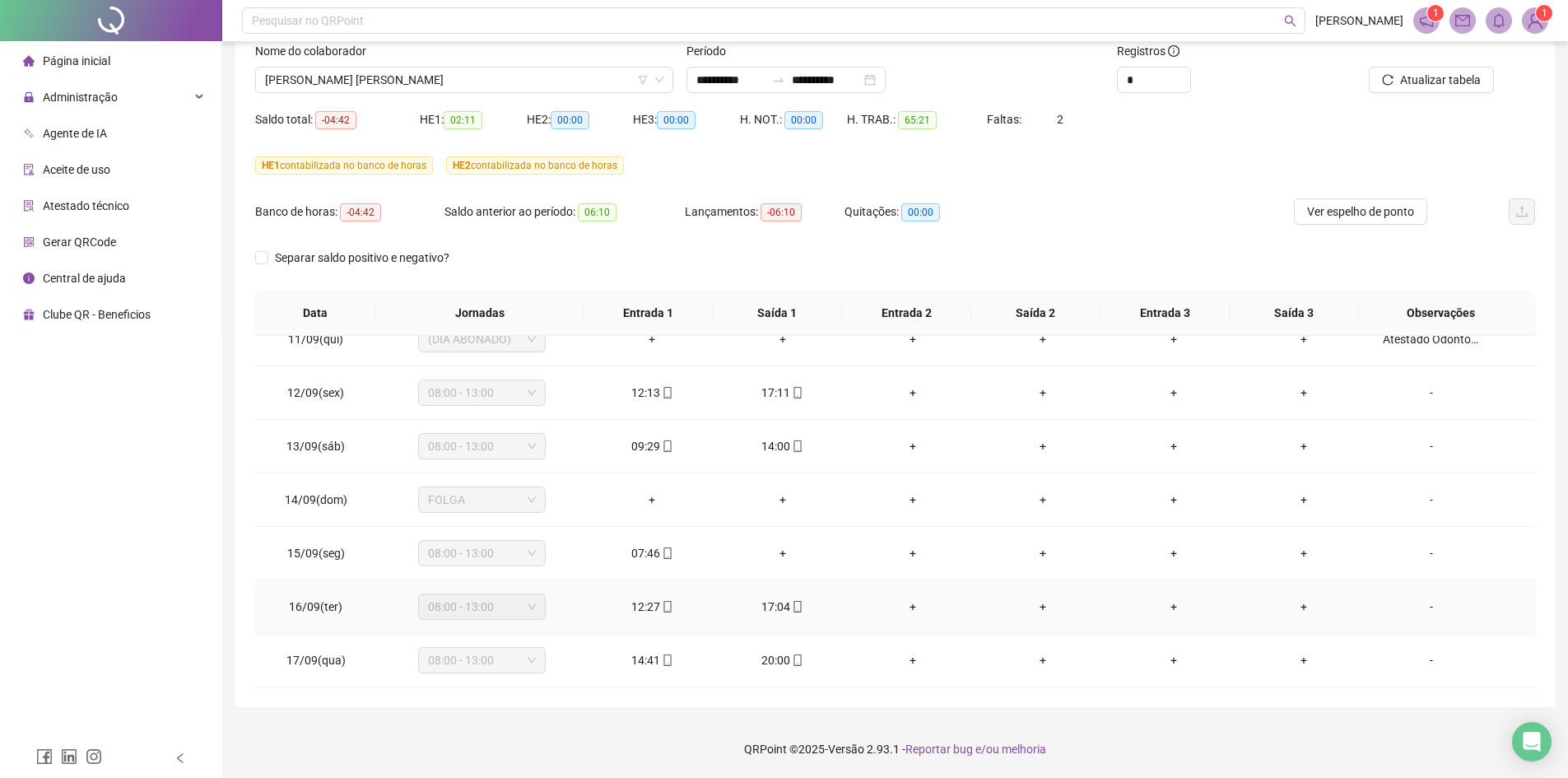
scroll to position [558, 0]
click at [497, 72] on span "[PERSON_NAME] [PERSON_NAME]" at bounding box center [464, 80] width 398 height 25
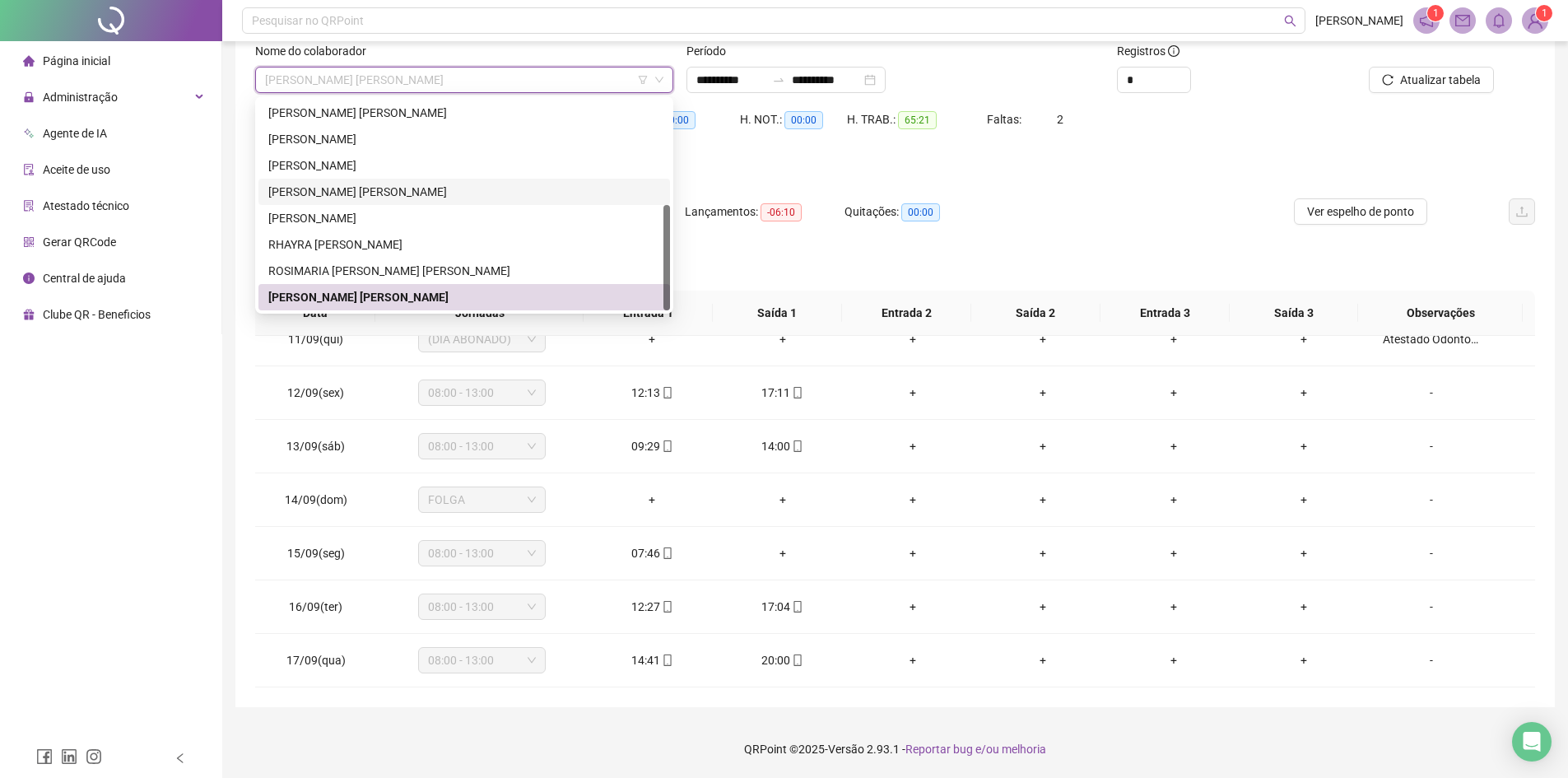
click at [912, 249] on div "Separar saldo positivo e negativo?" at bounding box center [895, 267] width 1280 height 46
